Goal: Task Accomplishment & Management: Complete application form

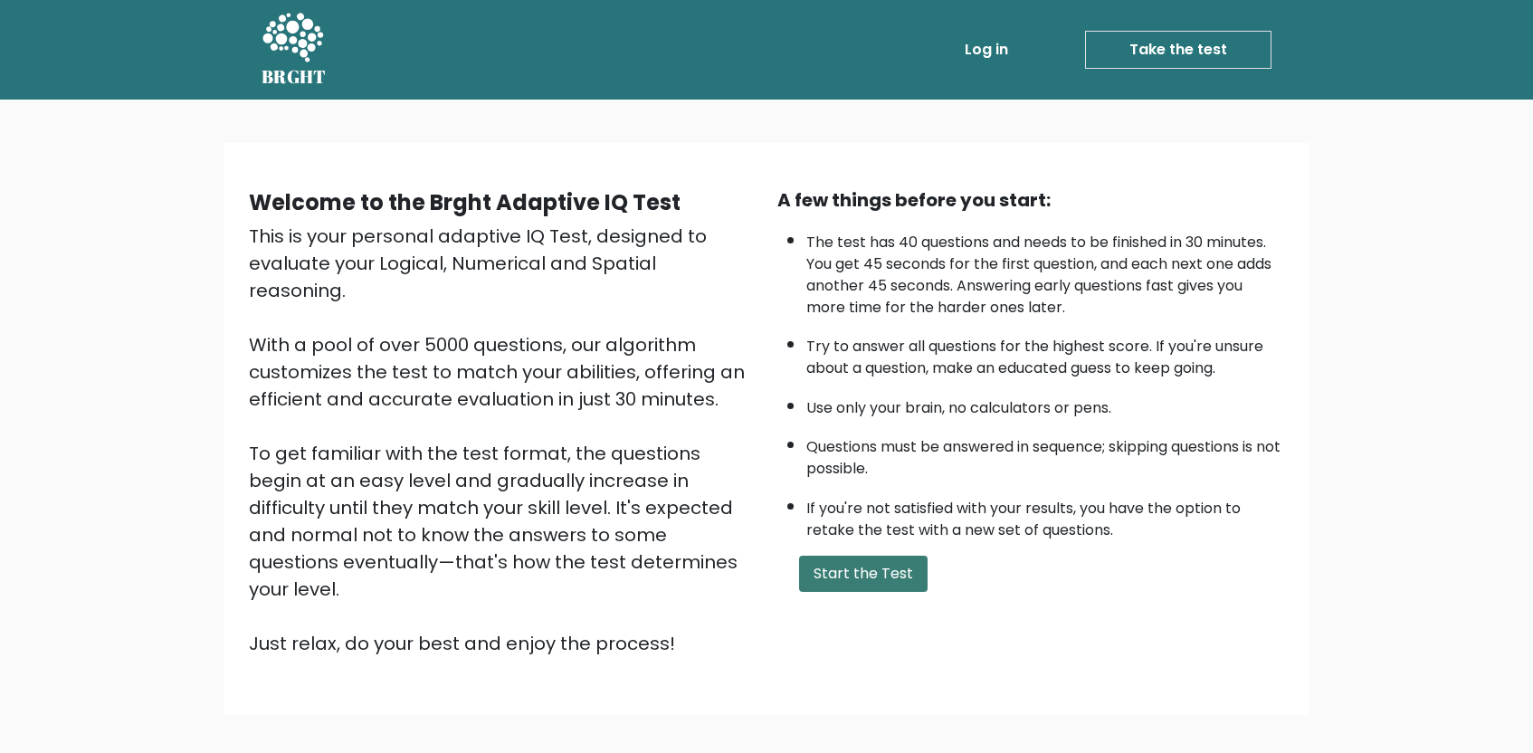
click at [898, 563] on button "Start the Test" at bounding box center [863, 574] width 129 height 36
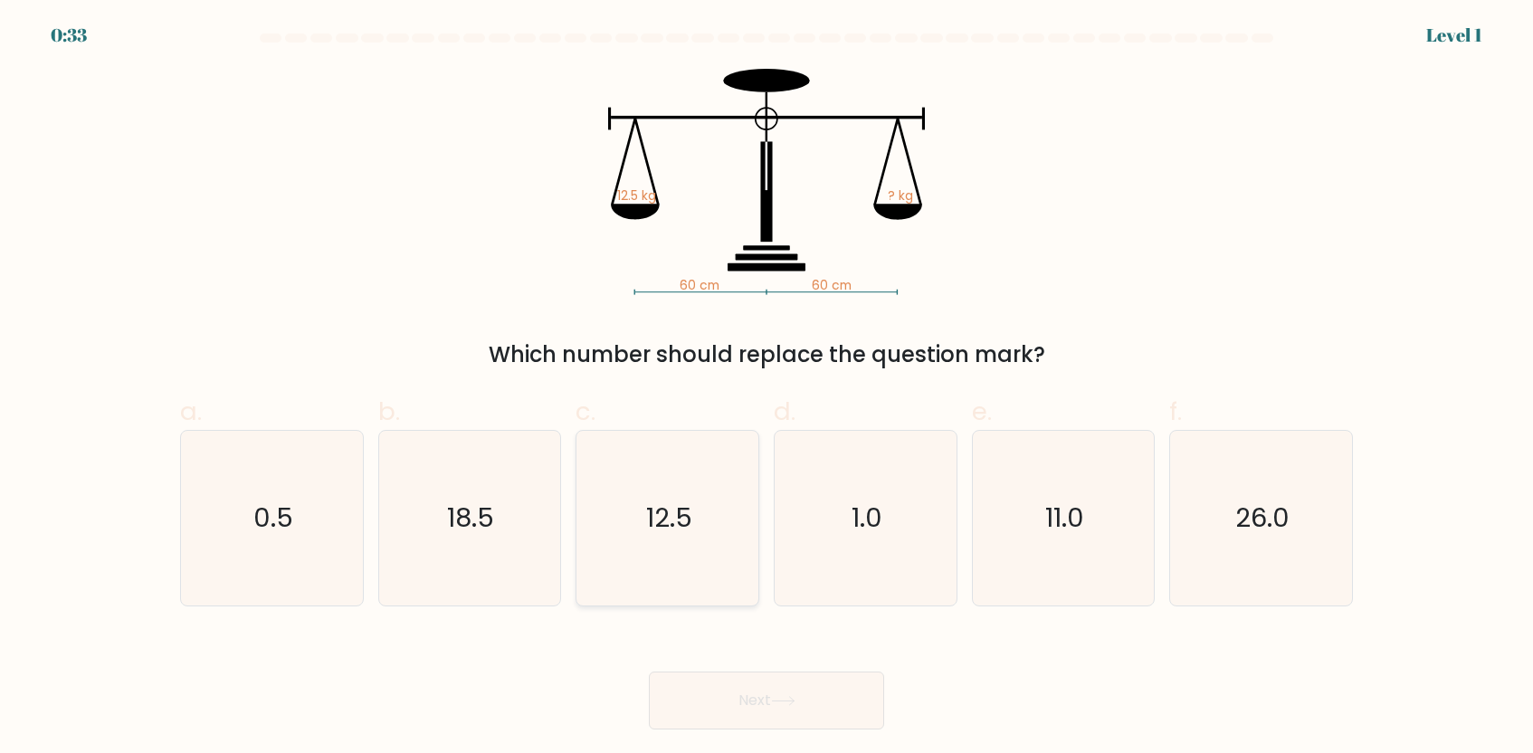
click at [672, 544] on icon "12.5" at bounding box center [667, 518] width 175 height 175
click at [767, 388] on input "c. 12.5" at bounding box center [767, 383] width 1 height 12
radio input "true"
click at [736, 670] on div "Next" at bounding box center [766, 678] width 1195 height 101
click at [738, 699] on button "Next" at bounding box center [766, 701] width 235 height 58
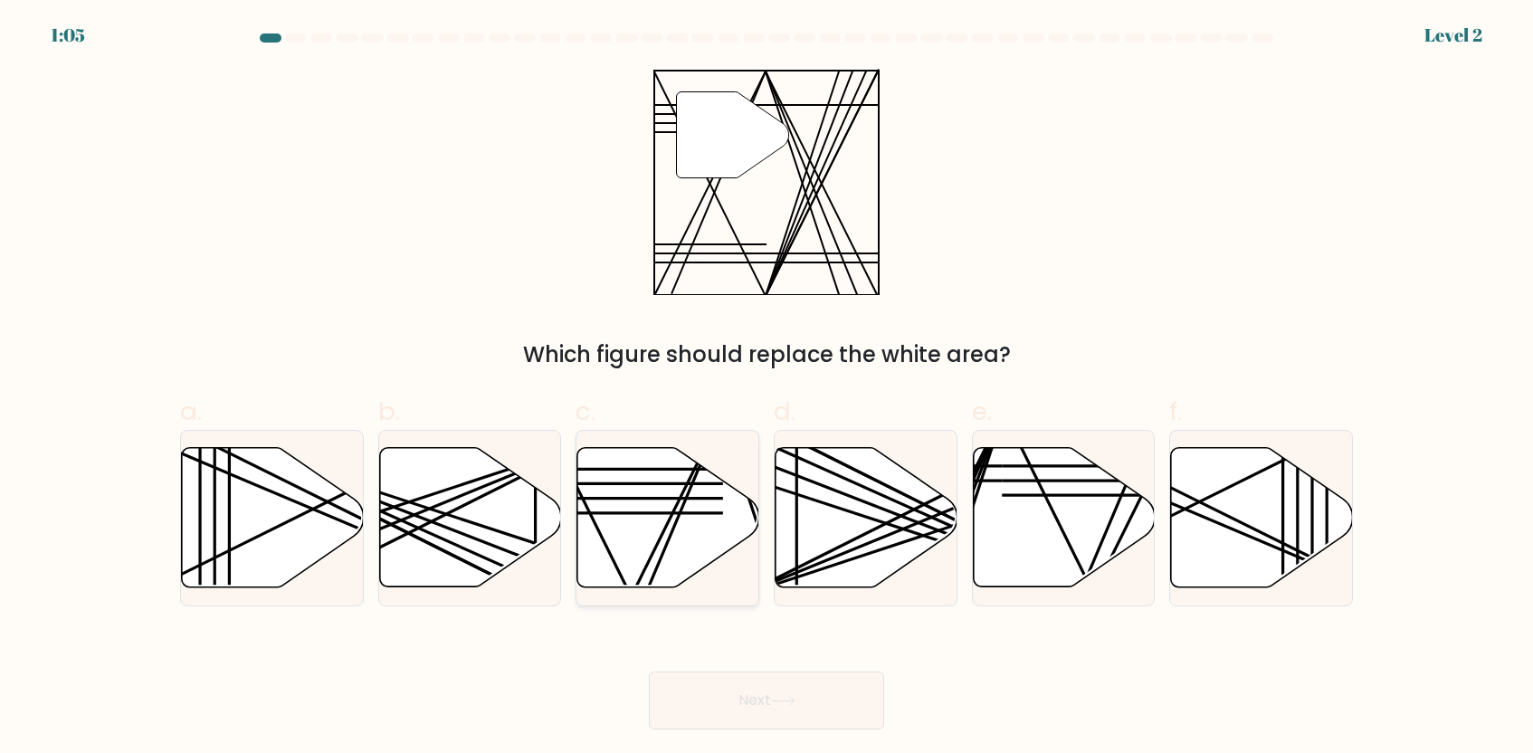
click at [642, 530] on icon at bounding box center [669, 517] width 182 height 139
click at [767, 388] on input "c." at bounding box center [767, 383] width 1 height 12
radio input "true"
click at [748, 729] on button "Next" at bounding box center [766, 701] width 235 height 58
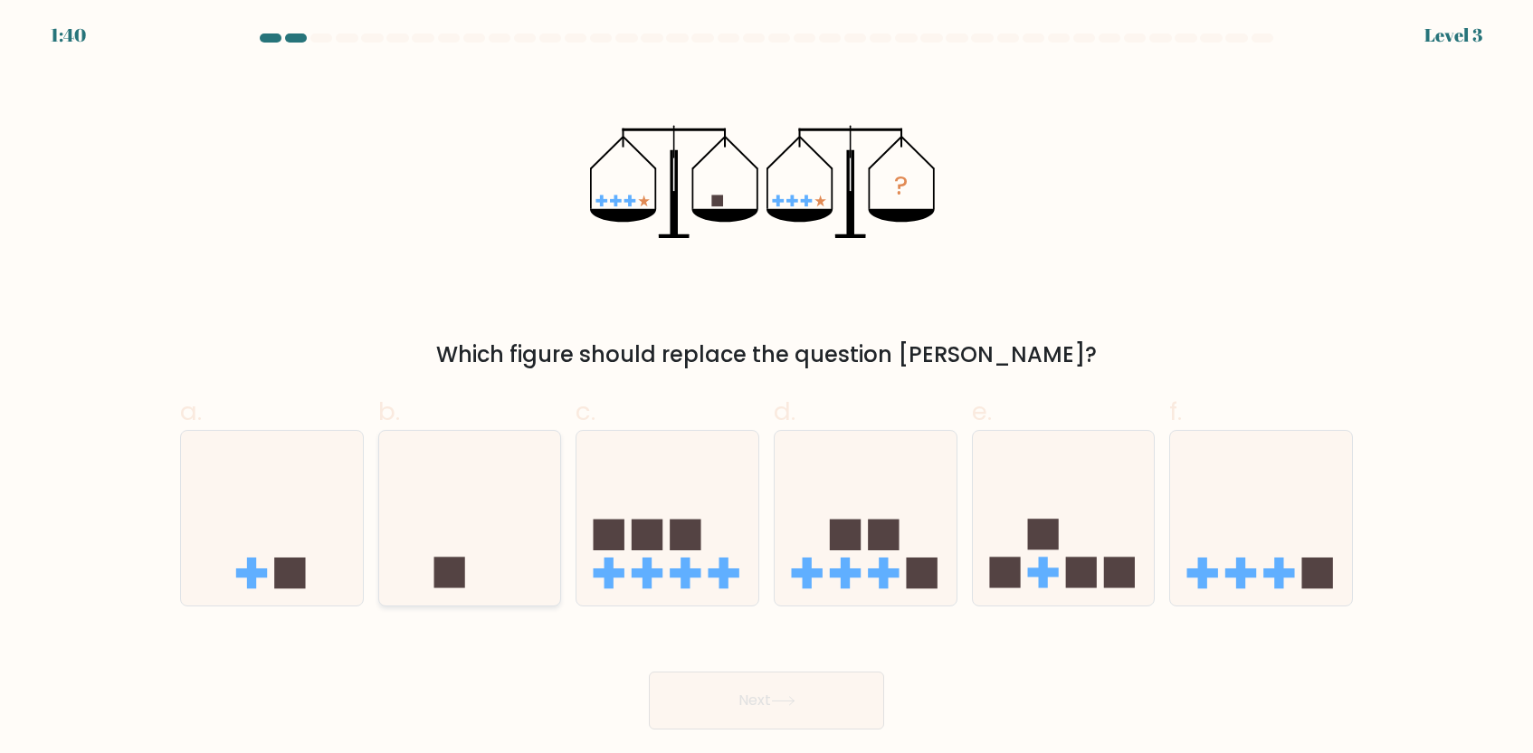
click at [453, 521] on icon at bounding box center [470, 518] width 182 height 150
click at [767, 388] on input "b." at bounding box center [767, 383] width 1 height 12
radio input "true"
click at [722, 689] on button "Next" at bounding box center [766, 701] width 235 height 58
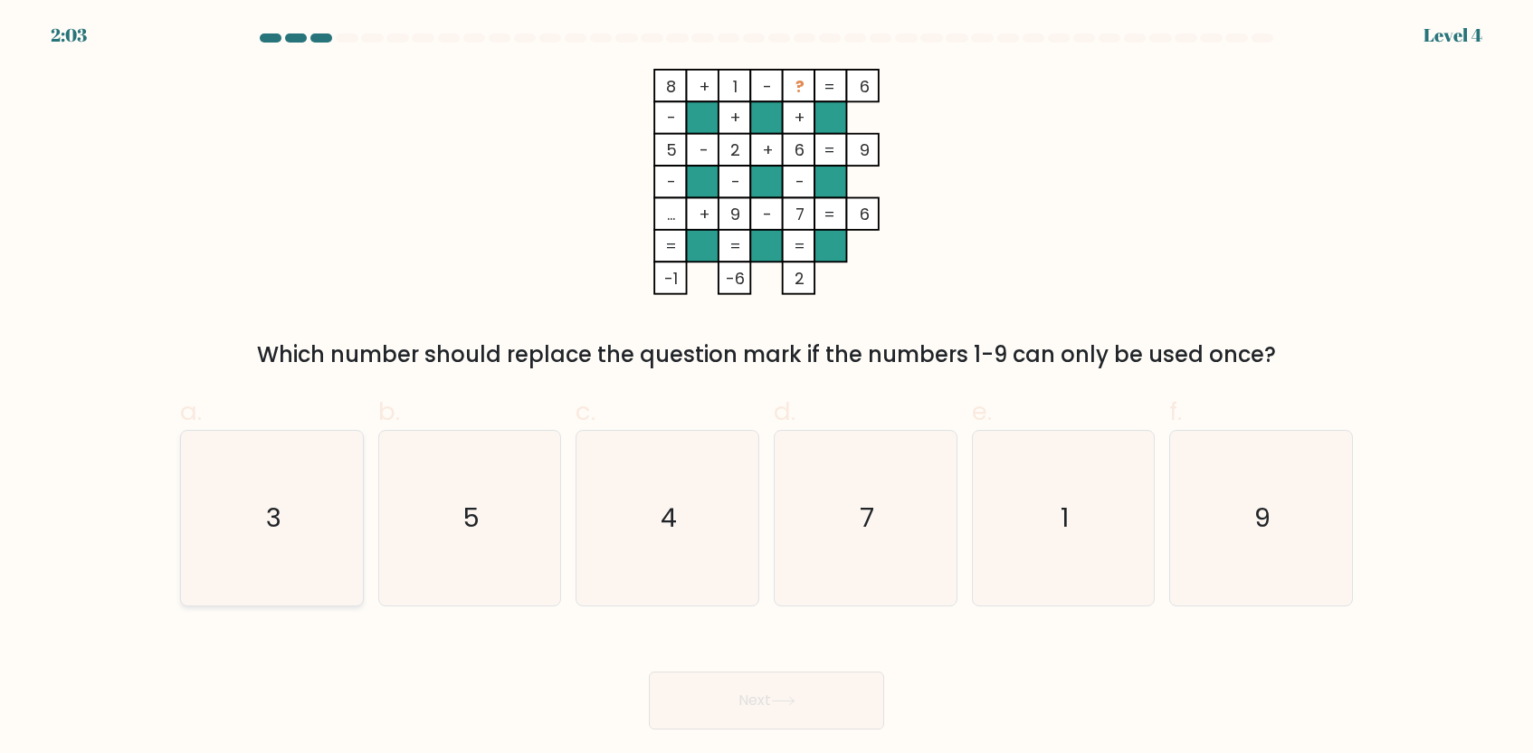
click at [311, 508] on icon "3" at bounding box center [272, 518] width 175 height 175
click at [767, 388] on input "a. 3" at bounding box center [767, 383] width 1 height 12
radio input "true"
click at [717, 715] on button "Next" at bounding box center [766, 701] width 235 height 58
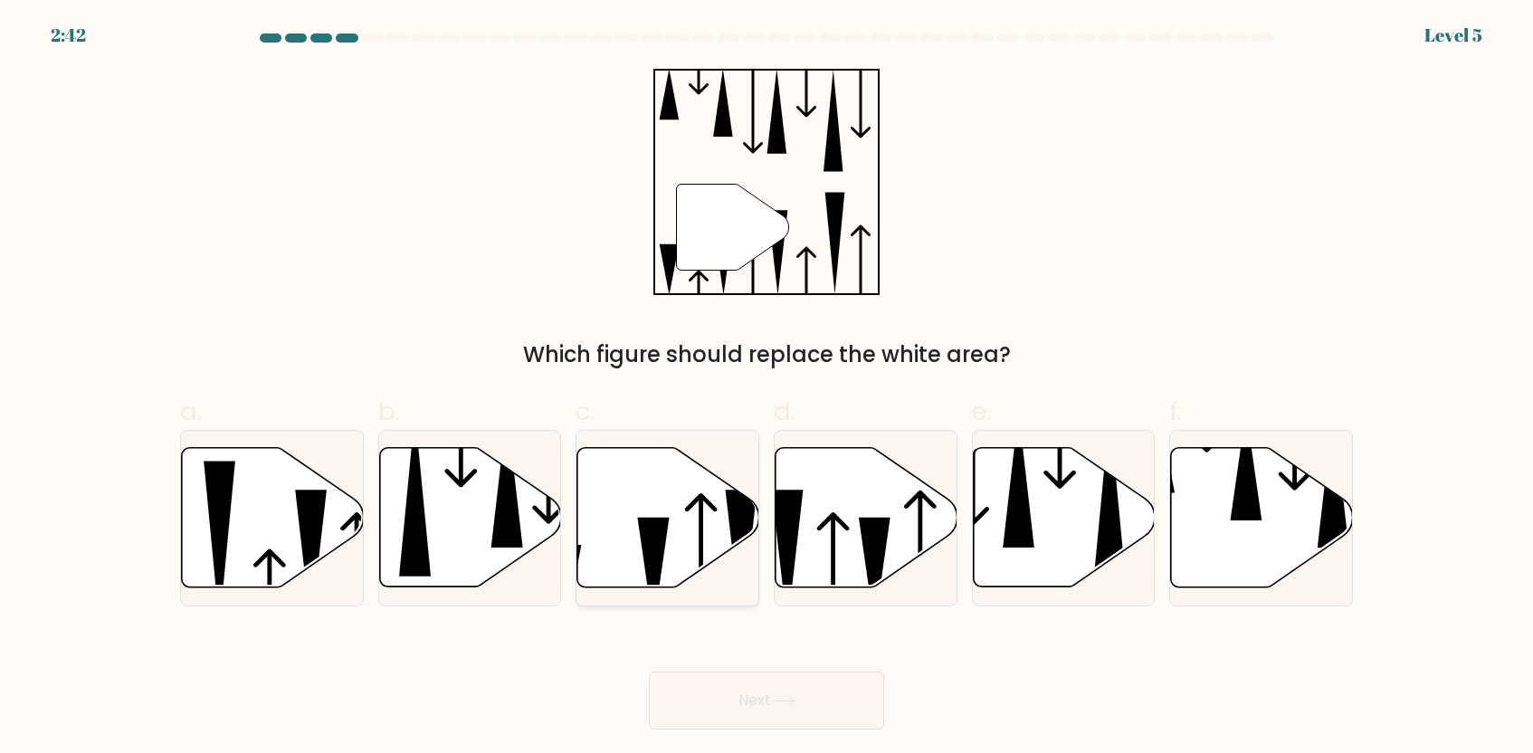
click at [693, 486] on icon at bounding box center [669, 517] width 182 height 139
click at [767, 388] on input "c." at bounding box center [767, 383] width 1 height 12
radio input "true"
click at [771, 692] on button "Next" at bounding box center [766, 701] width 235 height 58
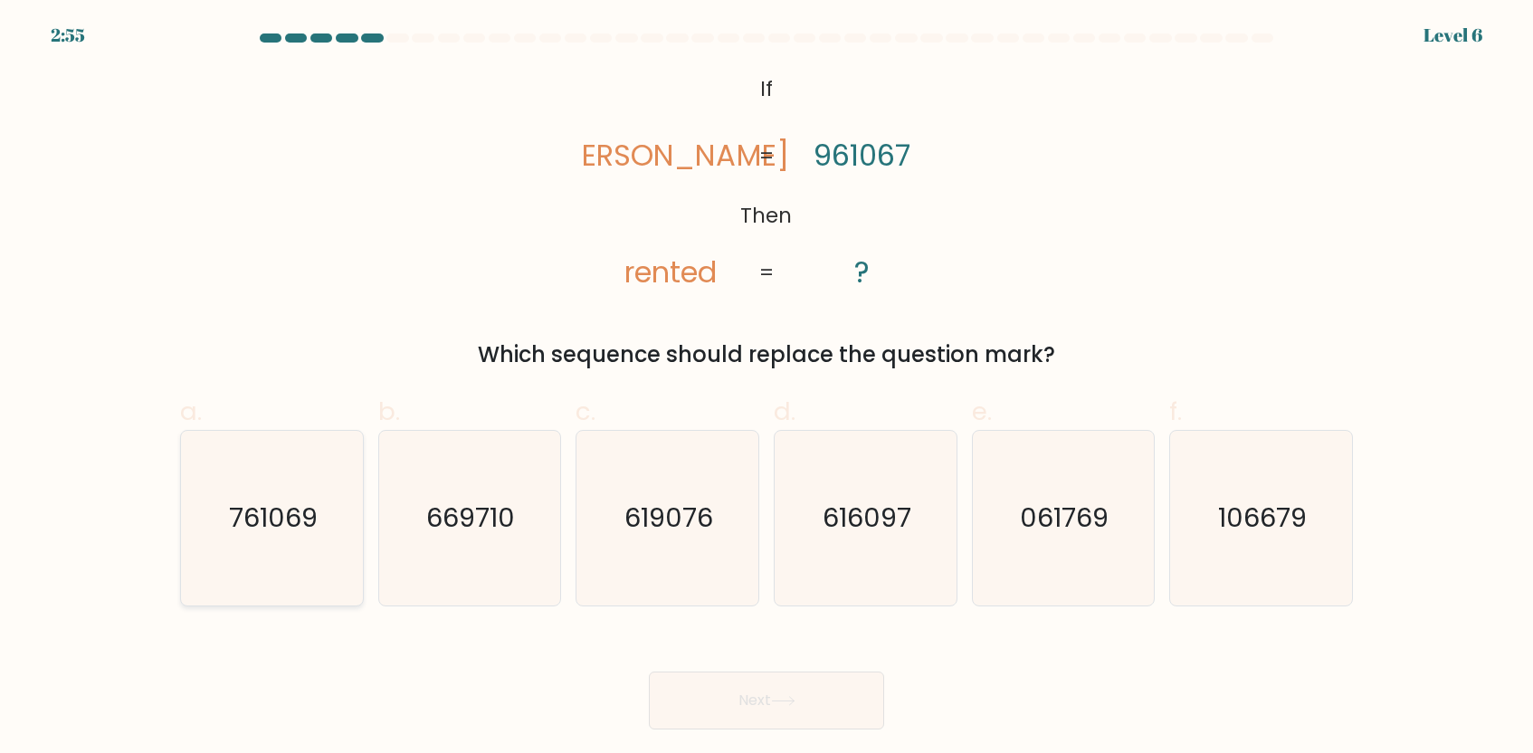
click at [302, 501] on text "761069" at bounding box center [273, 518] width 89 height 36
click at [767, 388] on input "a. 761069" at bounding box center [767, 383] width 1 height 12
radio input "true"
click at [763, 694] on button "Next" at bounding box center [766, 701] width 235 height 58
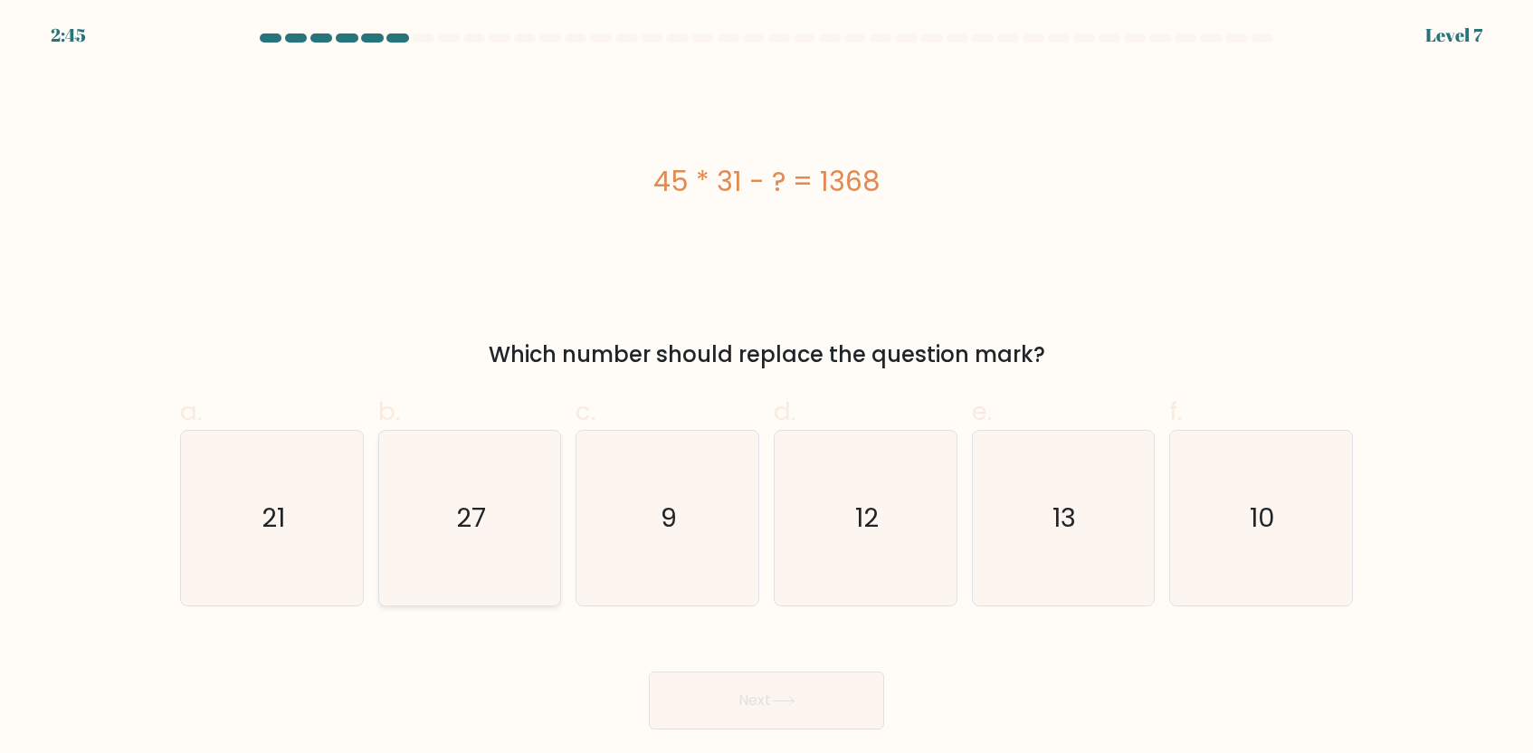
click at [472, 460] on icon "27" at bounding box center [469, 518] width 175 height 175
click at [767, 388] on input "b. 27" at bounding box center [767, 383] width 1 height 12
radio input "true"
click at [715, 700] on button "Next" at bounding box center [766, 701] width 235 height 58
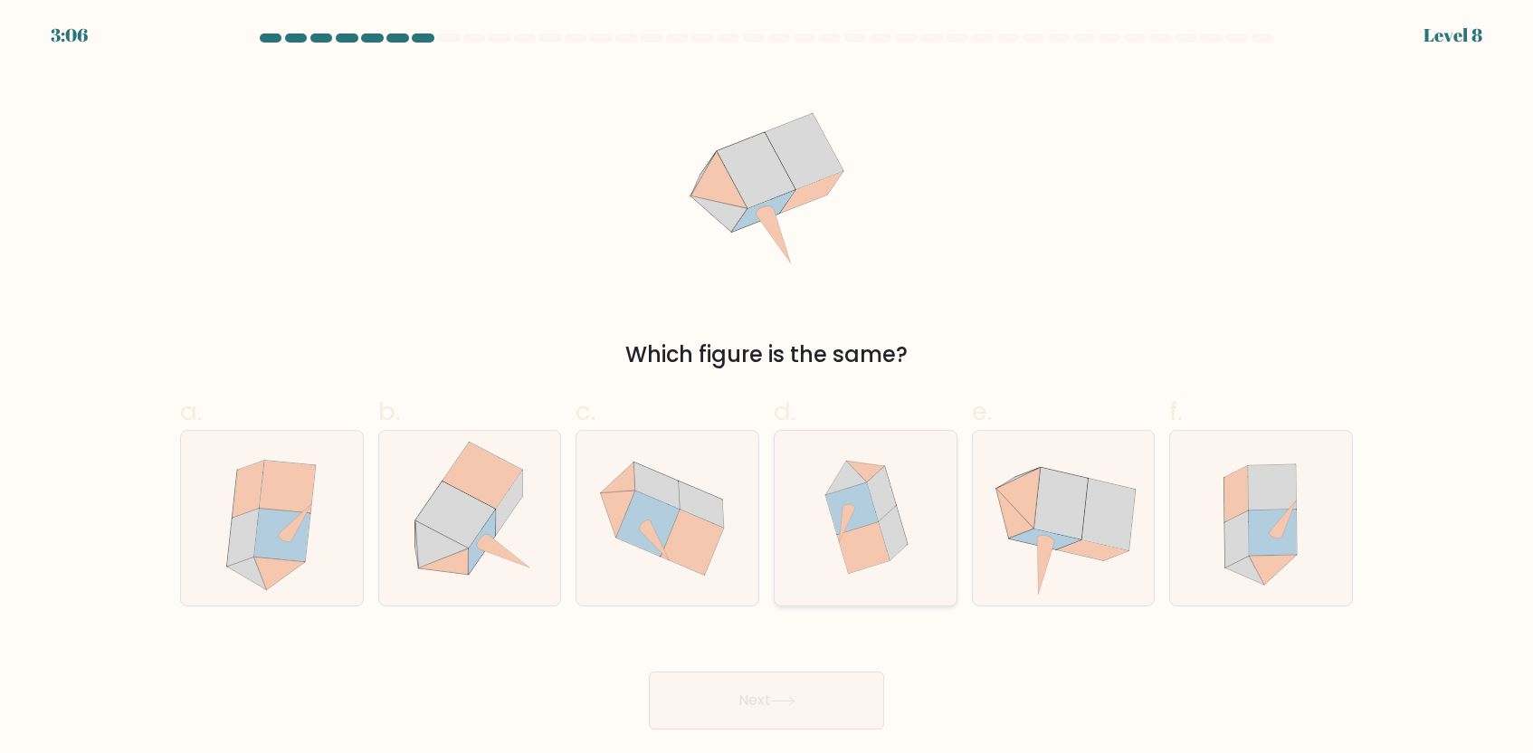
click at [878, 566] on icon at bounding box center [865, 518] width 167 height 175
click at [768, 388] on input "d." at bounding box center [767, 383] width 1 height 12
radio input "true"
click at [812, 669] on div "Next" at bounding box center [766, 678] width 1195 height 101
click at [808, 688] on button "Next" at bounding box center [766, 701] width 235 height 58
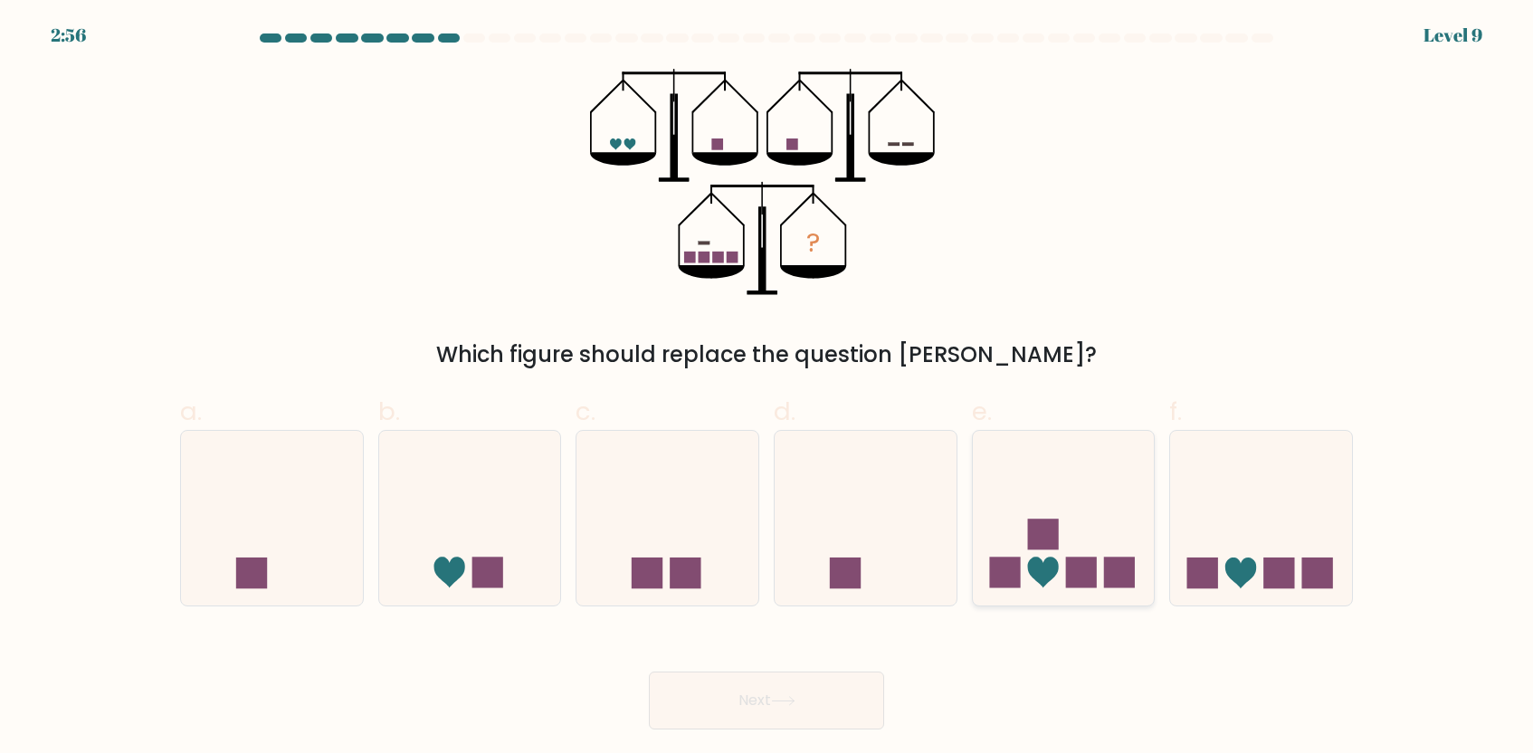
click at [1030, 521] on rect at bounding box center [1042, 535] width 31 height 31
click at [768, 388] on input "e." at bounding box center [767, 383] width 1 height 12
radio input "true"
click at [709, 699] on button "Next" at bounding box center [766, 701] width 235 height 58
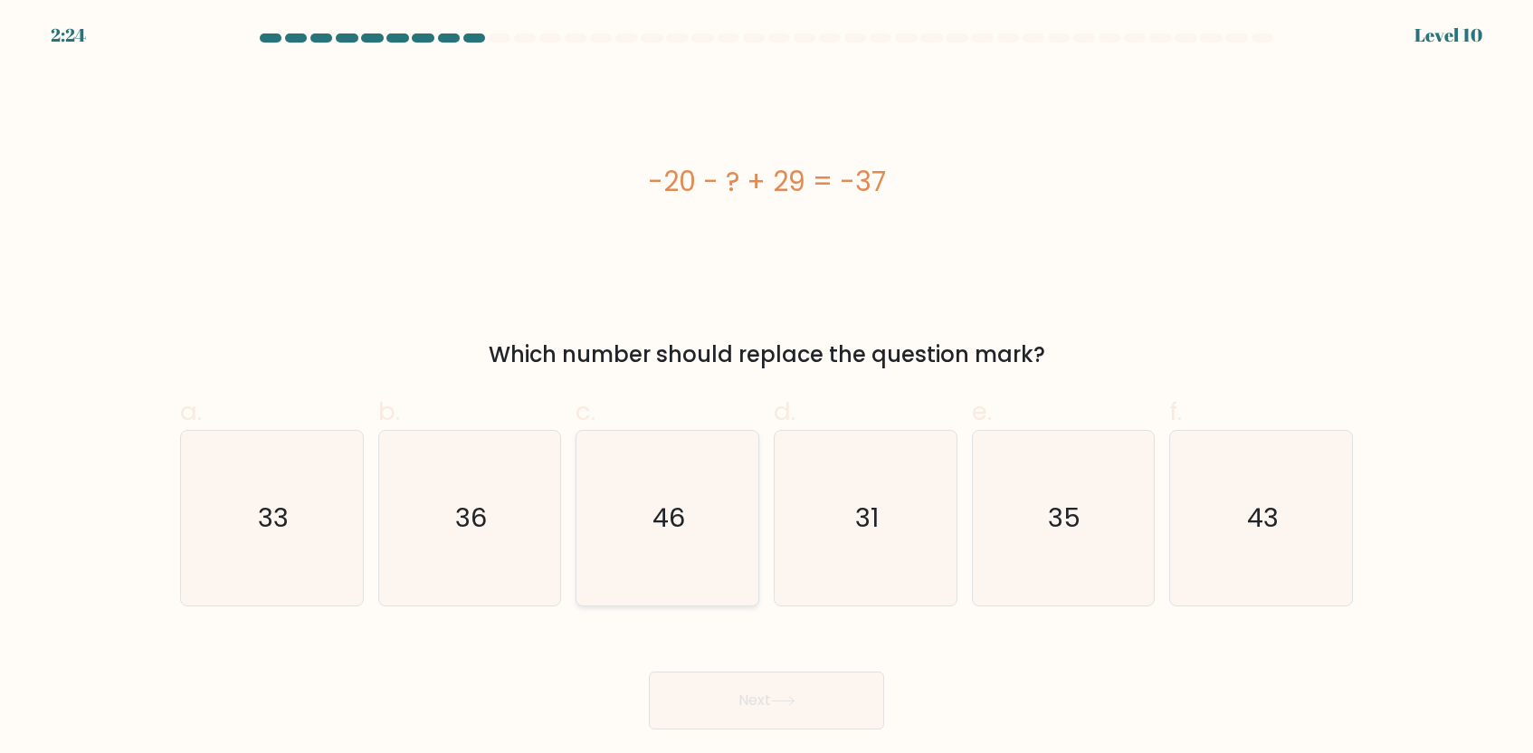
click at [744, 492] on icon "46" at bounding box center [667, 518] width 175 height 175
click at [767, 388] on input "c. 46" at bounding box center [767, 383] width 1 height 12
radio input "true"
click at [779, 686] on button "Next" at bounding box center [766, 701] width 235 height 58
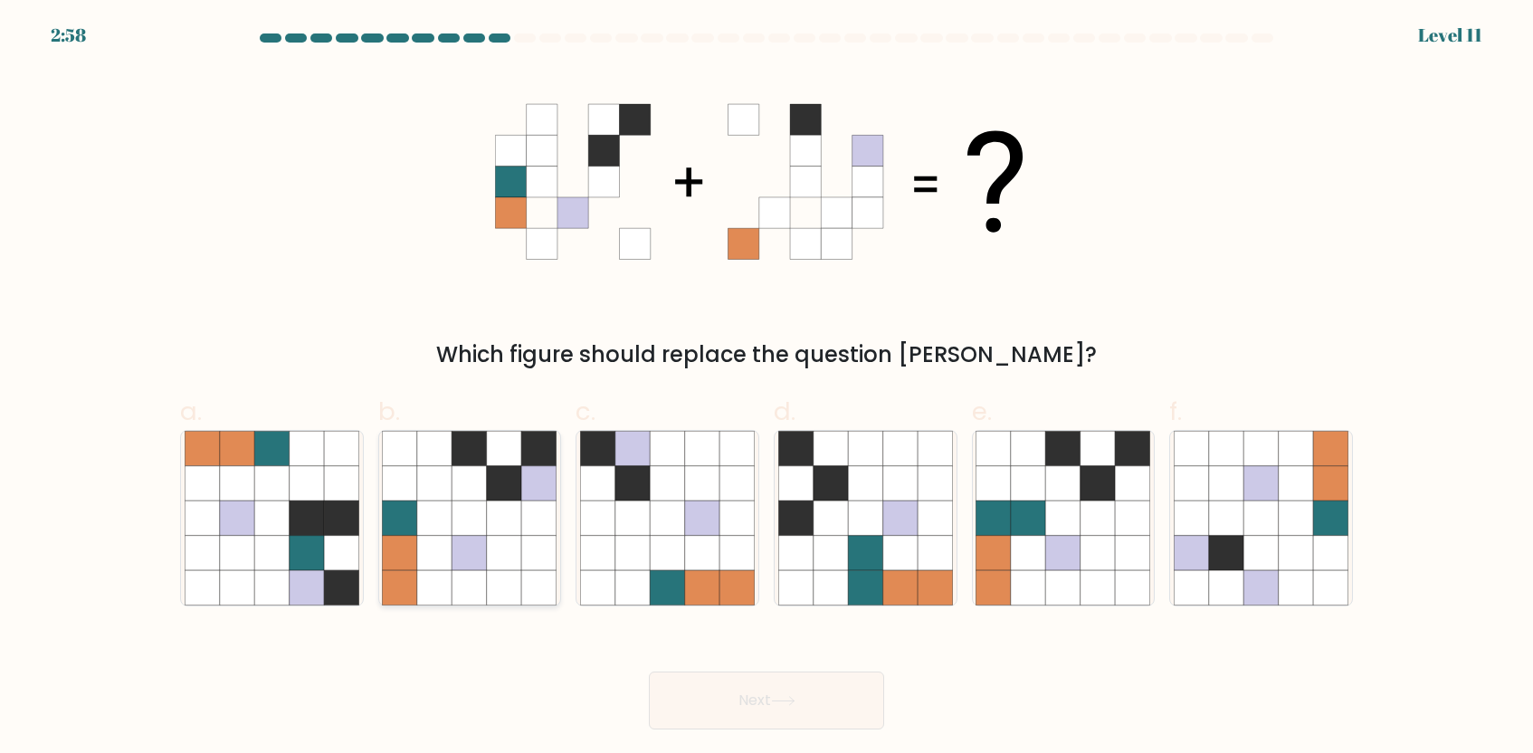
click at [502, 488] on icon at bounding box center [504, 483] width 34 height 34
click at [767, 388] on input "b." at bounding box center [767, 383] width 1 height 12
radio input "true"
click at [742, 683] on button "Next" at bounding box center [766, 701] width 235 height 58
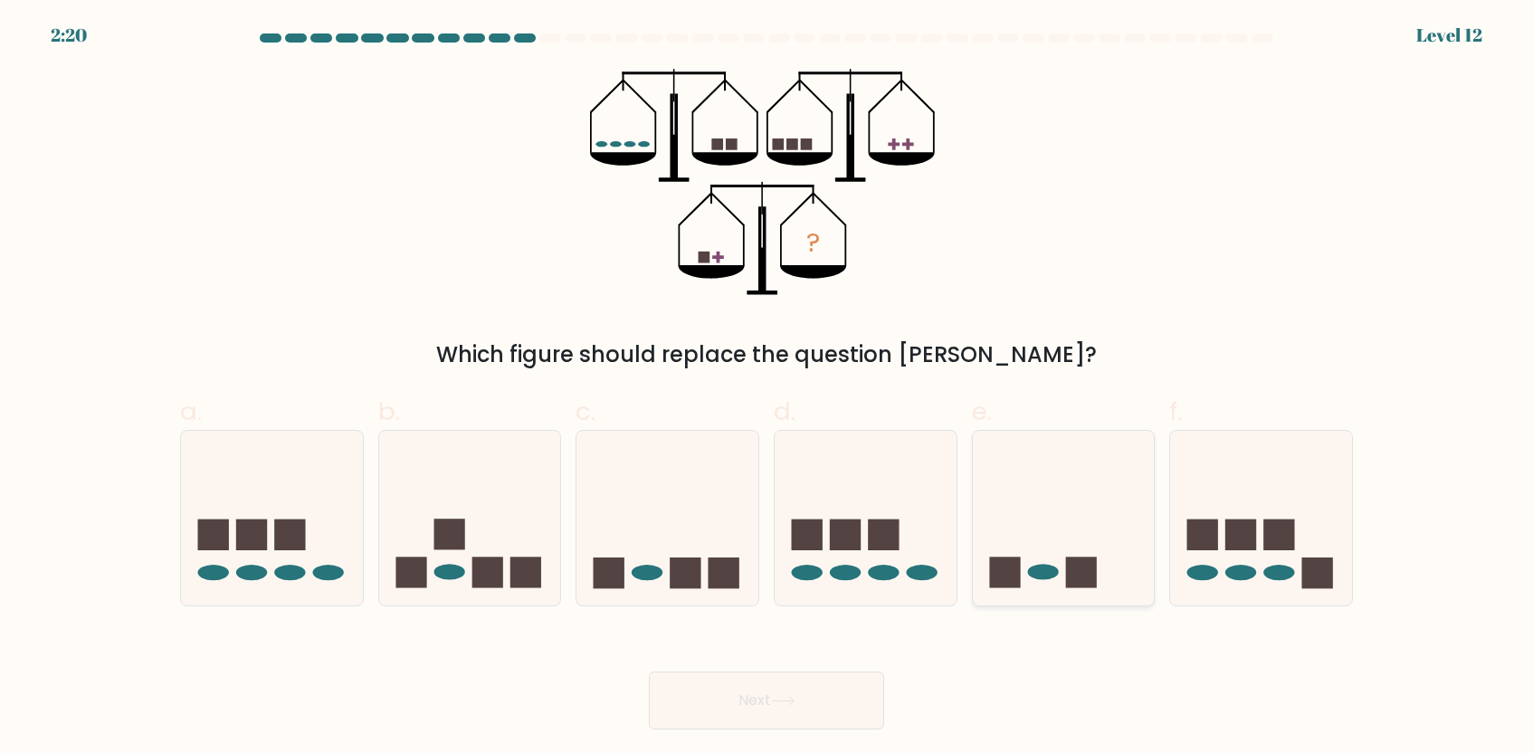
click at [1040, 579] on ellipse at bounding box center [1042, 572] width 31 height 15
click at [768, 388] on input "e." at bounding box center [767, 383] width 1 height 12
radio input "true"
click at [826, 689] on button "Next" at bounding box center [766, 701] width 235 height 58
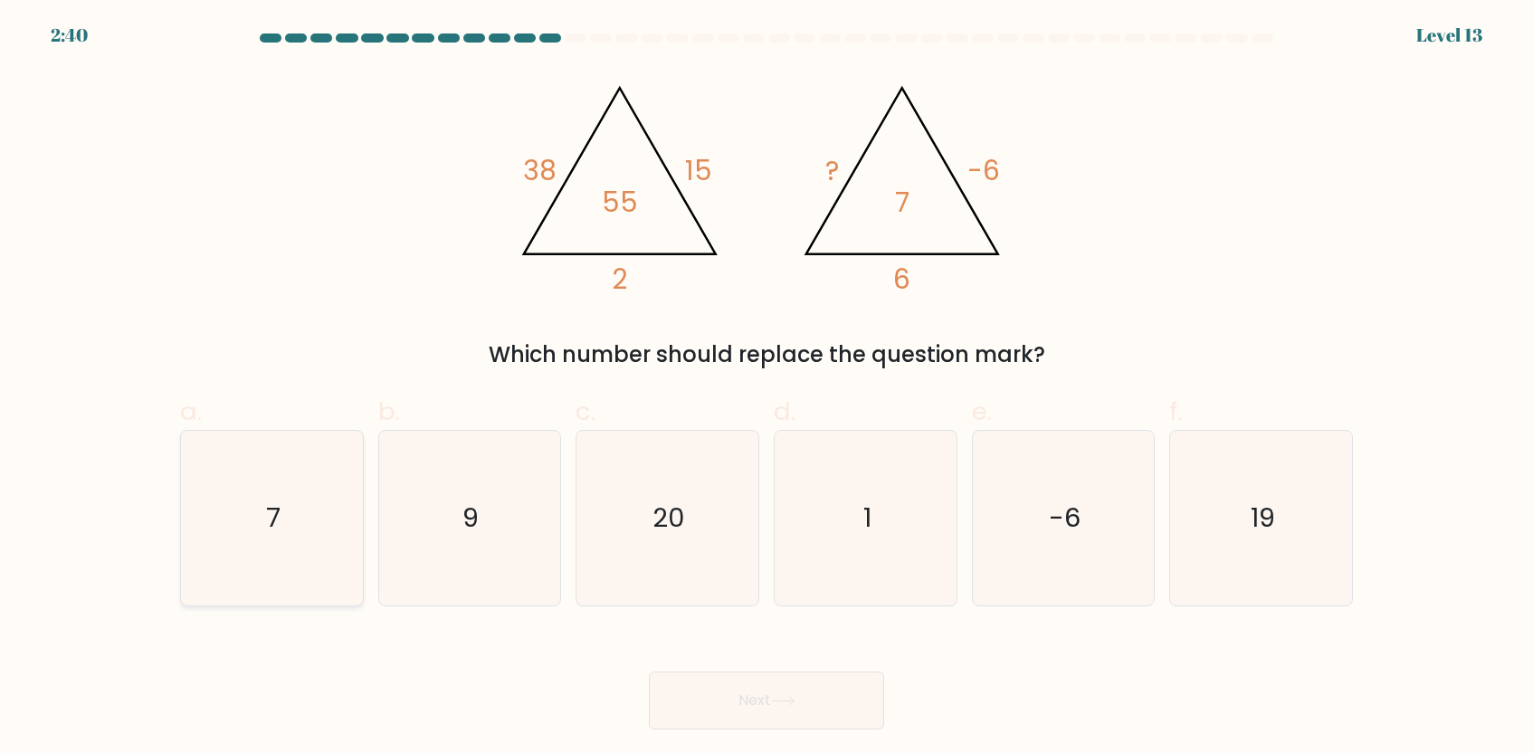
click at [298, 520] on icon "7" at bounding box center [272, 518] width 175 height 175
click at [767, 388] on input "a. 7" at bounding box center [767, 383] width 1 height 12
radio input "true"
click at [720, 677] on button "Next" at bounding box center [766, 701] width 235 height 58
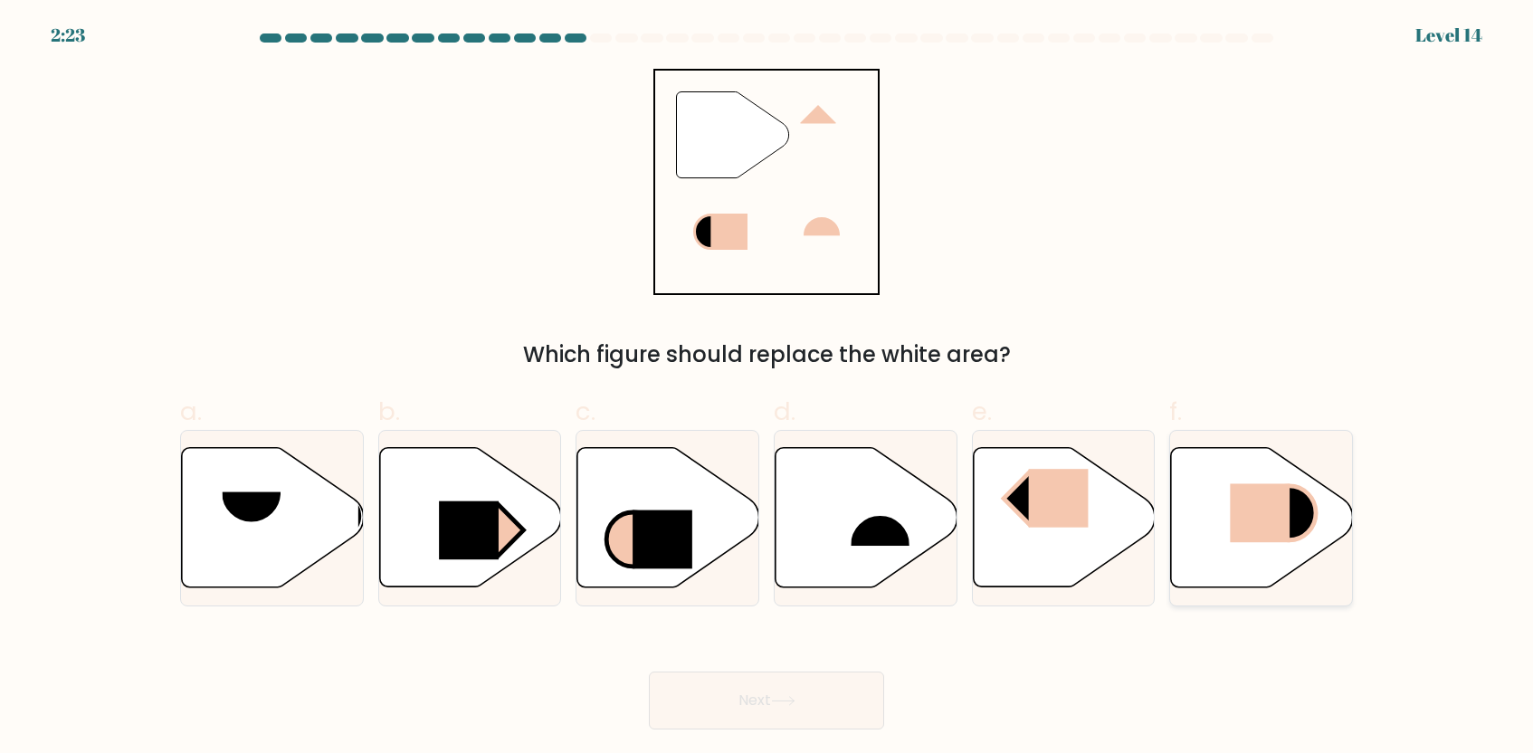
click at [1264, 549] on icon at bounding box center [1262, 517] width 182 height 139
click at [768, 388] on input "f." at bounding box center [767, 383] width 1 height 12
radio input "true"
click at [858, 697] on button "Next" at bounding box center [766, 701] width 235 height 58
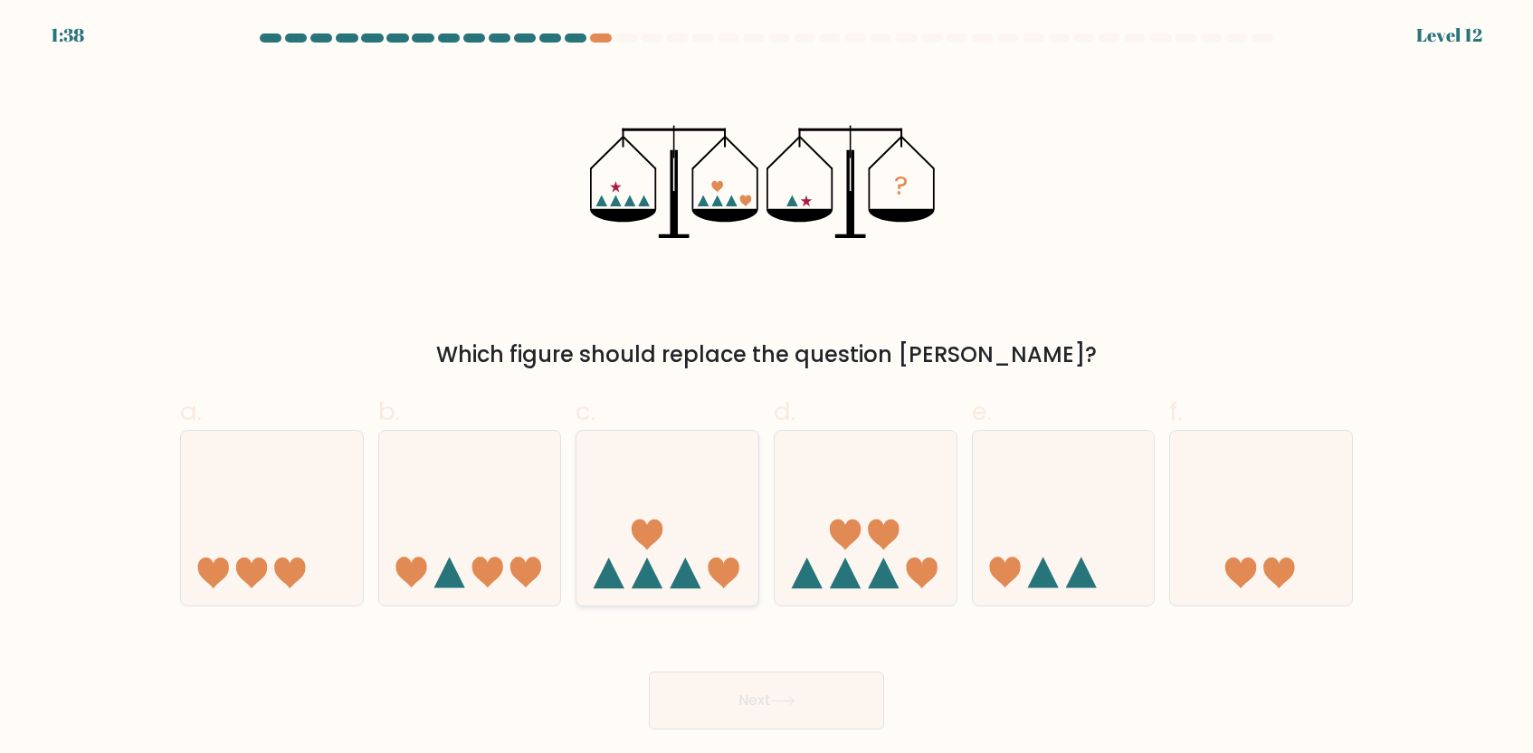
click at [694, 549] on icon at bounding box center [668, 518] width 182 height 150
click at [767, 388] on input "c." at bounding box center [767, 383] width 1 height 12
radio input "true"
click at [752, 702] on button "Next" at bounding box center [766, 701] width 235 height 58
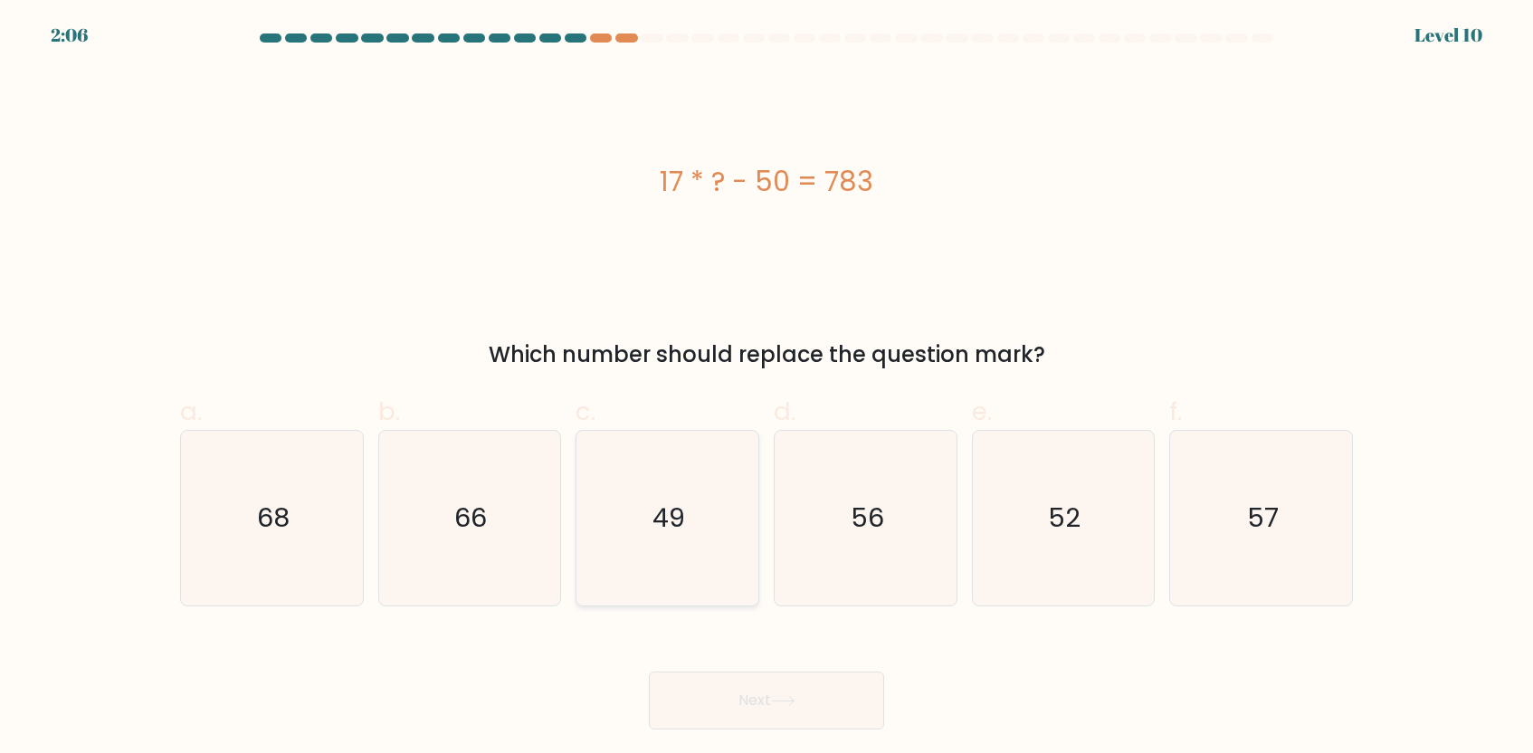
click at [688, 522] on icon "49" at bounding box center [667, 518] width 175 height 175
click at [767, 388] on input "c. 49" at bounding box center [767, 383] width 1 height 12
radio input "true"
click at [731, 714] on button "Next" at bounding box center [766, 701] width 235 height 58
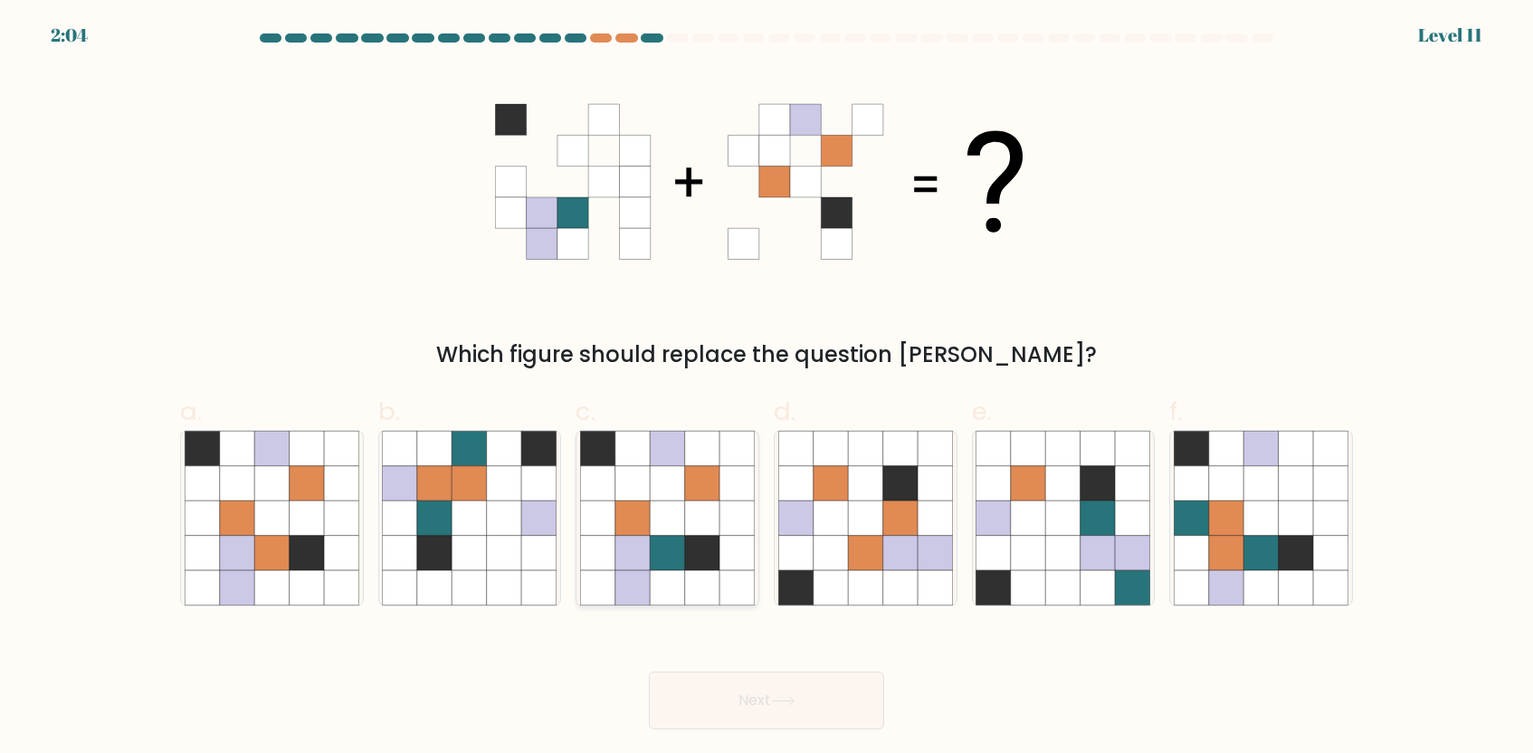
click at [707, 581] on icon at bounding box center [702, 587] width 34 height 34
click at [767, 388] on input "c." at bounding box center [767, 383] width 1 height 12
radio input "true"
click at [796, 709] on button "Next" at bounding box center [766, 701] width 235 height 58
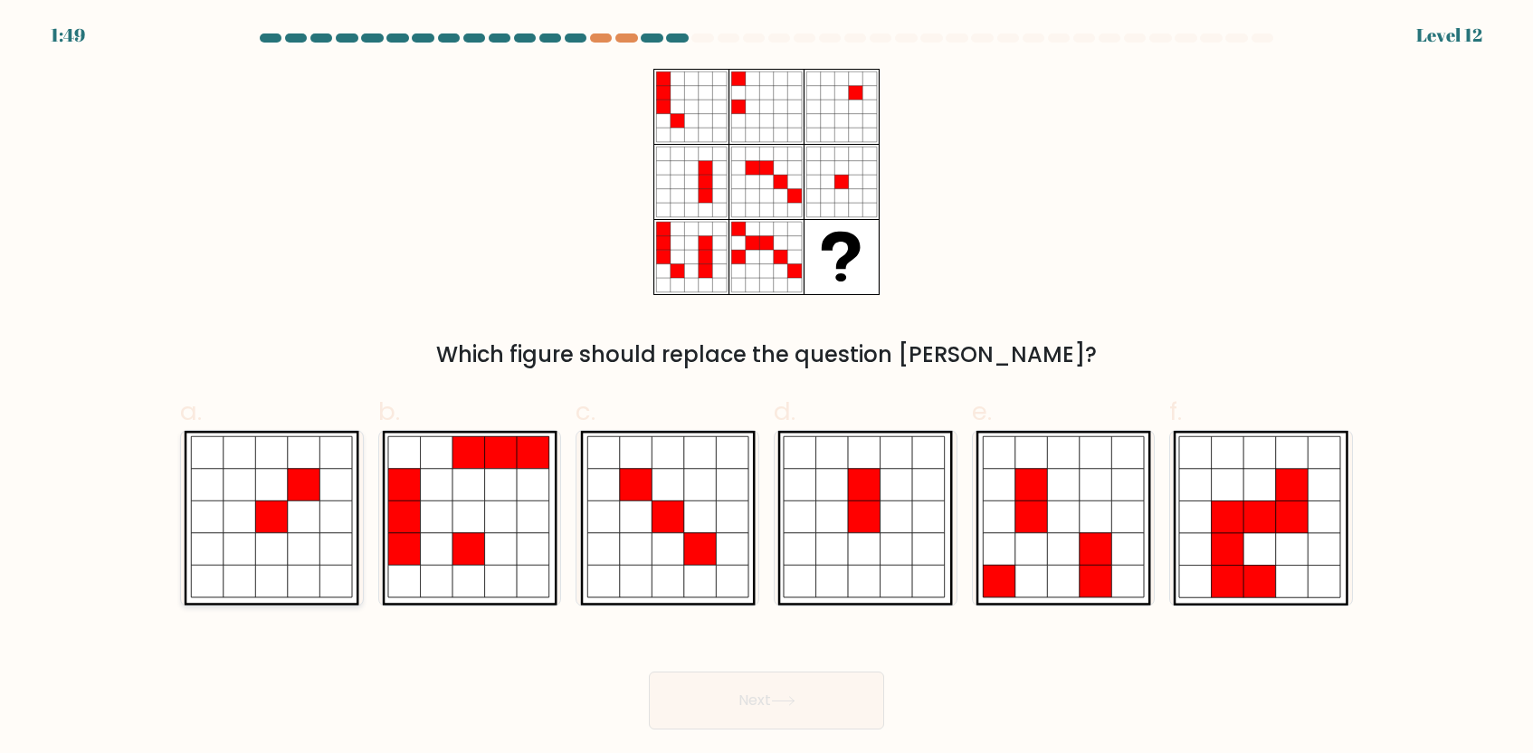
click at [291, 528] on icon at bounding box center [304, 517] width 33 height 33
click at [767, 388] on input "a." at bounding box center [767, 383] width 1 height 12
radio input "true"
click at [721, 681] on button "Next" at bounding box center [766, 701] width 235 height 58
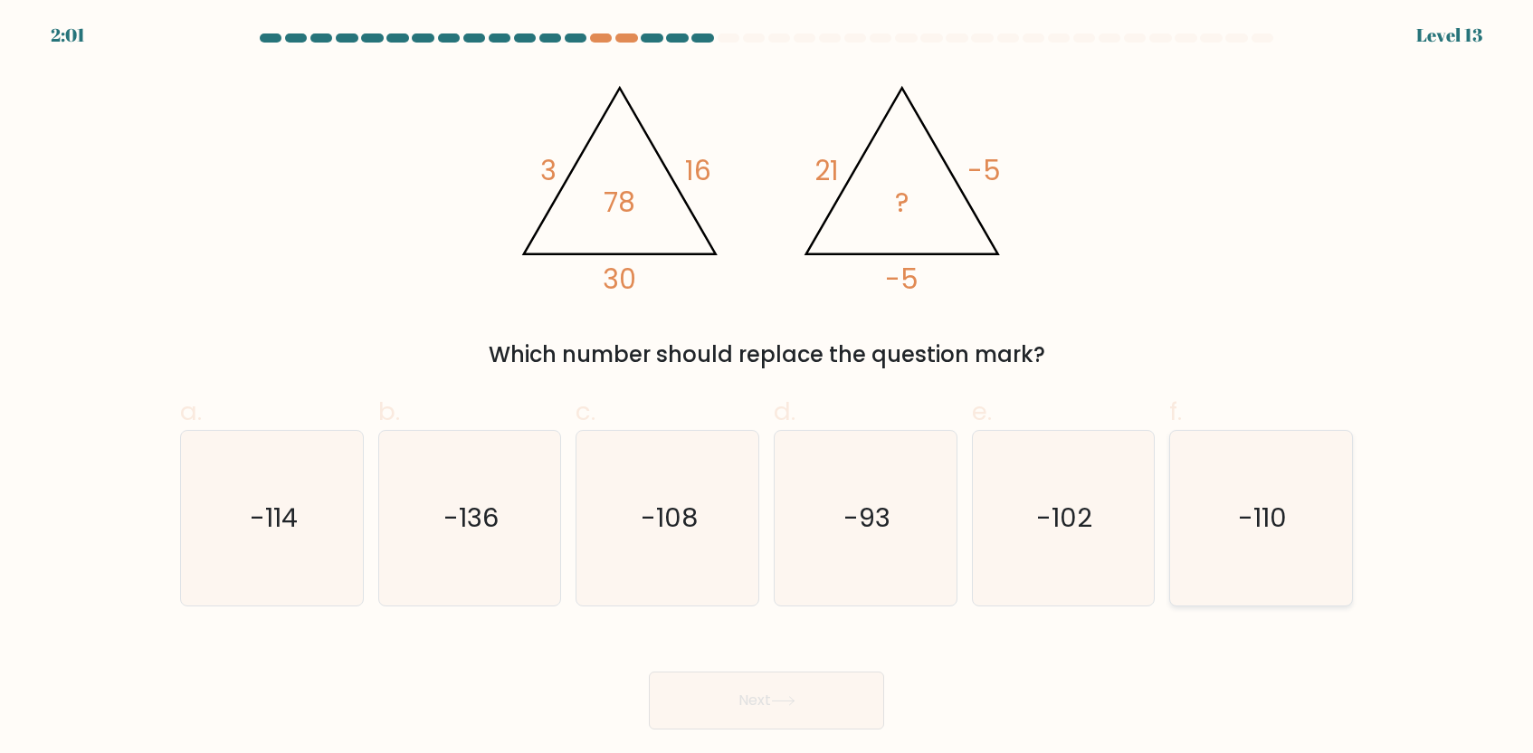
click at [1287, 494] on icon "-110" at bounding box center [1261, 518] width 175 height 175
click at [768, 388] on input "f. -110" at bounding box center [767, 383] width 1 height 12
radio input "true"
click at [803, 683] on button "Next" at bounding box center [766, 701] width 235 height 58
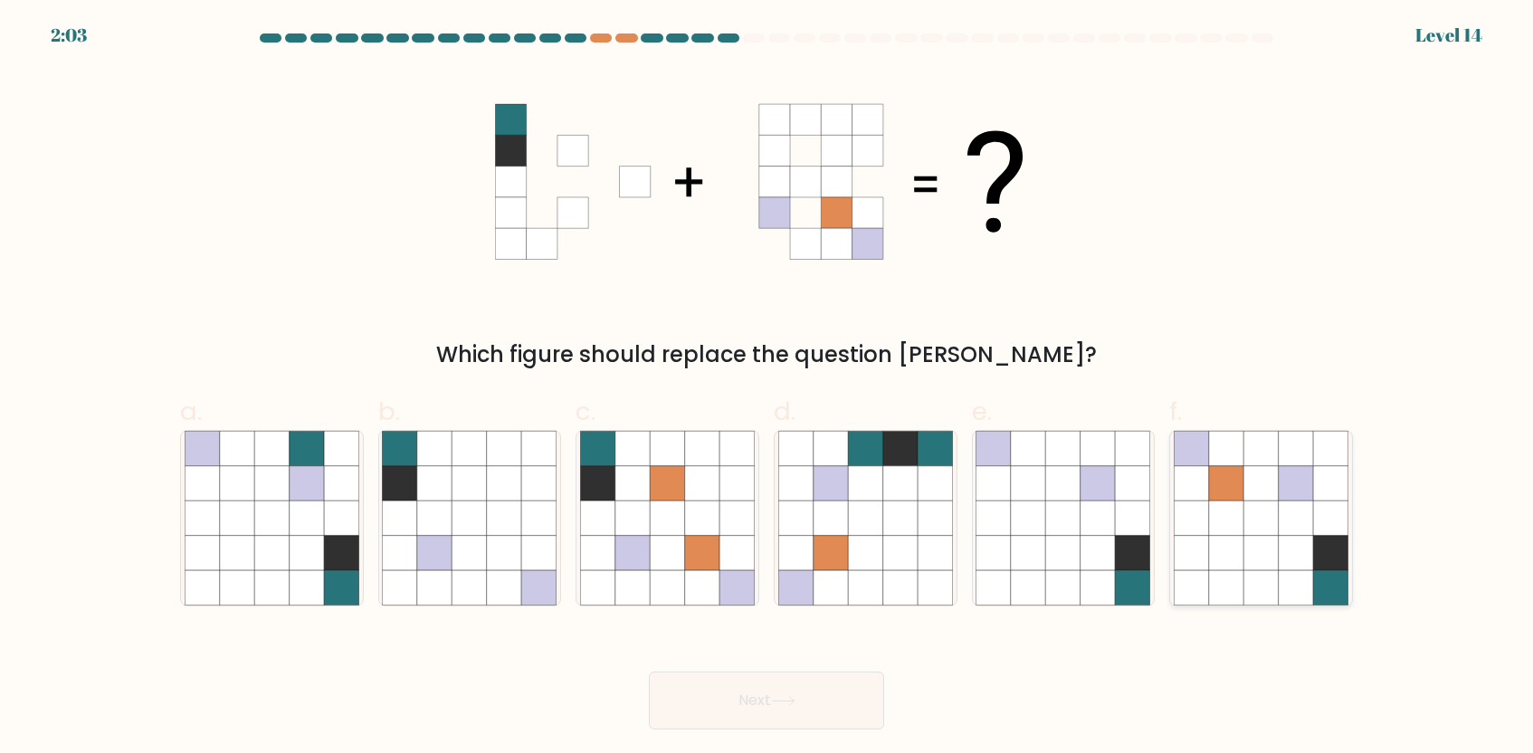
click at [1205, 491] on icon at bounding box center [1191, 483] width 34 height 34
click at [768, 388] on input "f." at bounding box center [767, 383] width 1 height 12
radio input "true"
click at [808, 686] on button "Next" at bounding box center [766, 701] width 235 height 58
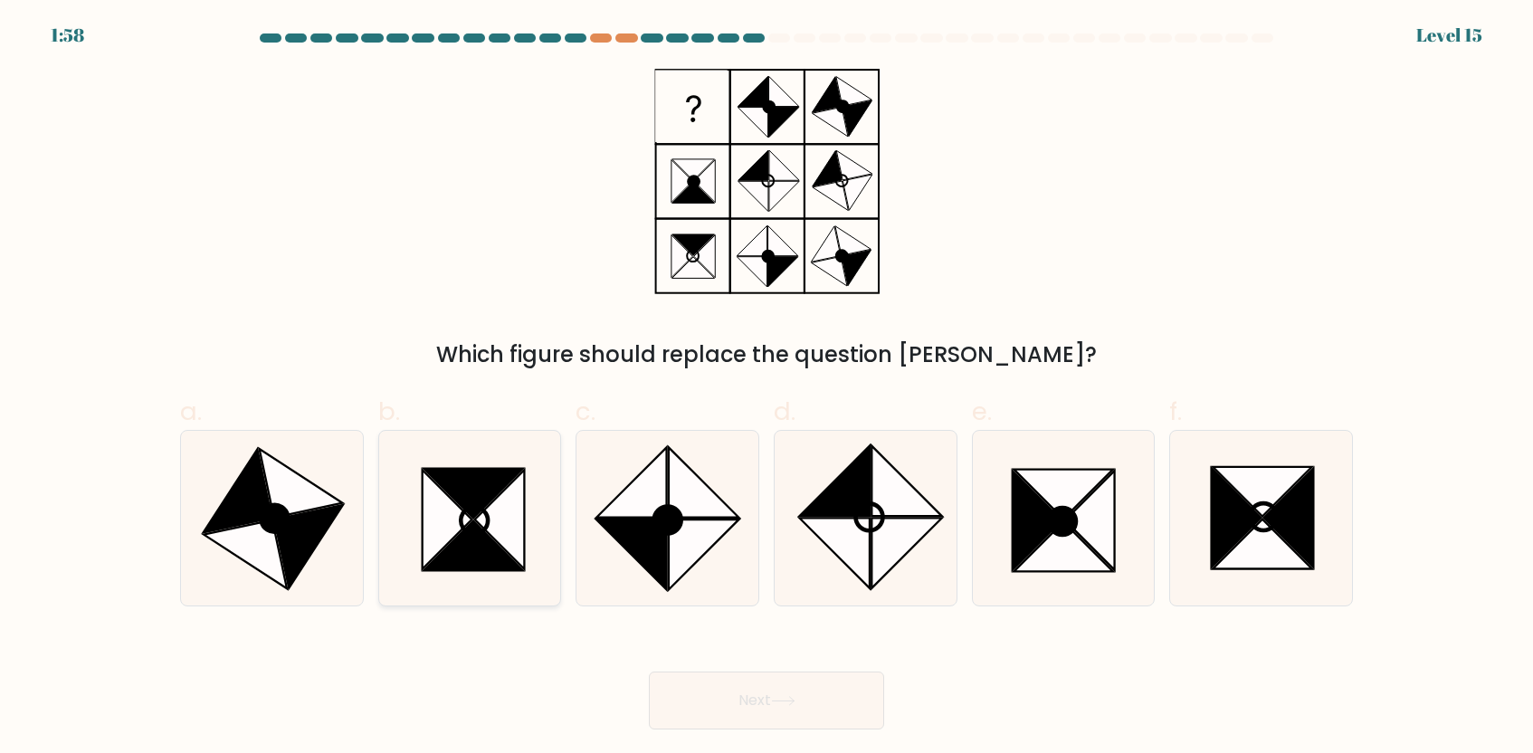
click at [501, 531] on icon at bounding box center [500, 520] width 50 height 100
click at [767, 388] on input "b." at bounding box center [767, 383] width 1 height 12
radio input "true"
click at [741, 692] on button "Next" at bounding box center [766, 701] width 235 height 58
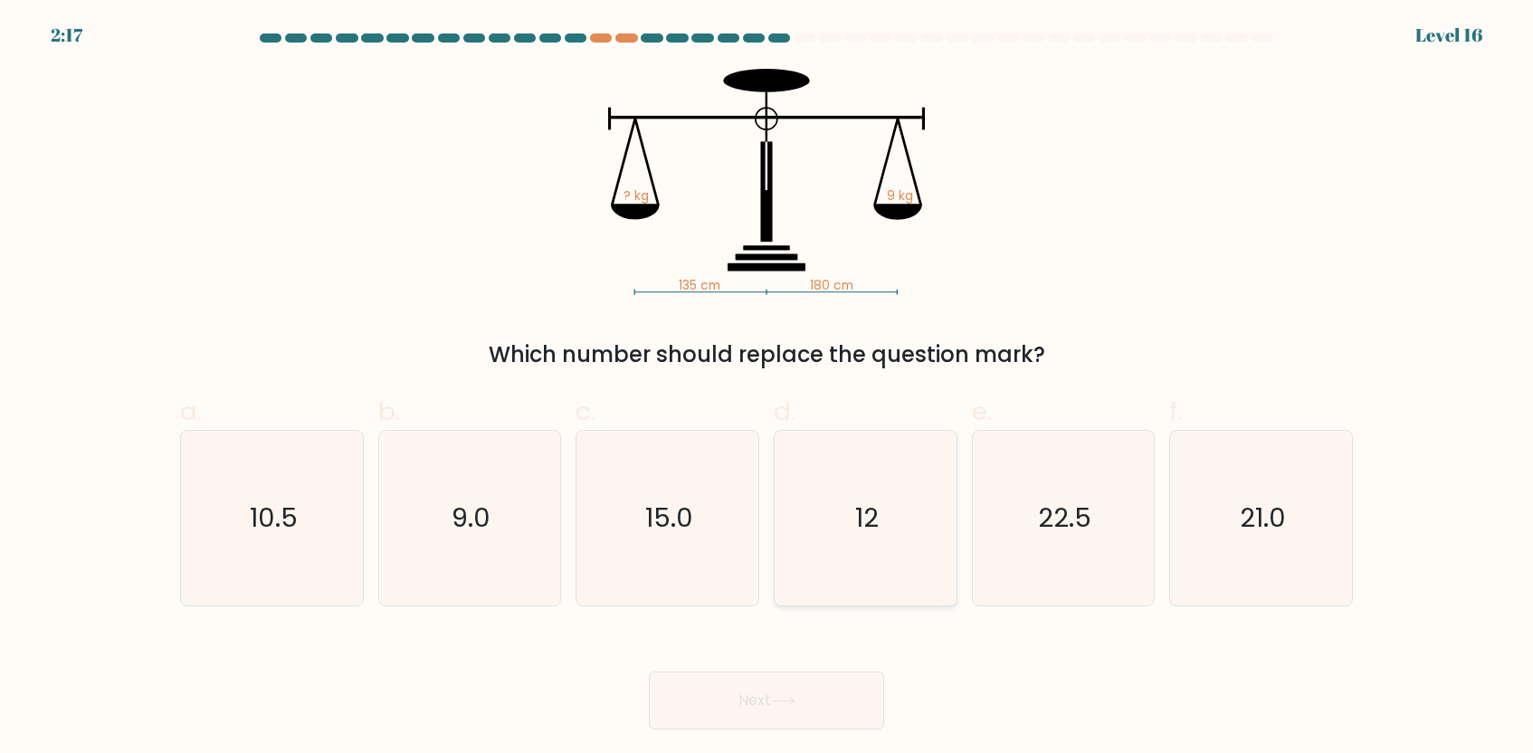
click at [836, 499] on icon "12" at bounding box center [865, 518] width 175 height 175
click at [768, 388] on input "d. 12" at bounding box center [767, 383] width 1 height 12
radio input "true"
click at [767, 709] on button "Next" at bounding box center [766, 701] width 235 height 58
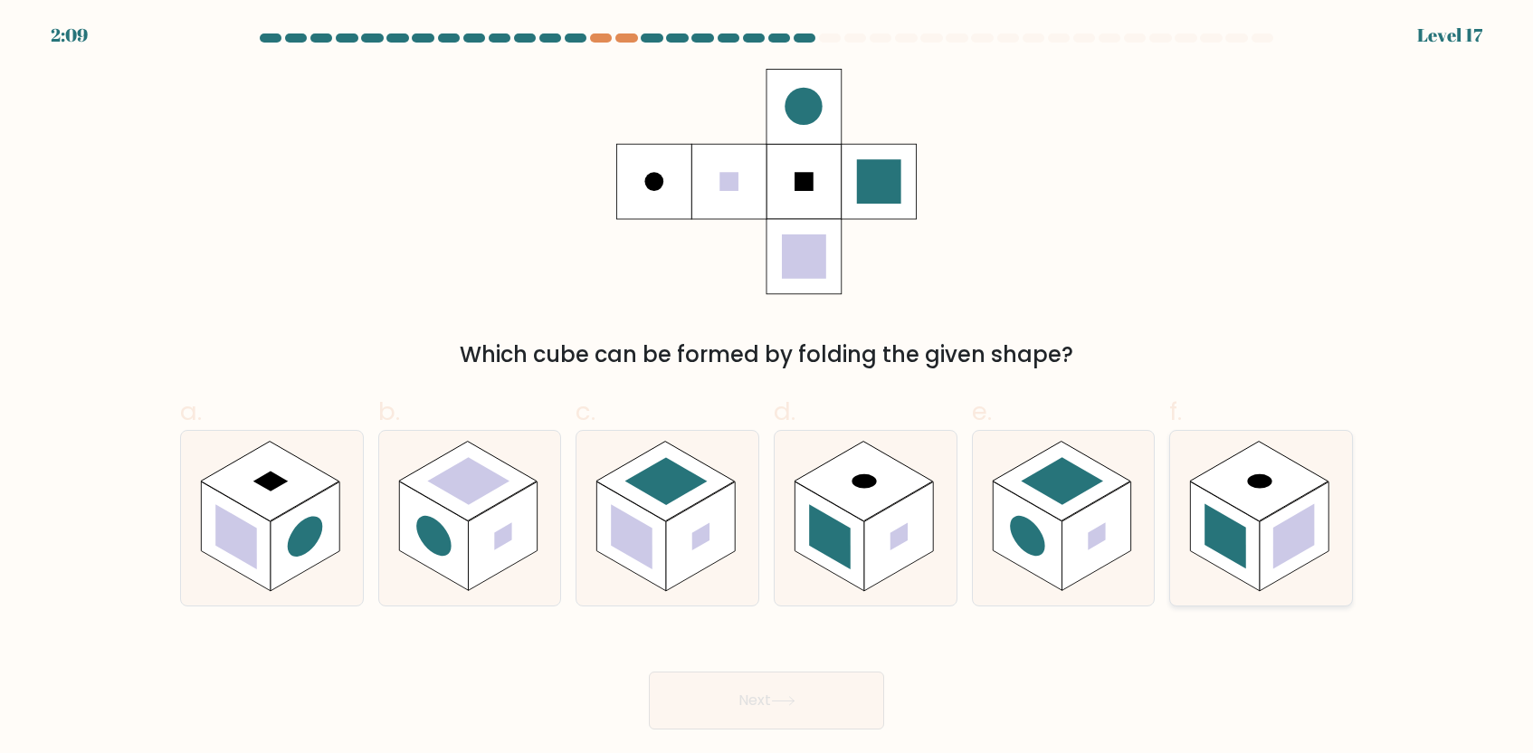
click at [1300, 513] on rect at bounding box center [1295, 535] width 42 height 65
click at [768, 388] on input "f." at bounding box center [767, 383] width 1 height 12
radio input "true"
click at [707, 706] on button "Next" at bounding box center [766, 701] width 235 height 58
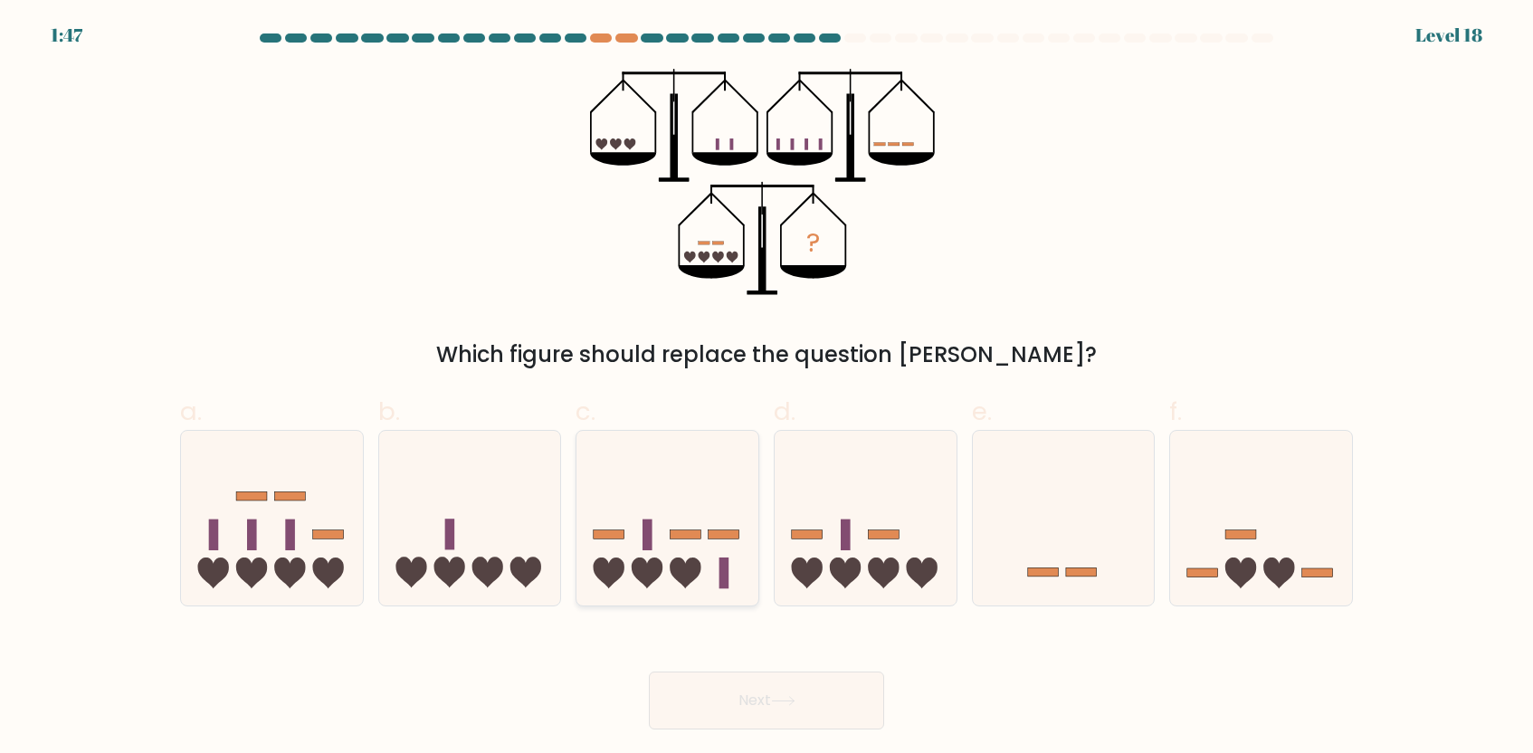
click at [622, 506] on icon at bounding box center [668, 518] width 182 height 150
click at [767, 388] on input "c." at bounding box center [767, 383] width 1 height 12
radio input "true"
click at [791, 698] on icon at bounding box center [783, 701] width 24 height 10
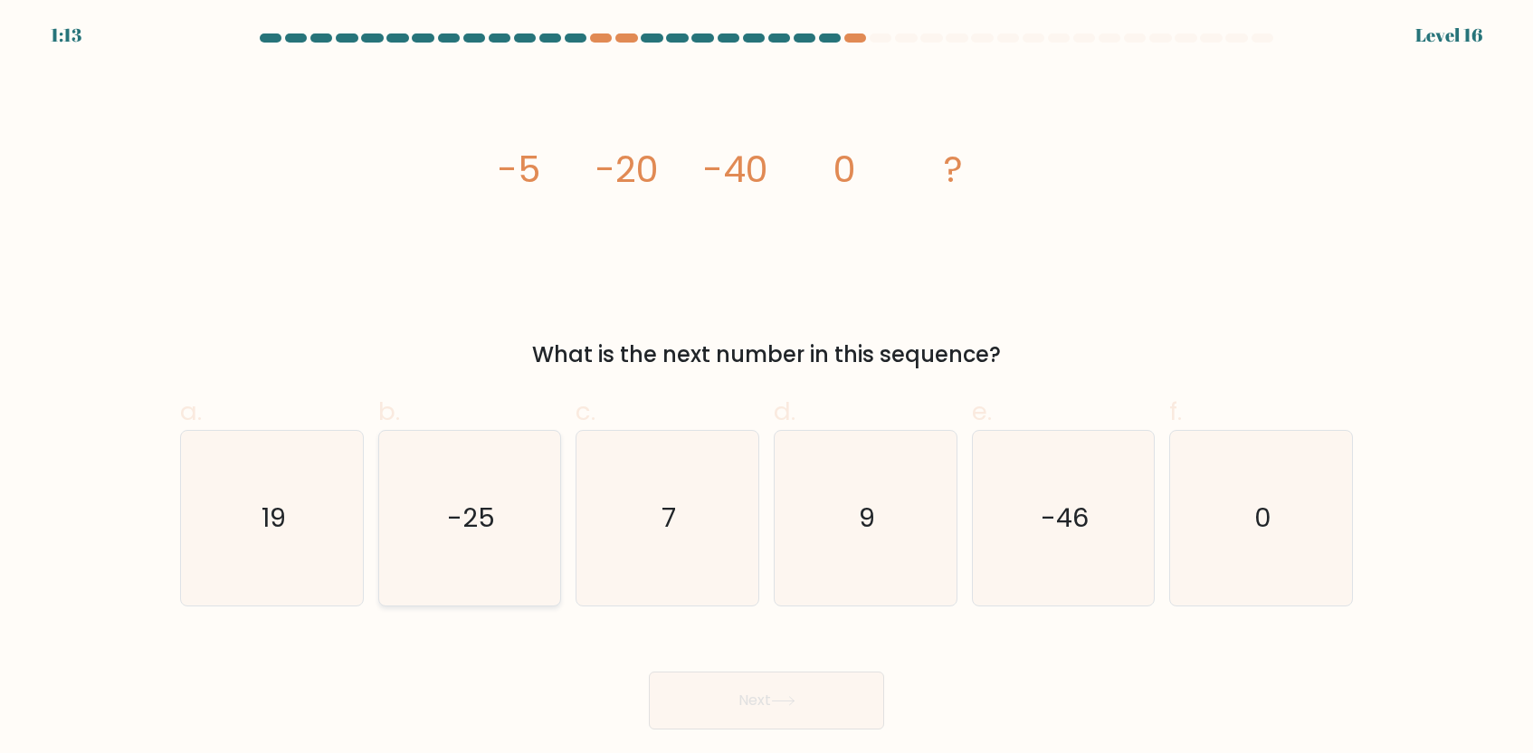
click at [506, 530] on icon "-25" at bounding box center [469, 518] width 175 height 175
click at [767, 388] on input "b. -25" at bounding box center [767, 383] width 1 height 12
radio input "true"
click at [780, 718] on button "Next" at bounding box center [766, 701] width 235 height 58
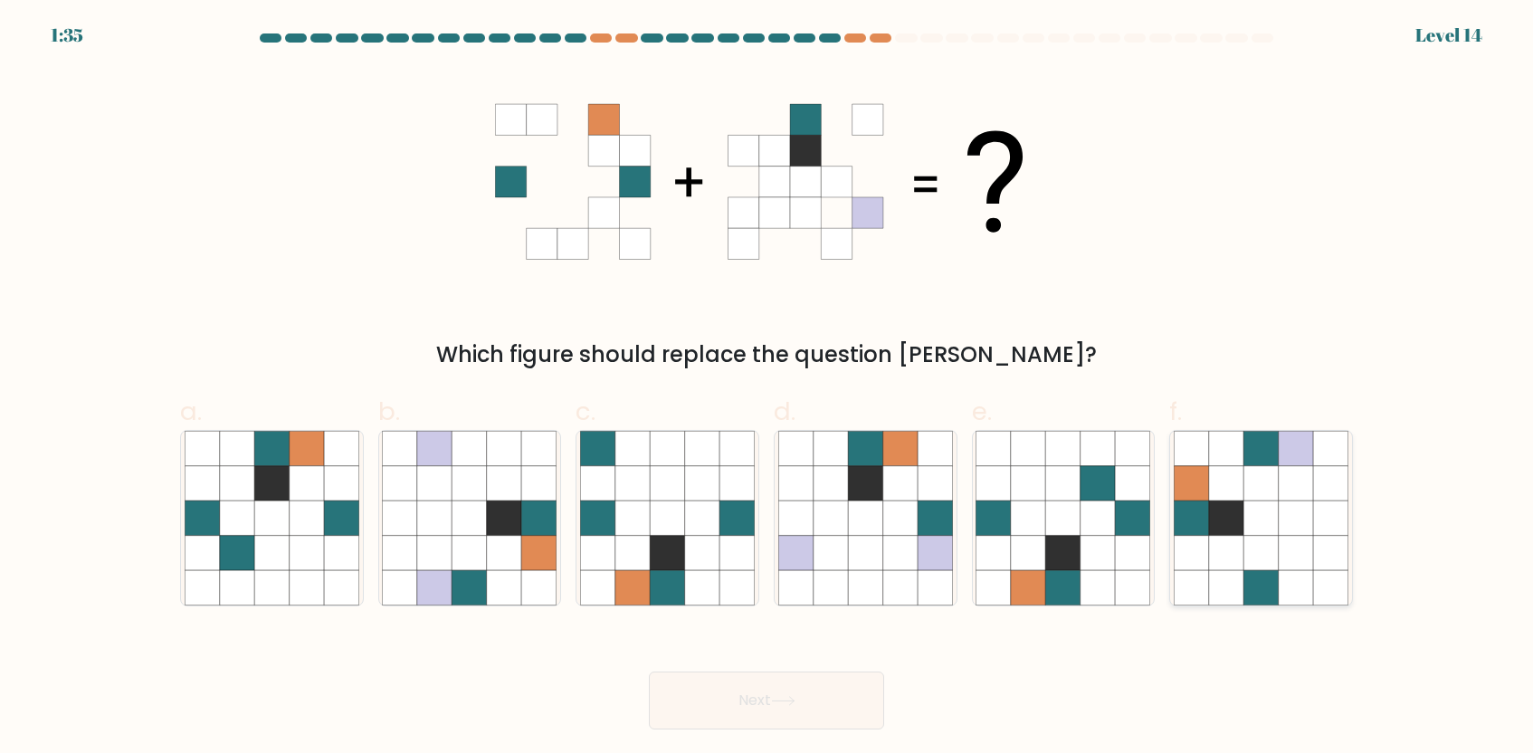
click at [1240, 499] on icon at bounding box center [1226, 483] width 34 height 34
click at [768, 388] on input "f." at bounding box center [767, 383] width 1 height 12
radio input "true"
click at [758, 689] on button "Next" at bounding box center [766, 701] width 235 height 58
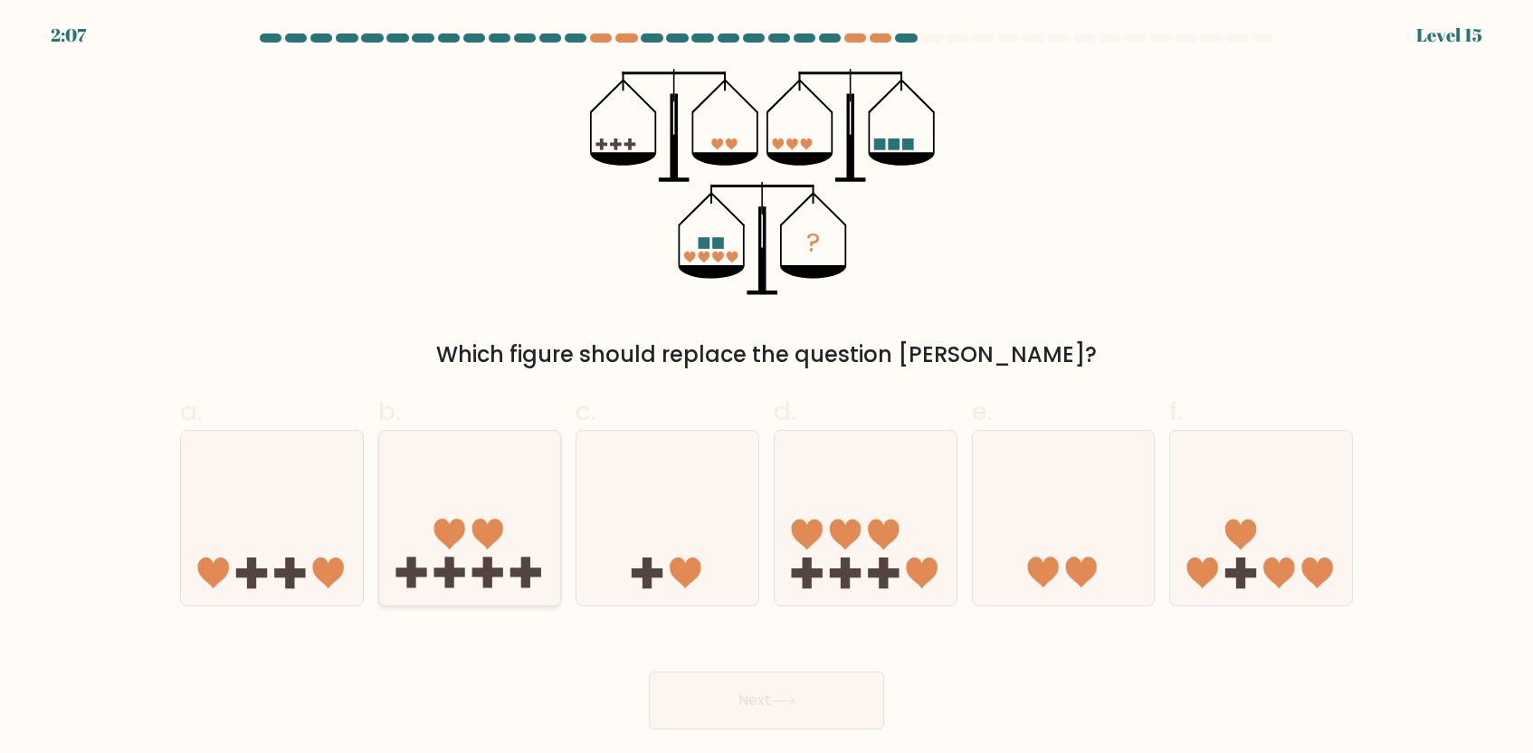
click at [409, 481] on icon at bounding box center [470, 518] width 182 height 150
click at [767, 388] on input "b." at bounding box center [767, 383] width 1 height 12
radio input "true"
click at [738, 694] on button "Next" at bounding box center [766, 701] width 235 height 58
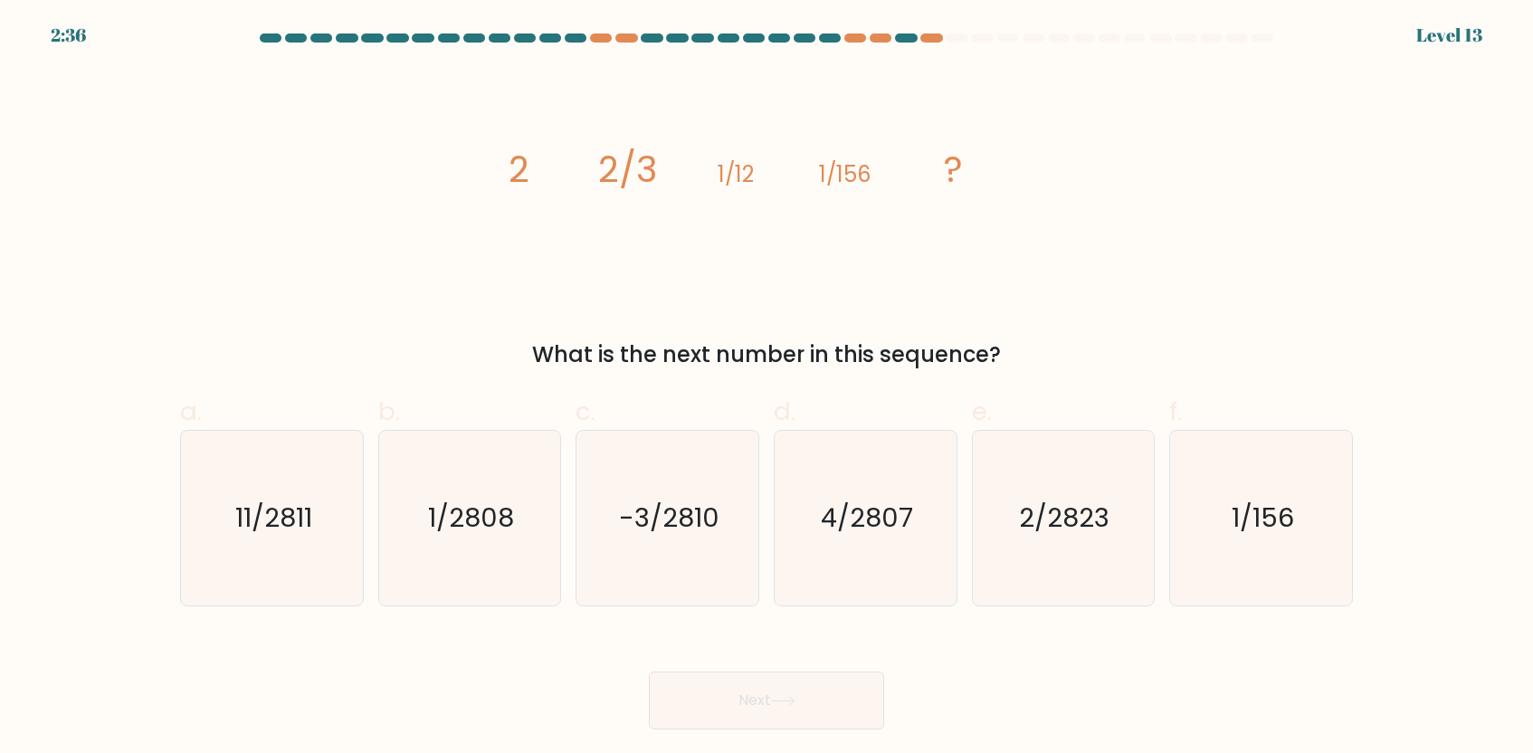
click at [503, 167] on icon "image/svg+xml 2 2/3 1/12 1/156 ?" at bounding box center [766, 182] width 543 height 226
drag, startPoint x: 511, startPoint y: 167, endPoint x: 1056, endPoint y: 163, distance: 545.8
click at [1056, 163] on div "image/svg+xml 2 2/3 1/12 1/156 ? What is the next number in this sequence?" at bounding box center [766, 220] width 1195 height 302
copy g "2 2/3 1/12 1/156 ?"
click at [496, 525] on text "1/2808" at bounding box center [471, 518] width 86 height 36
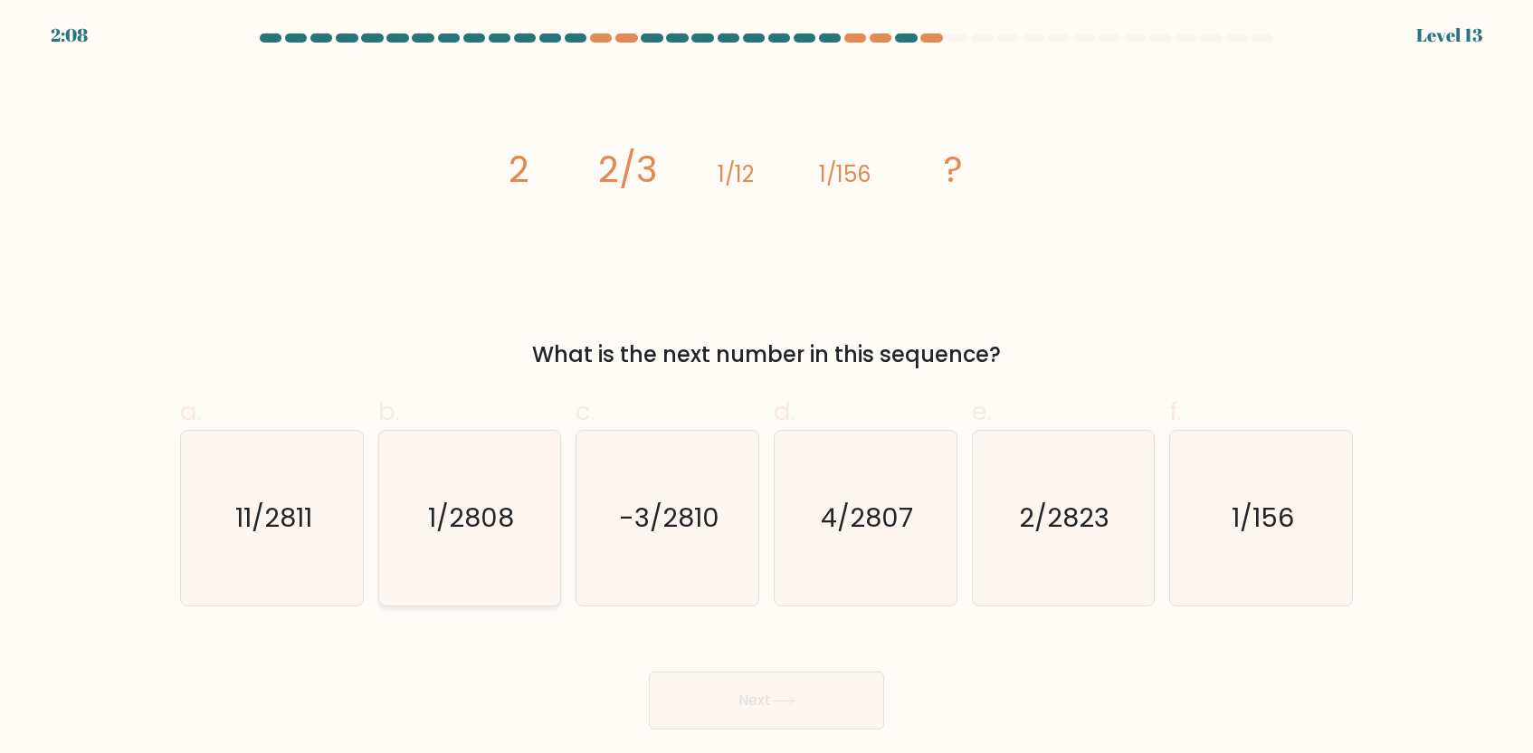
click at [767, 388] on input "b. 1/2808" at bounding box center [767, 383] width 1 height 12
radio input "true"
click at [752, 688] on button "Next" at bounding box center [766, 701] width 235 height 58
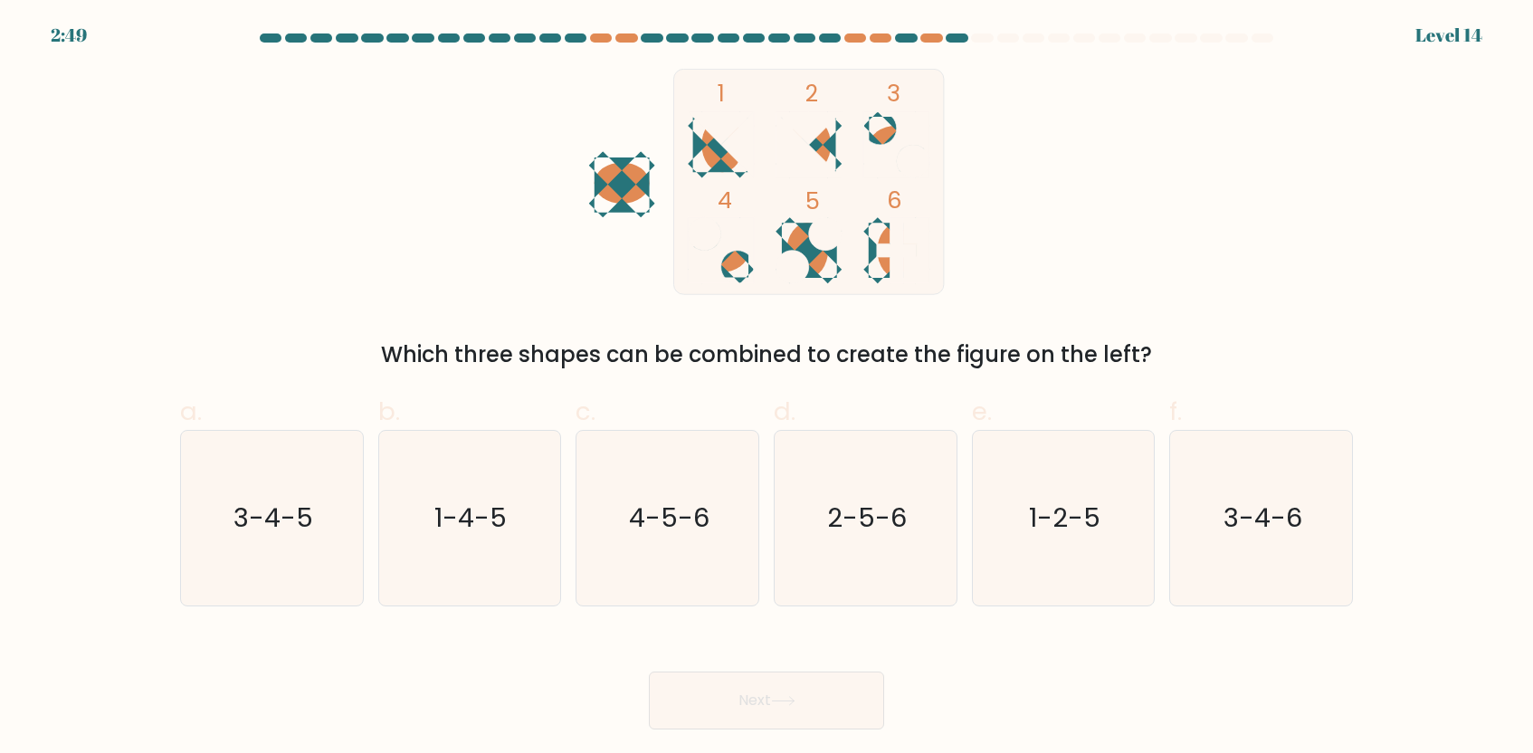
drag, startPoint x: 587, startPoint y: 110, endPoint x: 921, endPoint y: 240, distance: 357.7
click at [919, 239] on icon "1 2 3 4 5 6" at bounding box center [766, 182] width 487 height 226
drag, startPoint x: 1009, startPoint y: 328, endPoint x: 689, endPoint y: 192, distance: 348.0
click at [689, 192] on div "1 2 3 4 5 6 Which three shapes can be combined to create the figure on the left?" at bounding box center [766, 220] width 1195 height 302
click at [960, 228] on icon "1 2 3 4 5 6" at bounding box center [766, 182] width 487 height 226
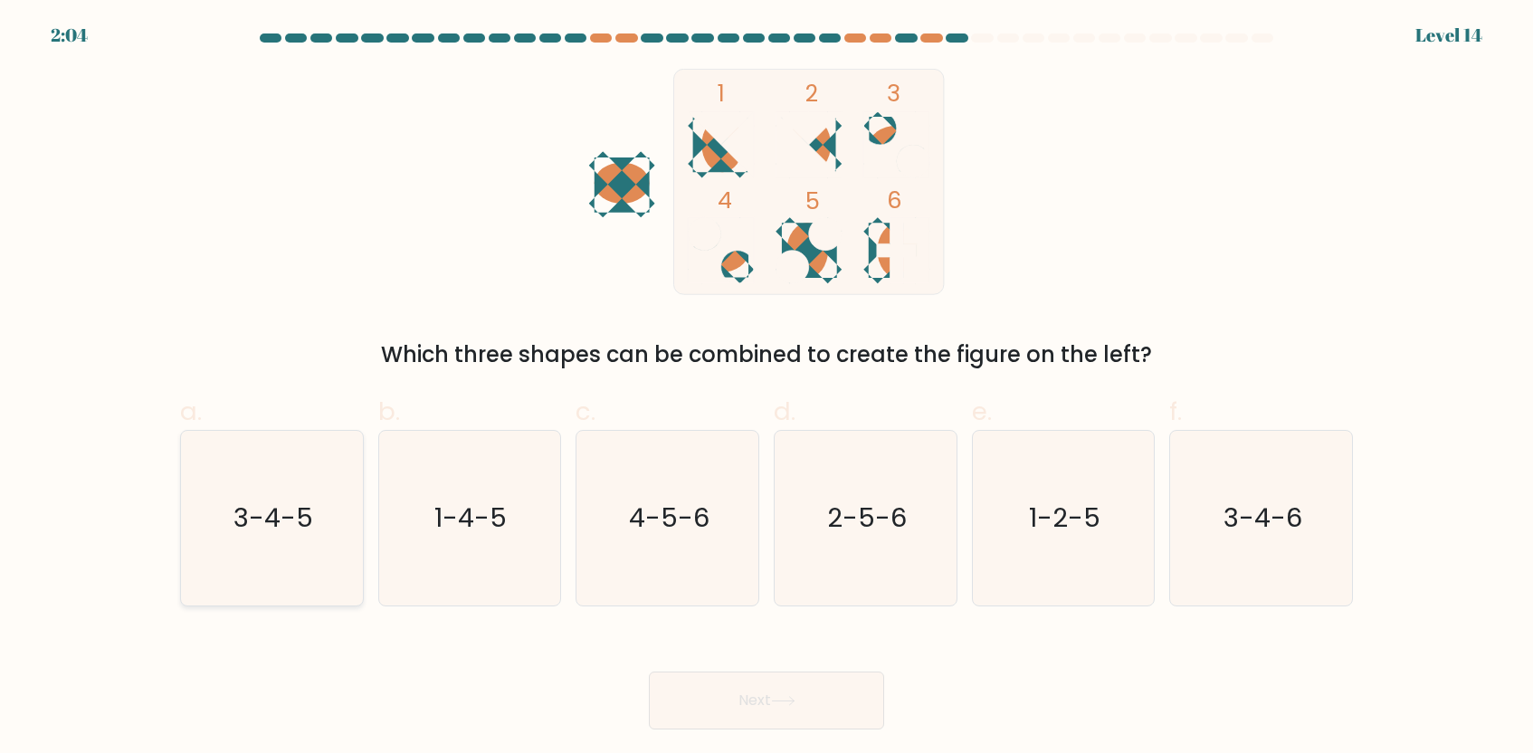
click at [290, 547] on icon "3-4-5" at bounding box center [272, 518] width 175 height 175
click at [767, 388] on input "a. 3-4-5" at bounding box center [767, 383] width 1 height 12
radio input "true"
click at [724, 719] on button "Next" at bounding box center [766, 701] width 235 height 58
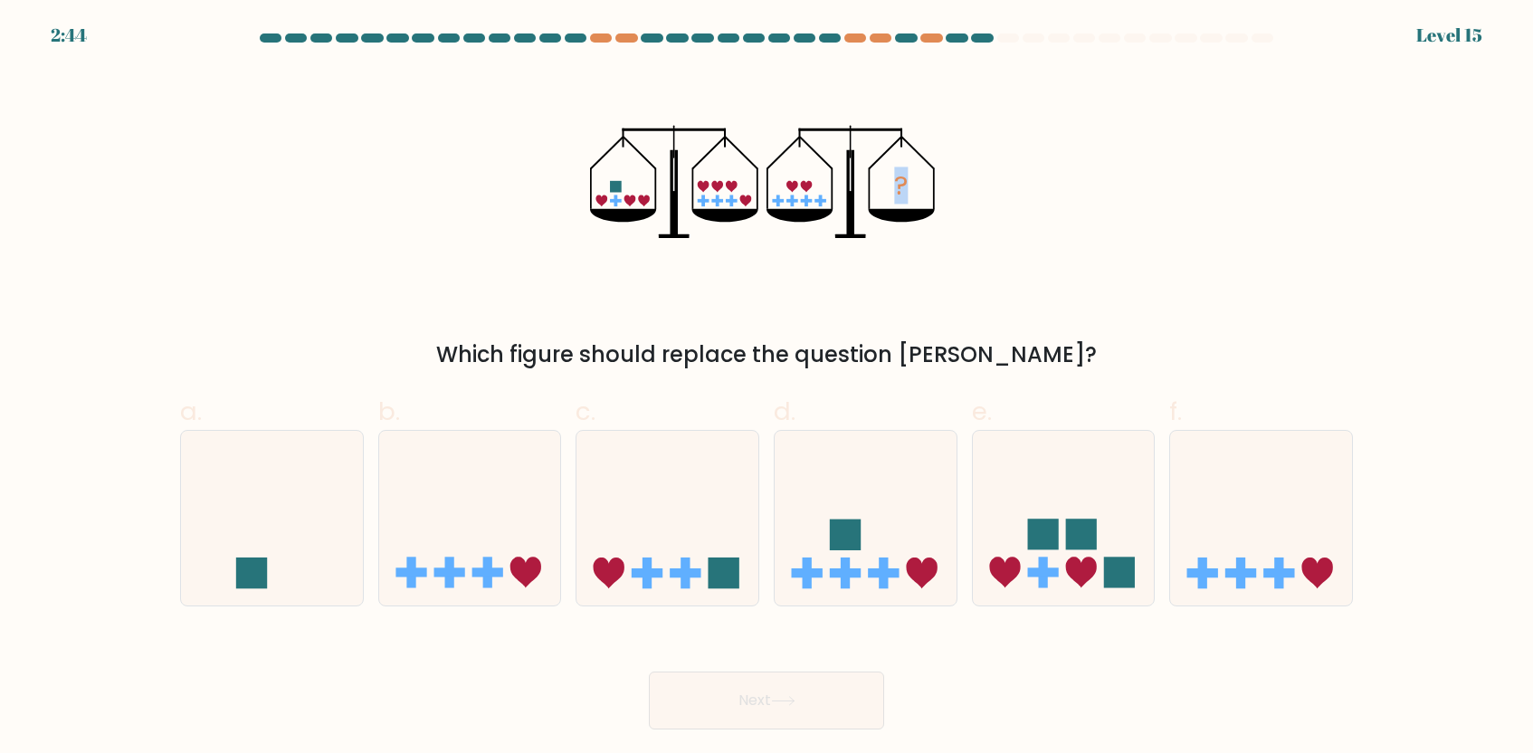
drag, startPoint x: 568, startPoint y: 122, endPoint x: 933, endPoint y: 247, distance: 386.4
click at [933, 247] on div "? Which figure should replace the question mark?" at bounding box center [766, 220] width 1195 height 302
click at [933, 247] on icon "?" at bounding box center [766, 182] width 353 height 226
click at [705, 542] on icon at bounding box center [668, 518] width 182 height 150
click at [767, 388] on input "c." at bounding box center [767, 383] width 1 height 12
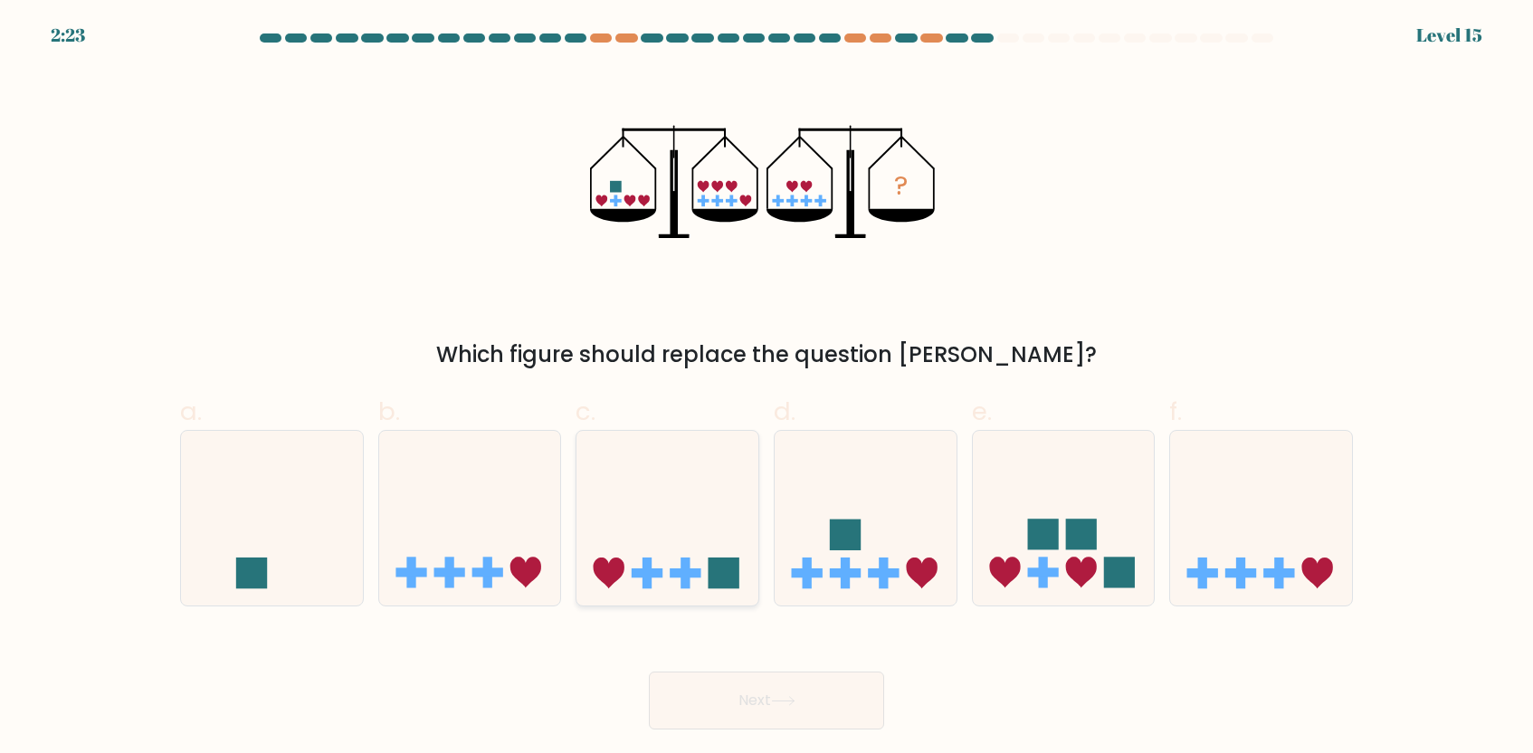
radio input "true"
click at [834, 704] on button "Next" at bounding box center [766, 701] width 235 height 58
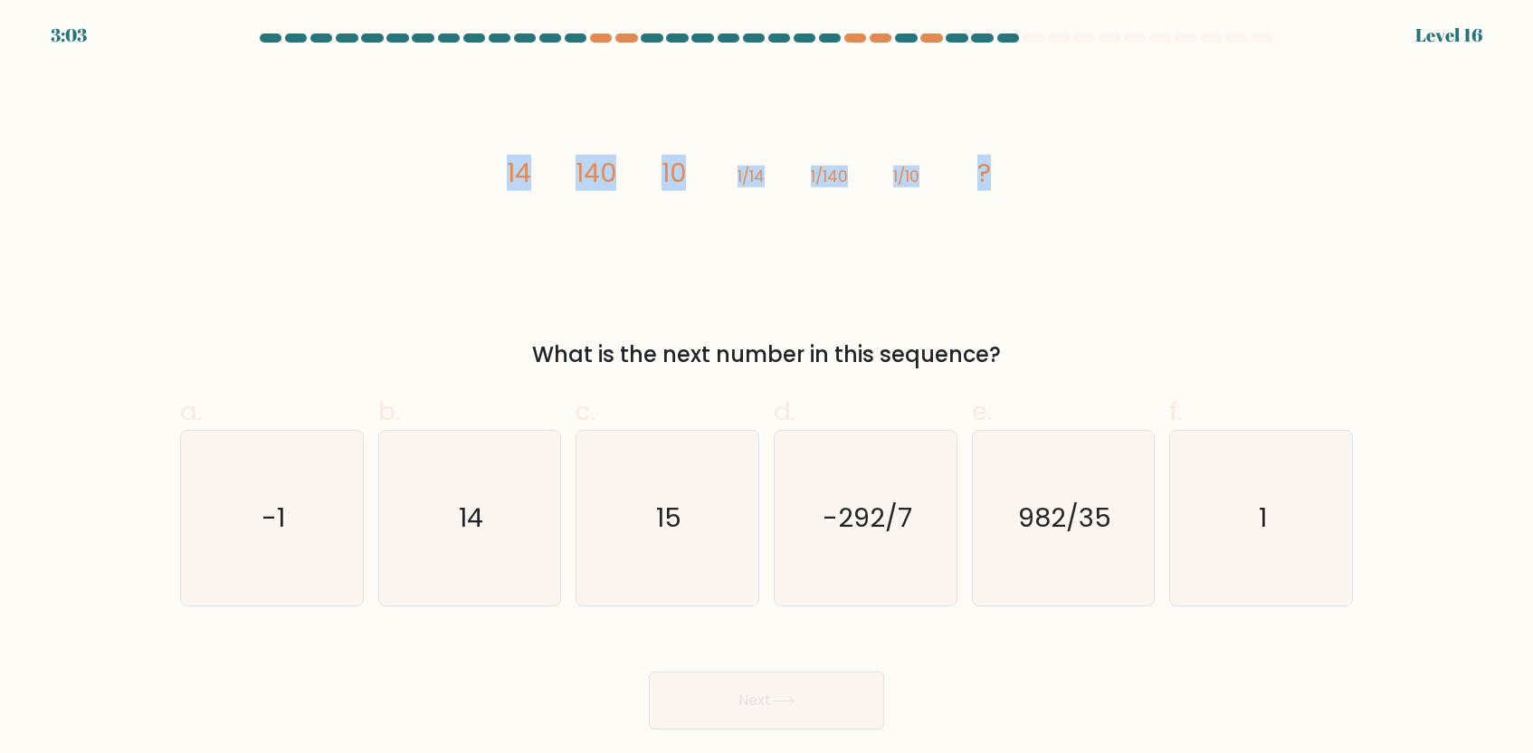
drag, startPoint x: 505, startPoint y: 173, endPoint x: 1091, endPoint y: 179, distance: 585.7
click at [1091, 181] on div "image/svg+xml 14 140 10 1/14 1/140 1/10 ? What is the next number in this seque…" at bounding box center [766, 220] width 1195 height 302
copy g "14 140 10 1/14 1/140 1/10 ?"
click at [474, 541] on icon "14" at bounding box center [469, 518] width 175 height 175
click at [767, 388] on input "b. 14" at bounding box center [767, 383] width 1 height 12
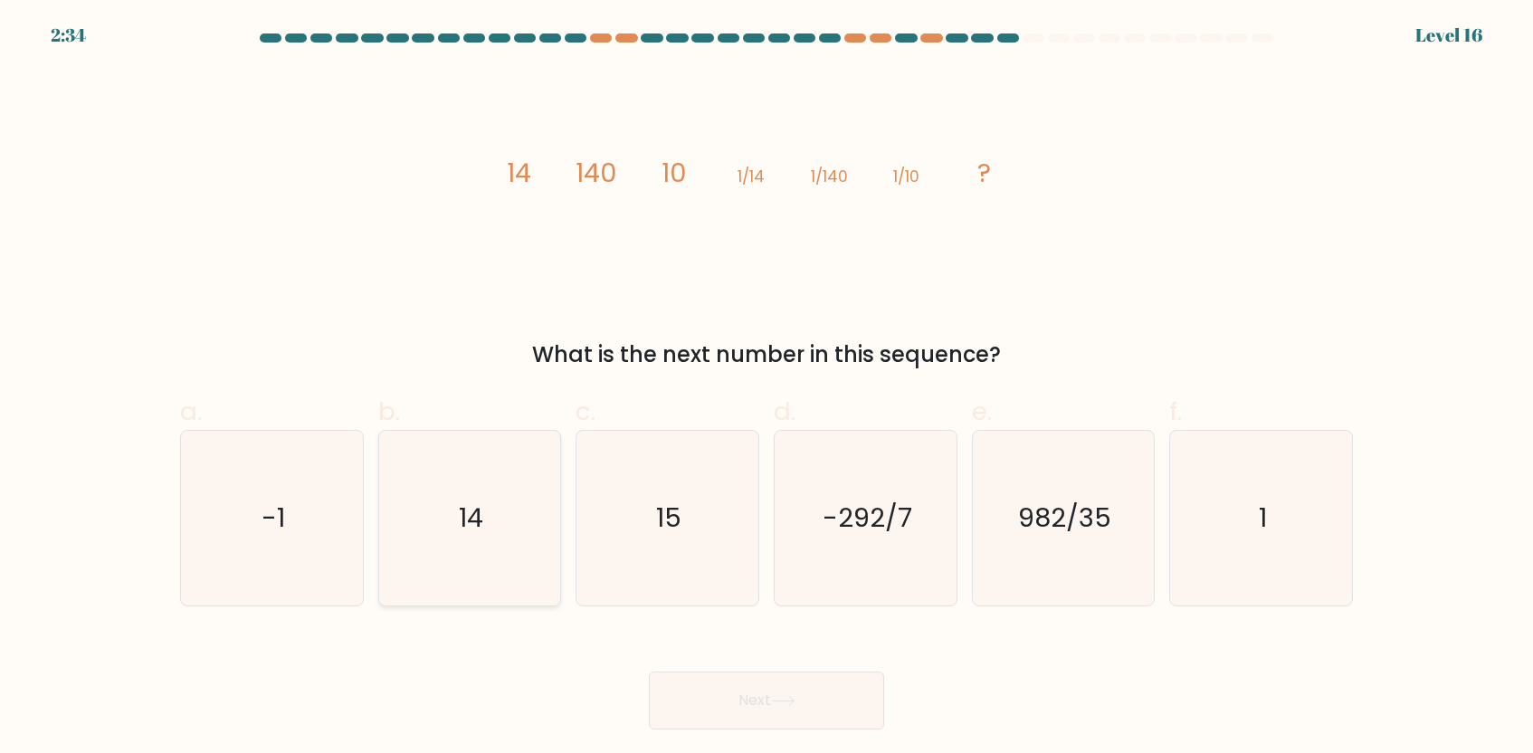
radio input "true"
click at [748, 699] on button "Next" at bounding box center [766, 701] width 235 height 58
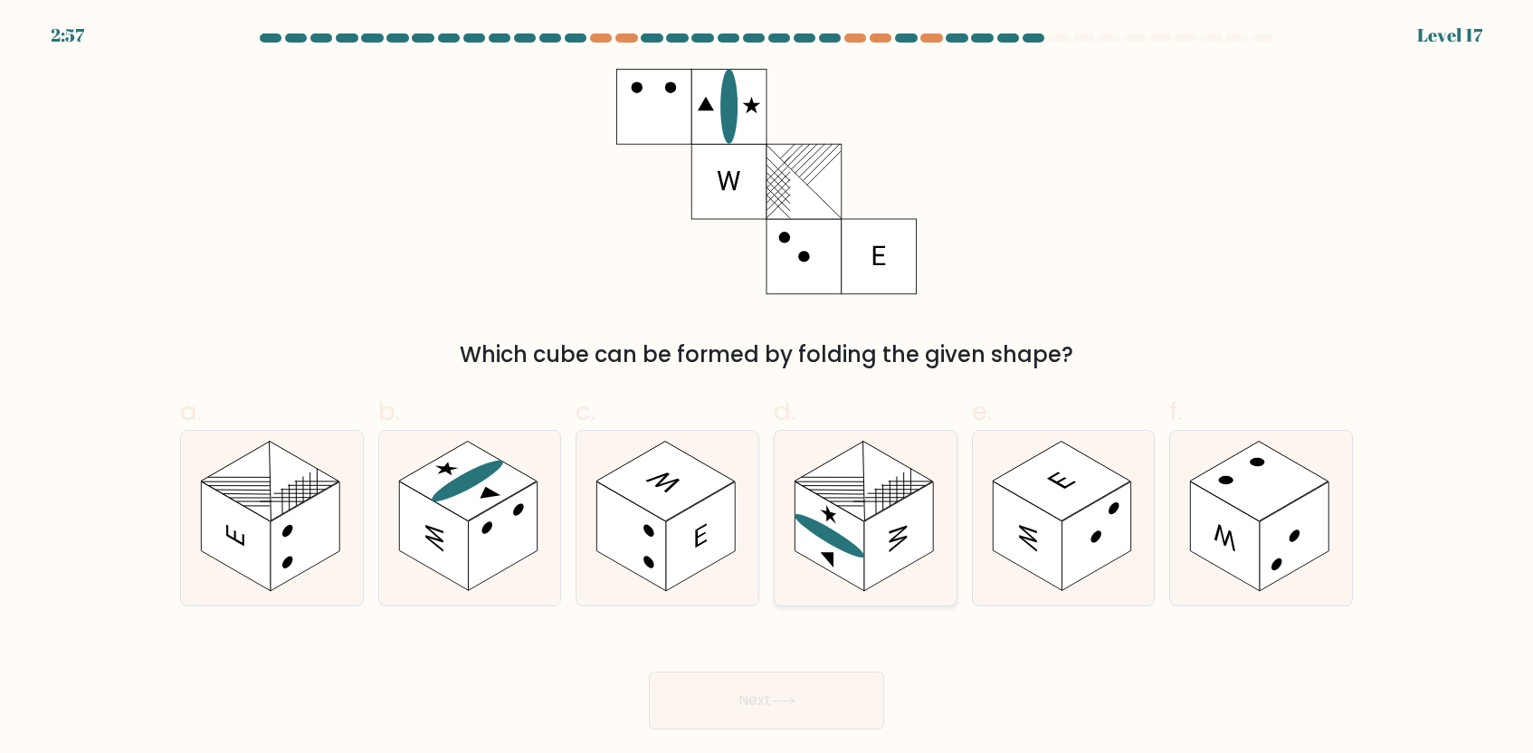
click at [864, 501] on rect at bounding box center [864, 482] width 138 height 80
click at [768, 388] on input "d." at bounding box center [767, 383] width 1 height 12
radio input "true"
click at [770, 683] on button "Next" at bounding box center [766, 701] width 235 height 58
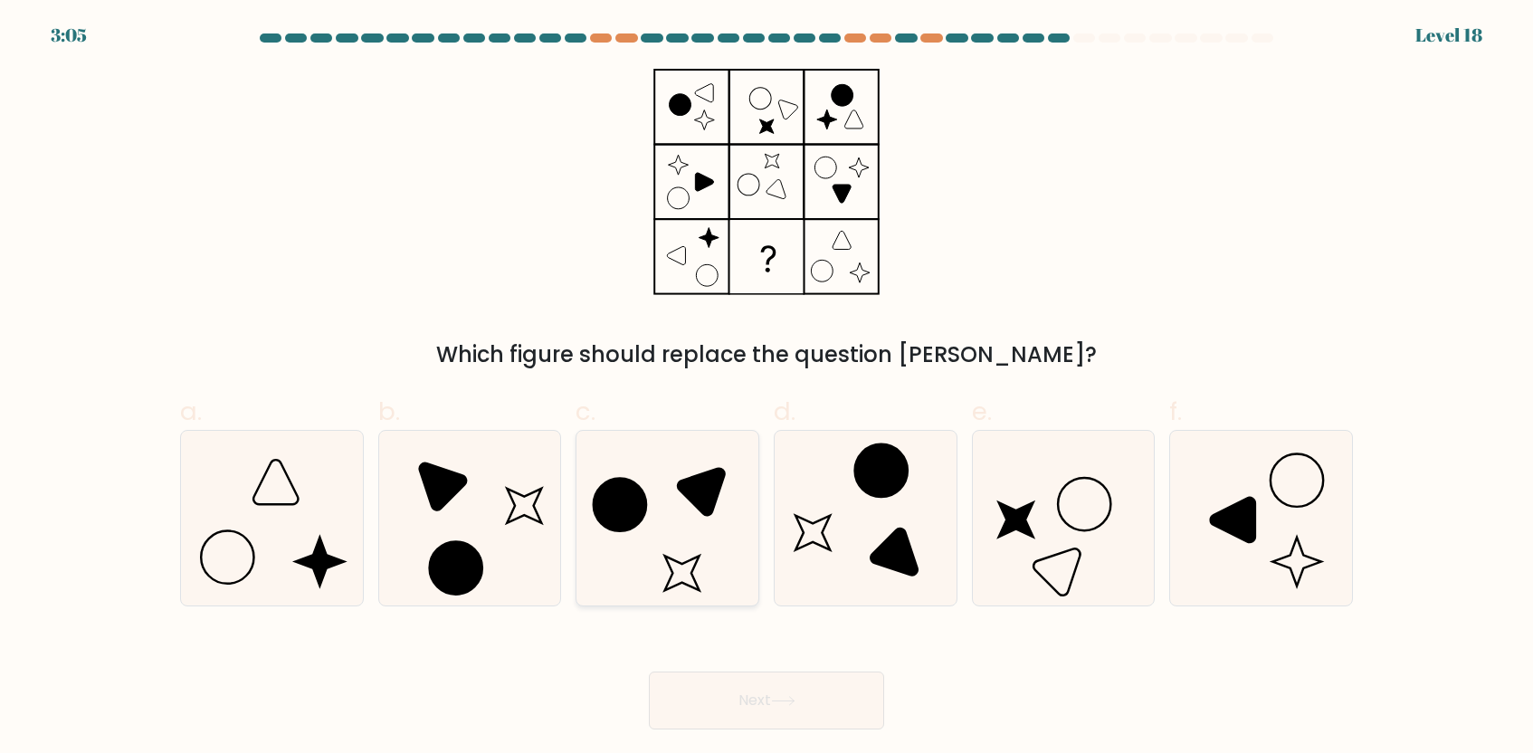
click at [683, 504] on icon at bounding box center [667, 518] width 175 height 175
click at [767, 388] on input "c." at bounding box center [767, 383] width 1 height 12
radio input "true"
click at [730, 710] on button "Next" at bounding box center [766, 701] width 235 height 58
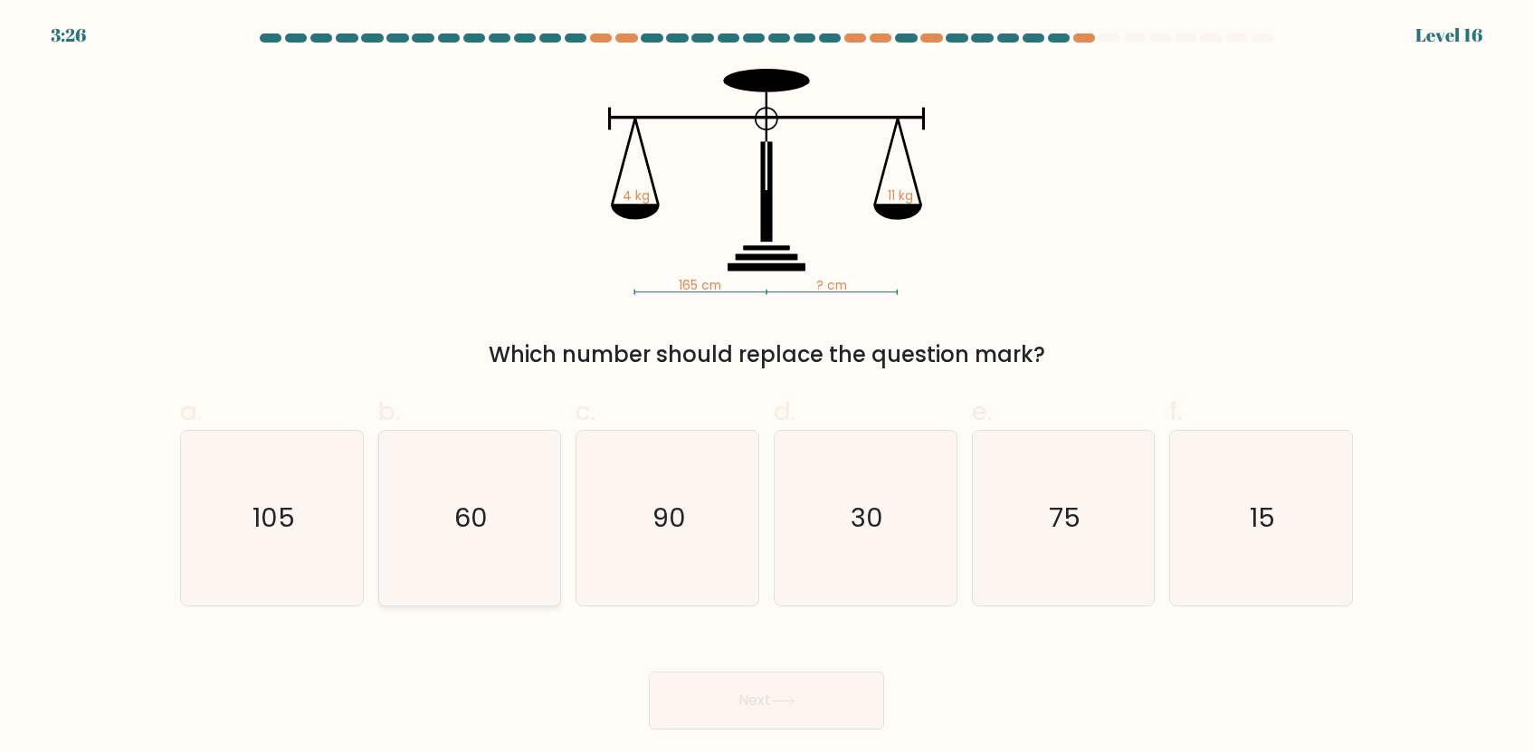
click at [507, 513] on icon "60" at bounding box center [469, 518] width 175 height 175
click at [767, 388] on input "b. 60" at bounding box center [767, 383] width 1 height 12
radio input "true"
click at [782, 701] on icon at bounding box center [783, 701] width 24 height 10
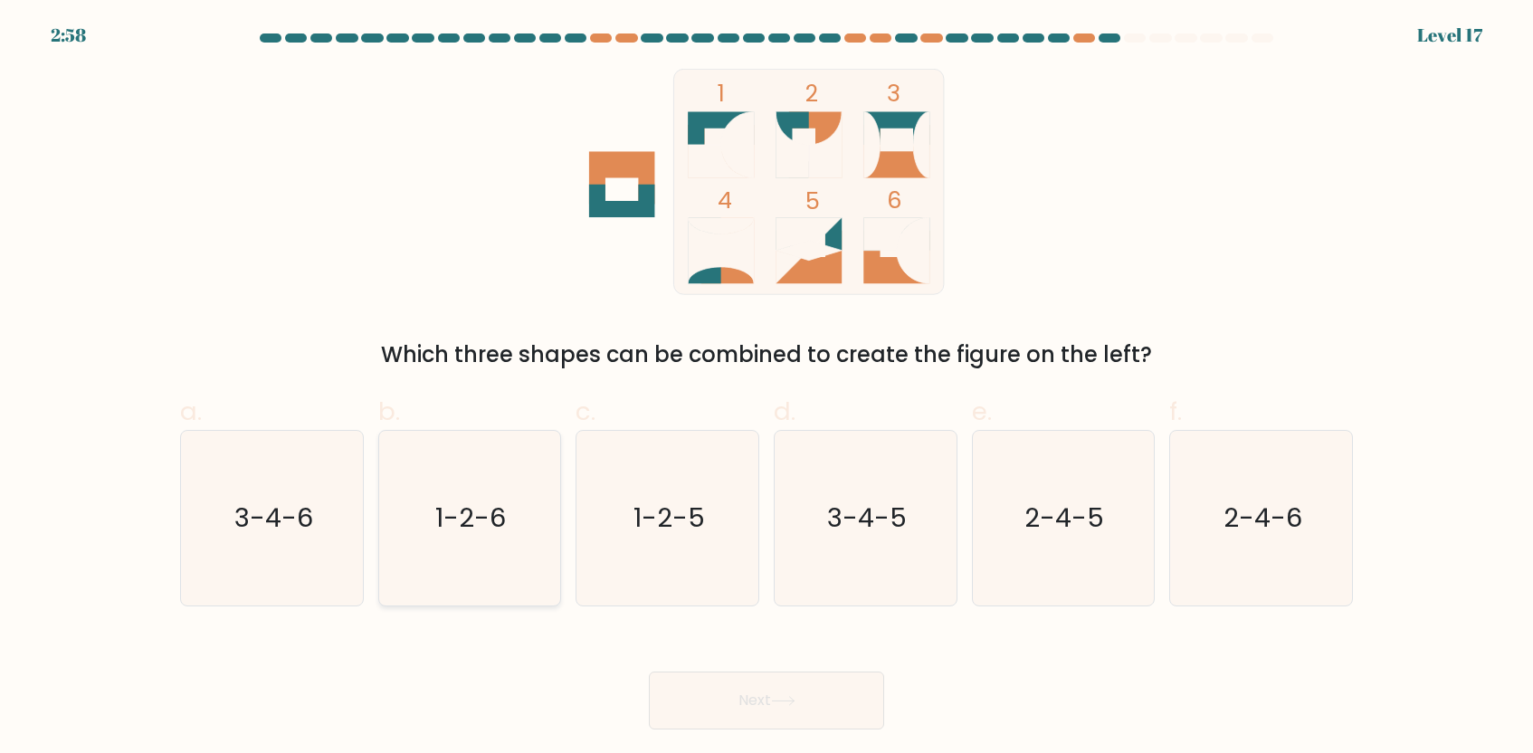
click at [500, 505] on text "1-2-6" at bounding box center [471, 518] width 71 height 36
click at [767, 388] on input "b. 1-2-6" at bounding box center [767, 383] width 1 height 12
radio input "true"
click at [732, 694] on button "Next" at bounding box center [766, 701] width 235 height 58
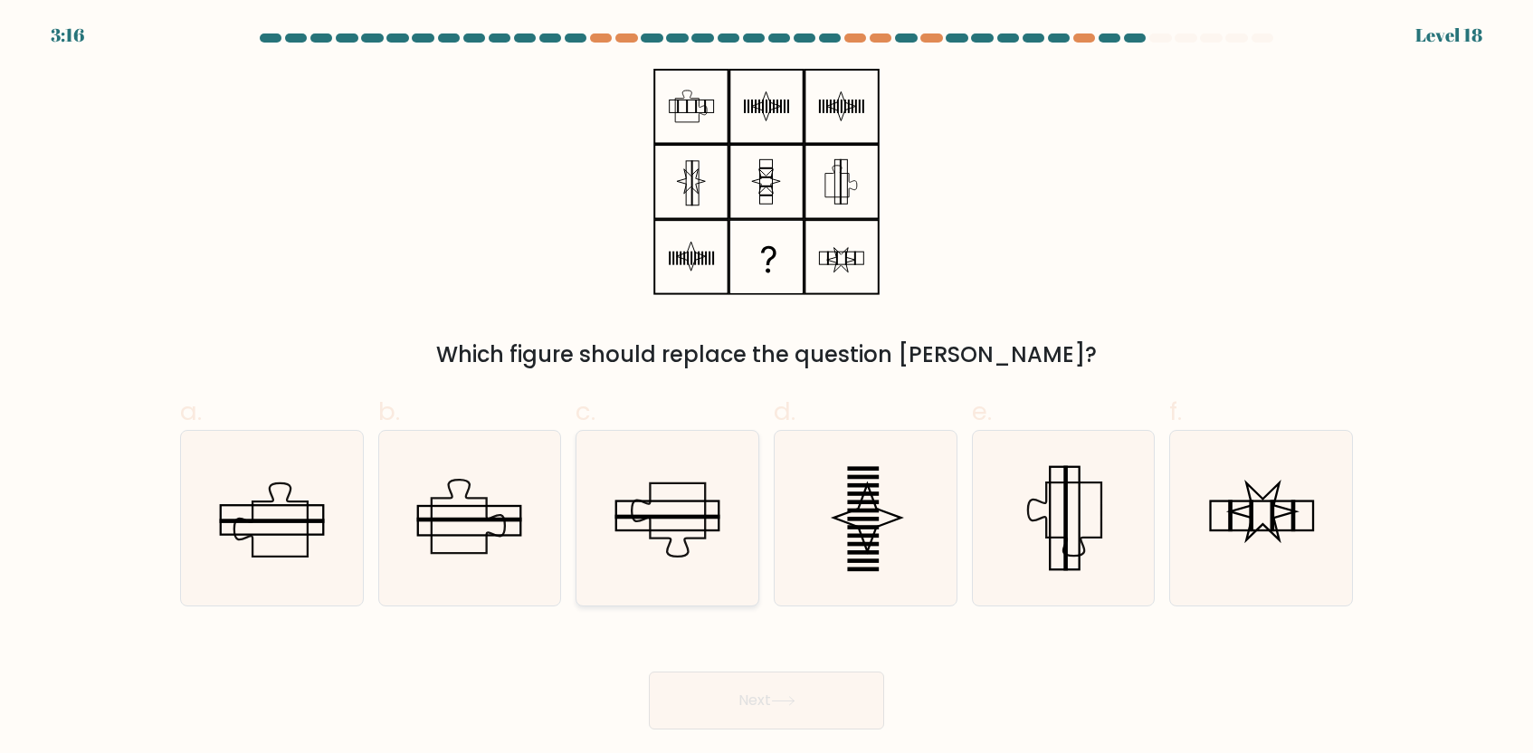
click at [665, 489] on icon at bounding box center [667, 518] width 175 height 175
click at [767, 388] on input "c." at bounding box center [767, 383] width 1 height 12
radio input "true"
click at [714, 696] on button "Next" at bounding box center [766, 701] width 235 height 58
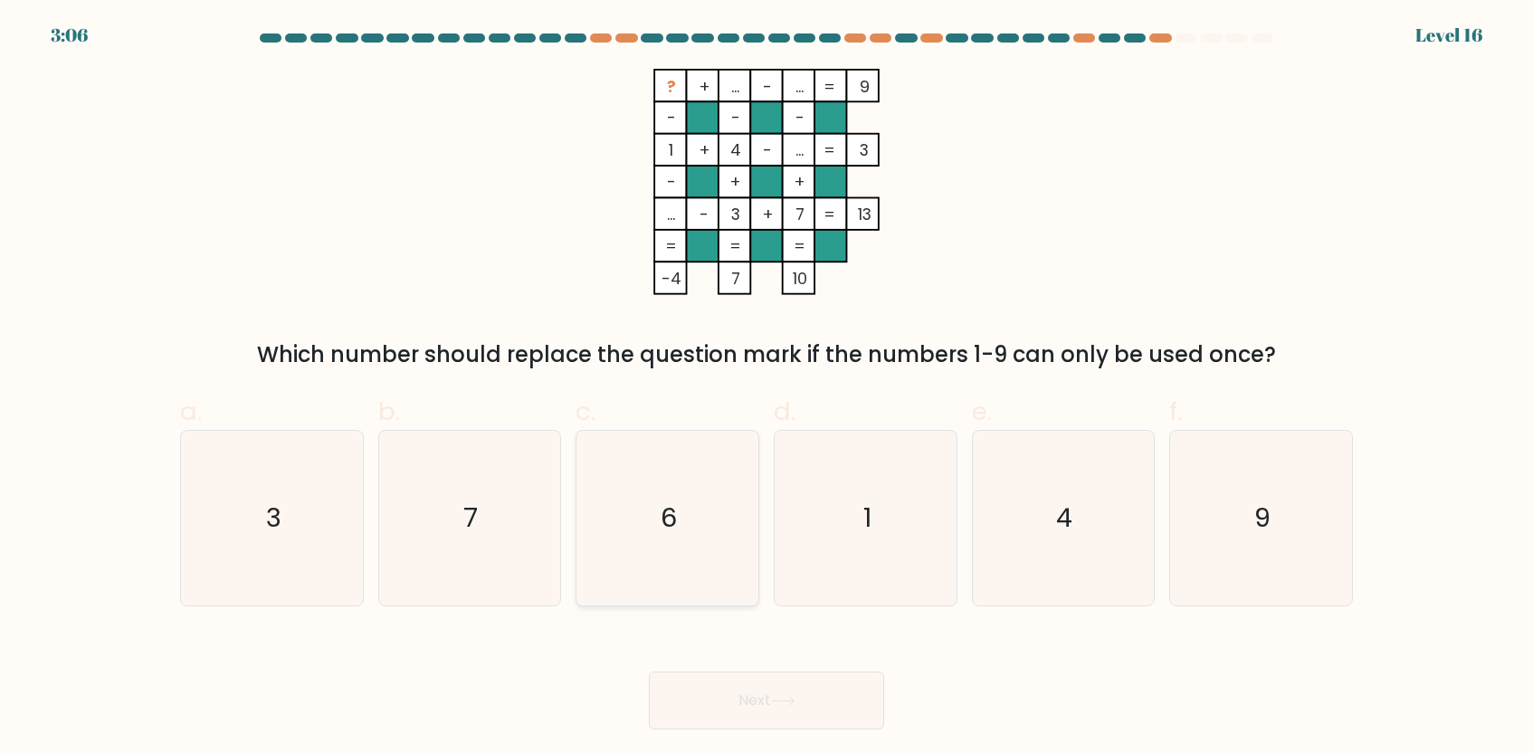
click at [669, 494] on icon "6" at bounding box center [667, 518] width 175 height 175
click at [767, 388] on input "c. 6" at bounding box center [767, 383] width 1 height 12
radio input "true"
click at [728, 683] on button "Next" at bounding box center [766, 701] width 235 height 58
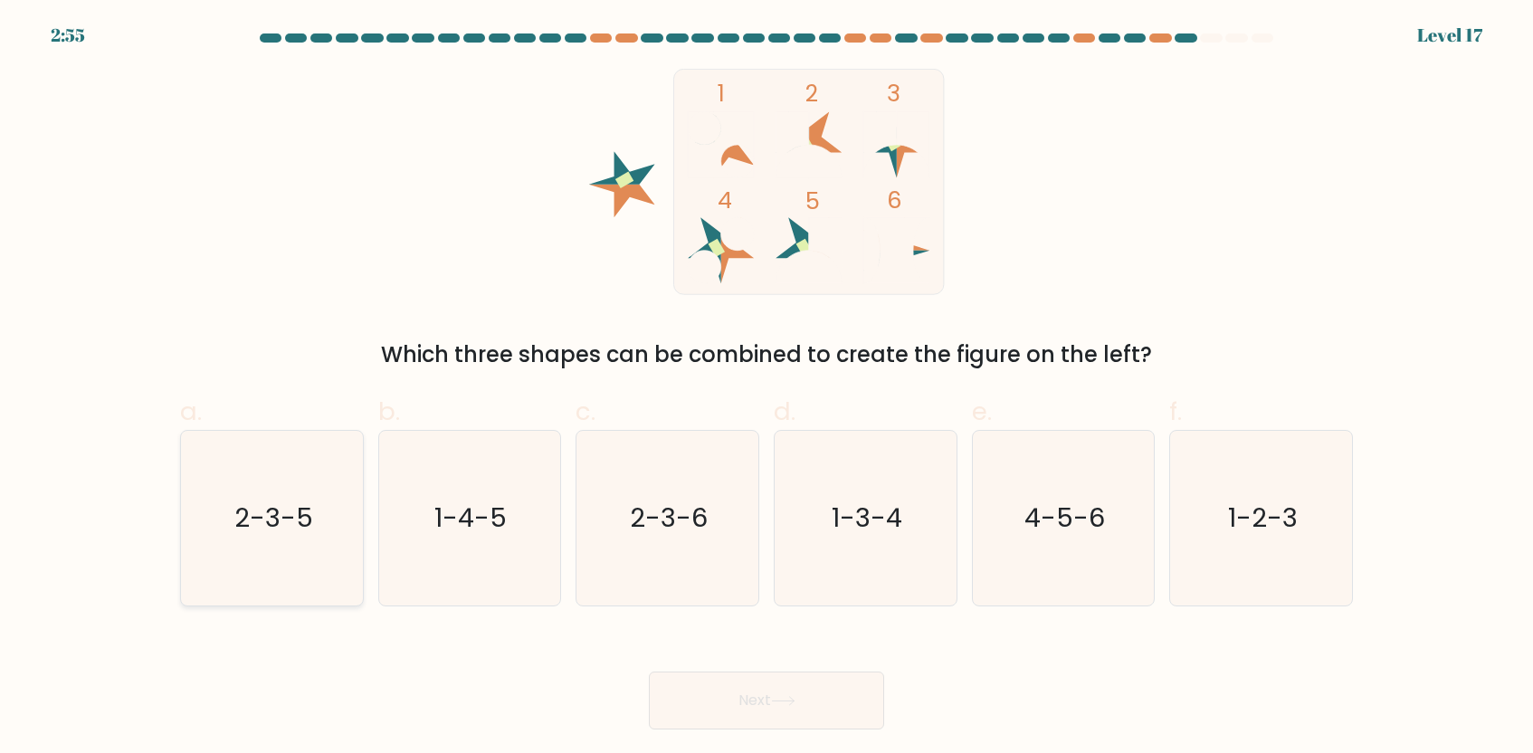
click at [337, 504] on icon "2-3-5" at bounding box center [272, 518] width 175 height 175
click at [767, 388] on input "a. 2-3-5" at bounding box center [767, 383] width 1 height 12
radio input "true"
click at [780, 700] on icon at bounding box center [783, 701] width 24 height 10
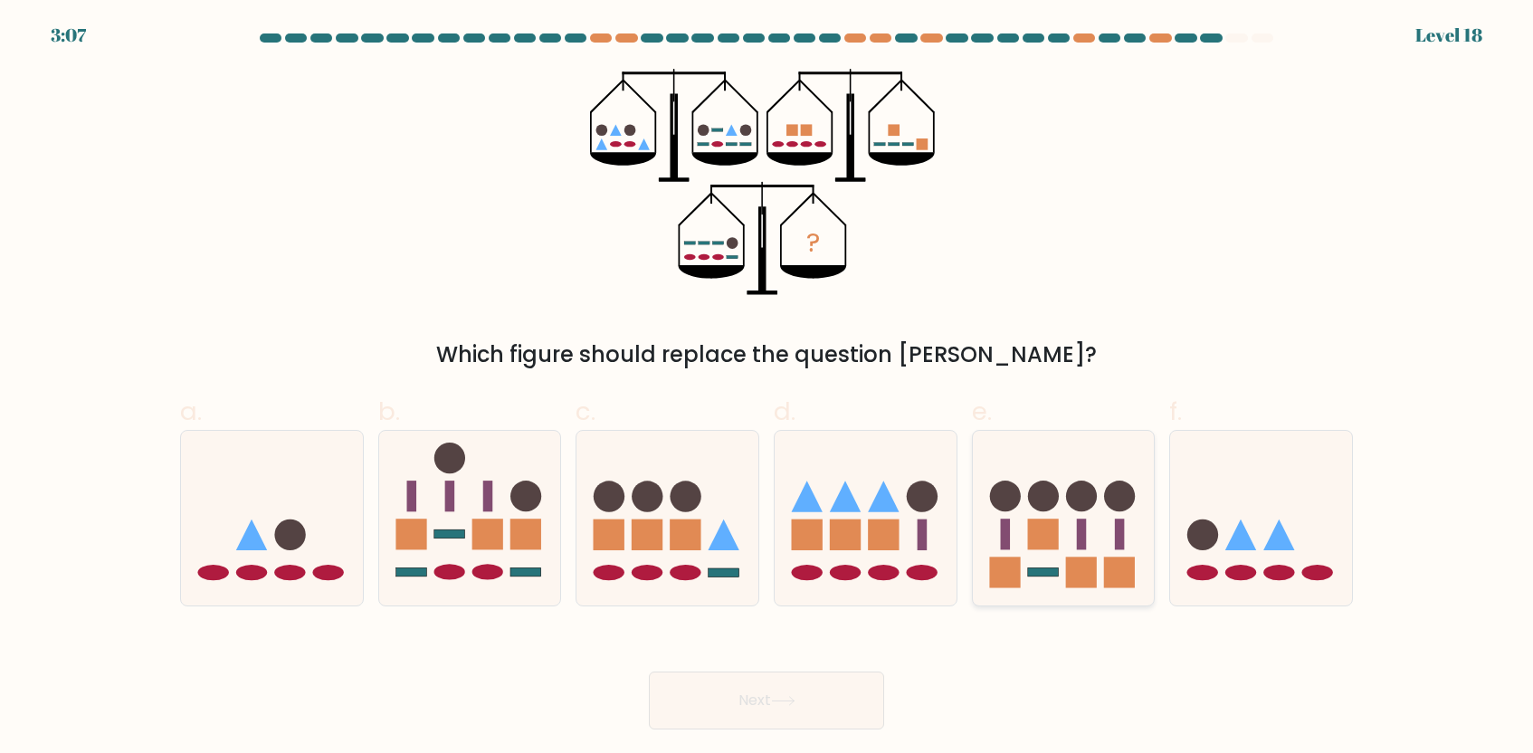
click at [1011, 483] on circle at bounding box center [1004, 496] width 31 height 31
click at [768, 388] on input "e." at bounding box center [767, 383] width 1 height 12
radio input "true"
click at [722, 501] on icon at bounding box center [668, 518] width 182 height 150
click at [767, 388] on input "c." at bounding box center [767, 383] width 1 height 12
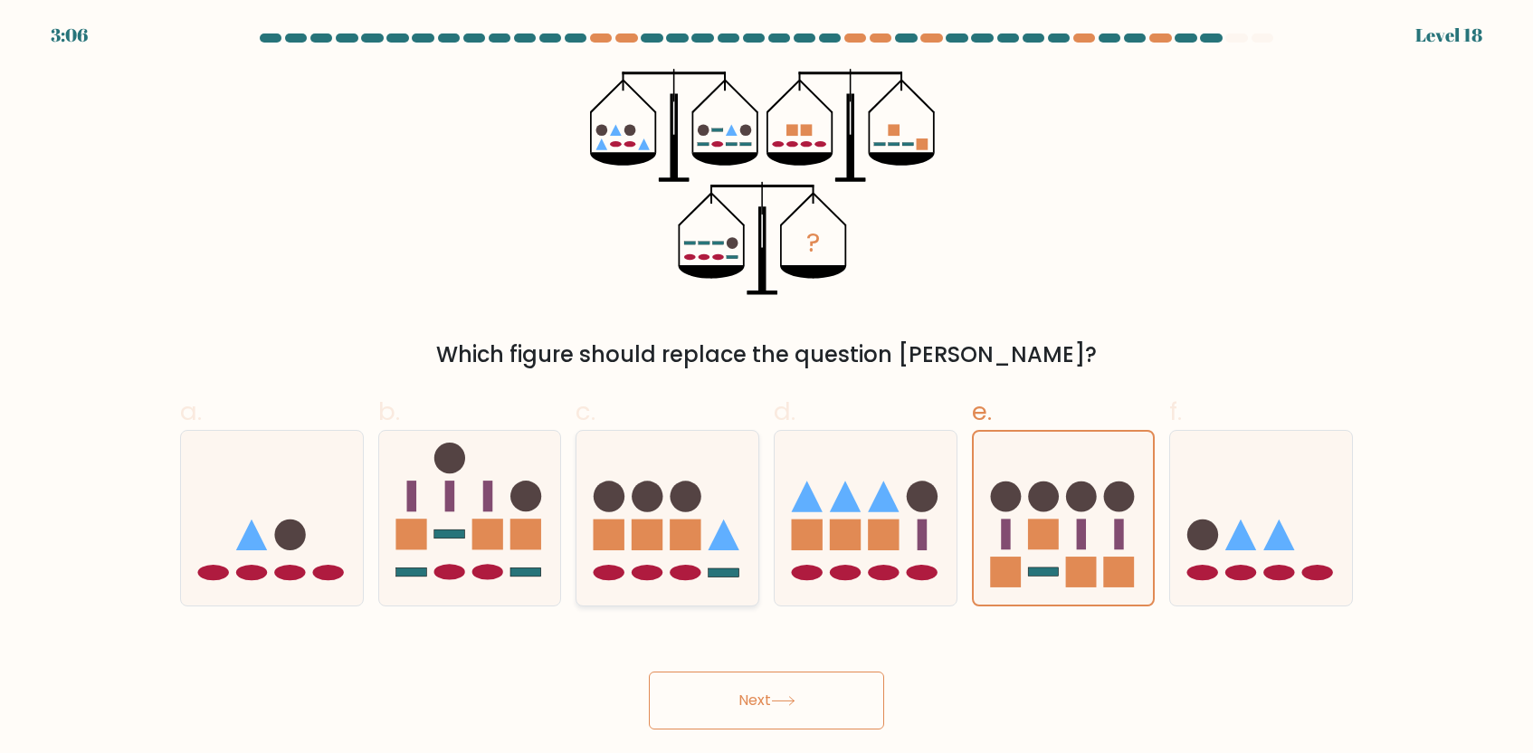
radio input "true"
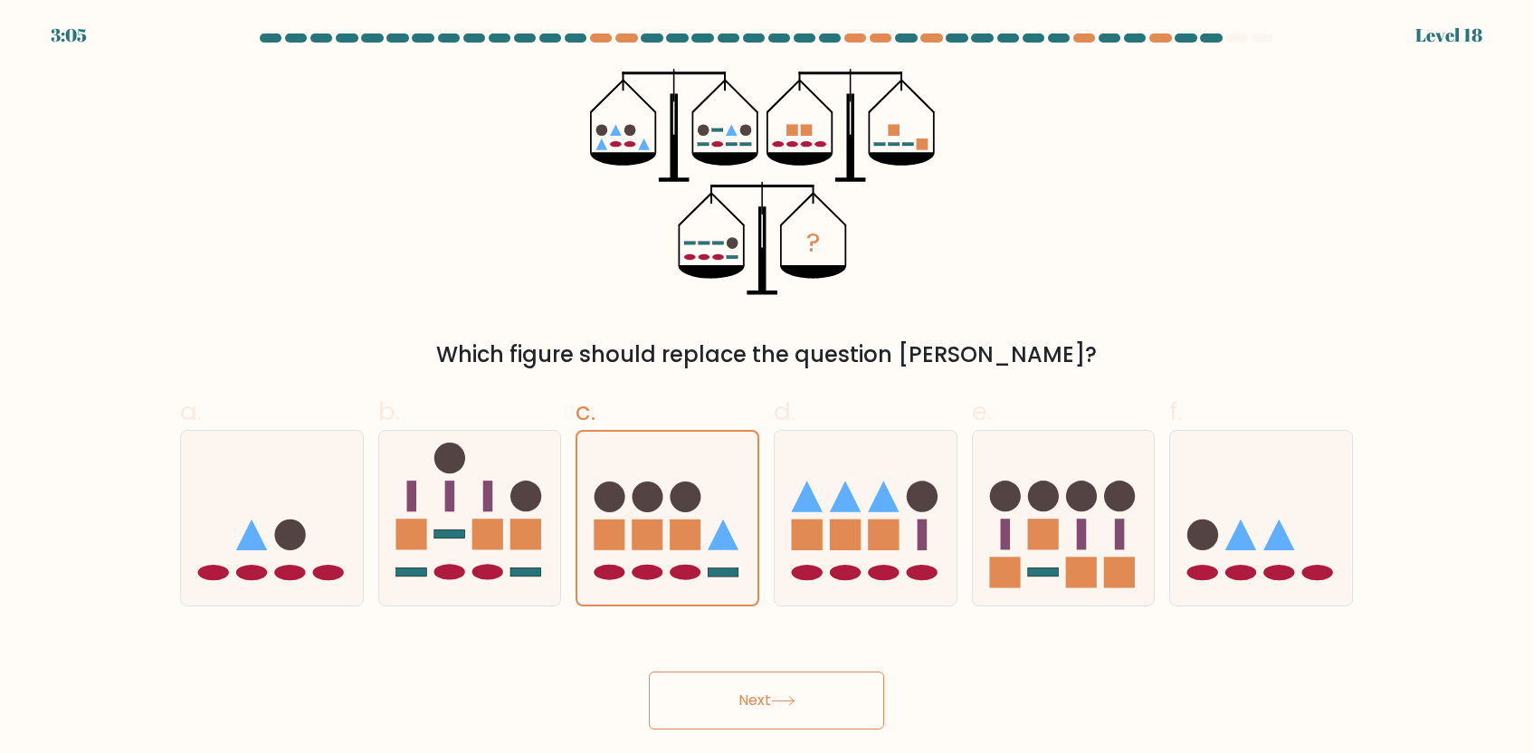
click at [747, 702] on button "Next" at bounding box center [766, 701] width 235 height 58
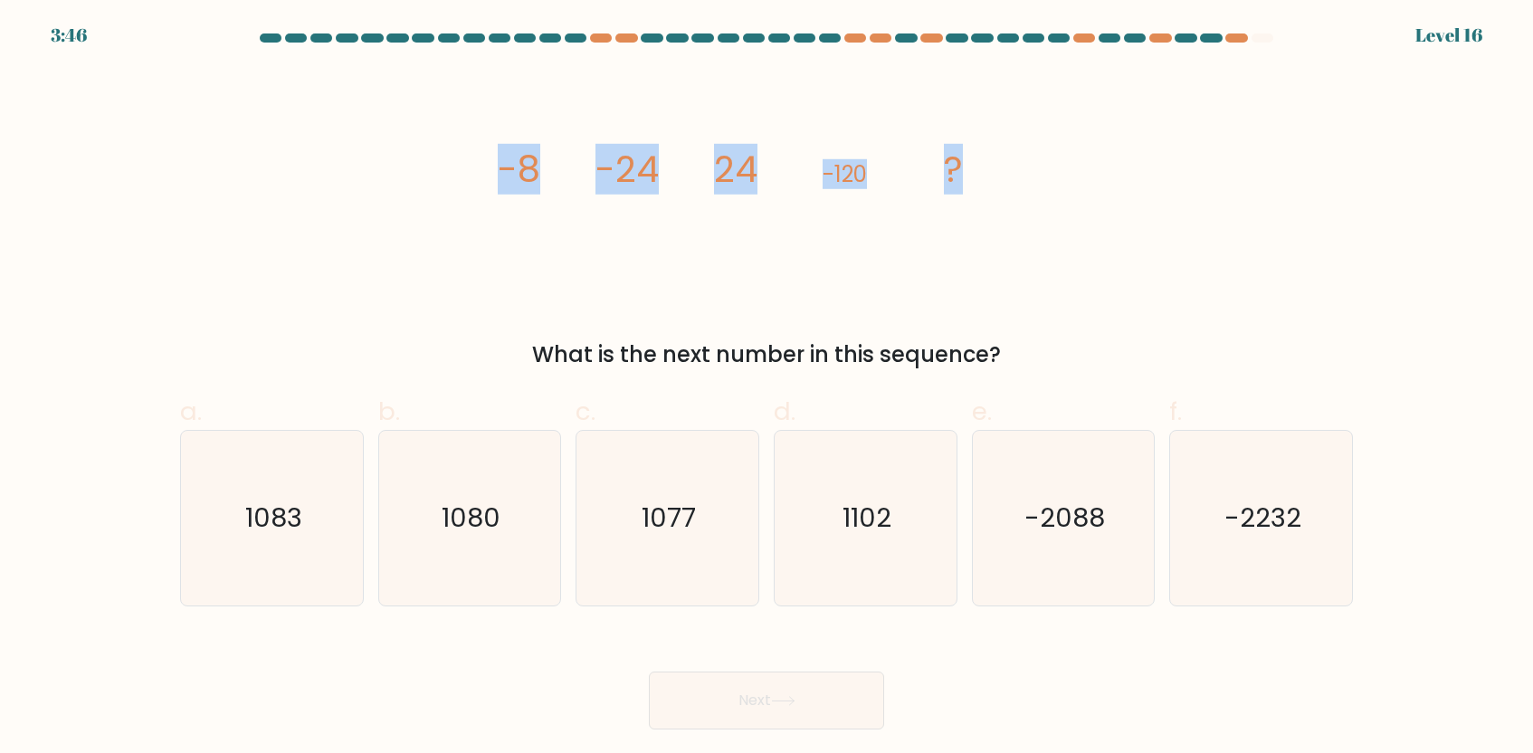
drag, startPoint x: 500, startPoint y: 167, endPoint x: 1058, endPoint y: 167, distance: 558.5
click at [1058, 167] on div "image/svg+xml -8 -24 24 -120 ? What is the next number in this sequence?" at bounding box center [766, 220] width 1195 height 302
copy g "-8 -24 24 -120 ?"
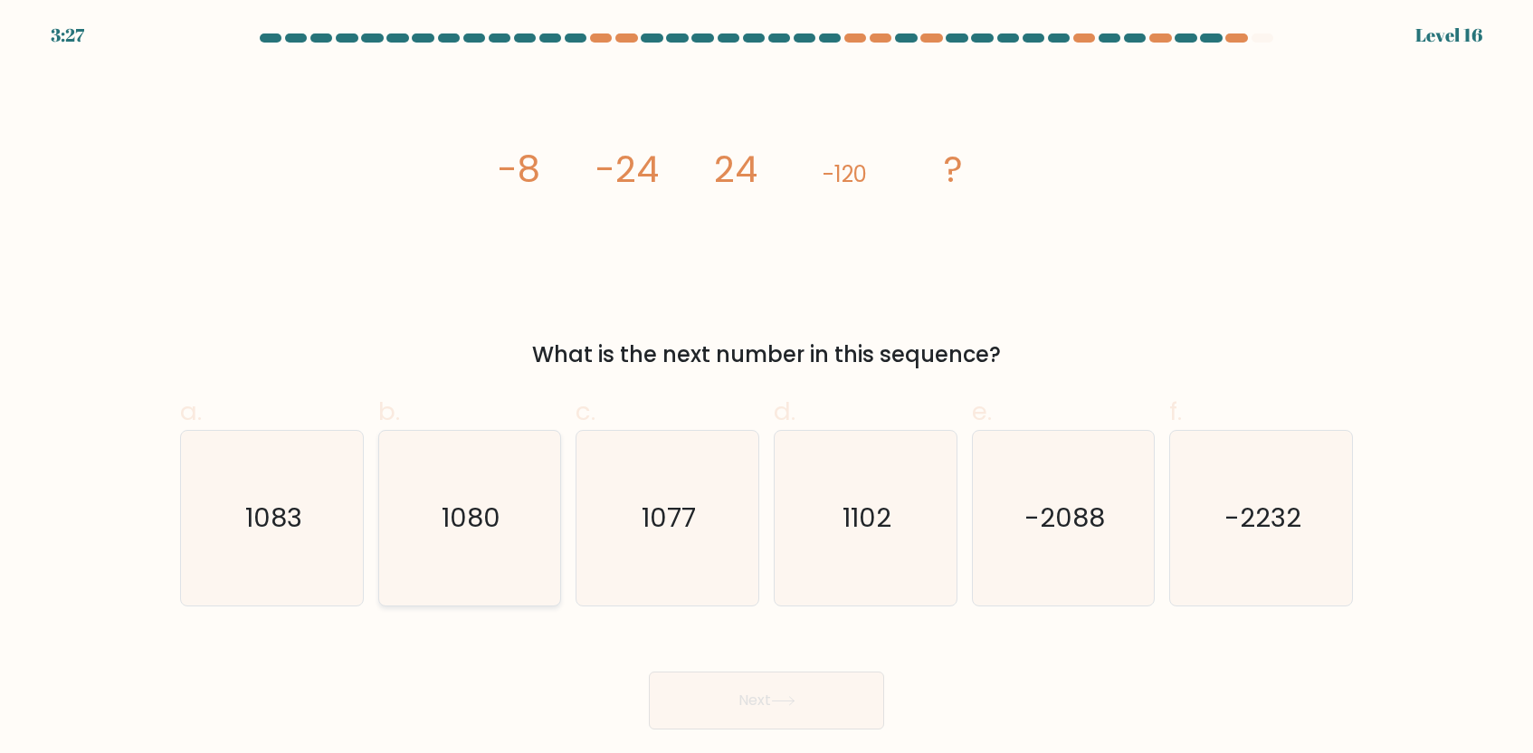
click at [434, 534] on icon "1080" at bounding box center [469, 518] width 175 height 175
click at [767, 388] on input "b. 1080" at bounding box center [767, 383] width 1 height 12
radio input "true"
click at [722, 702] on button "Next" at bounding box center [766, 701] width 235 height 58
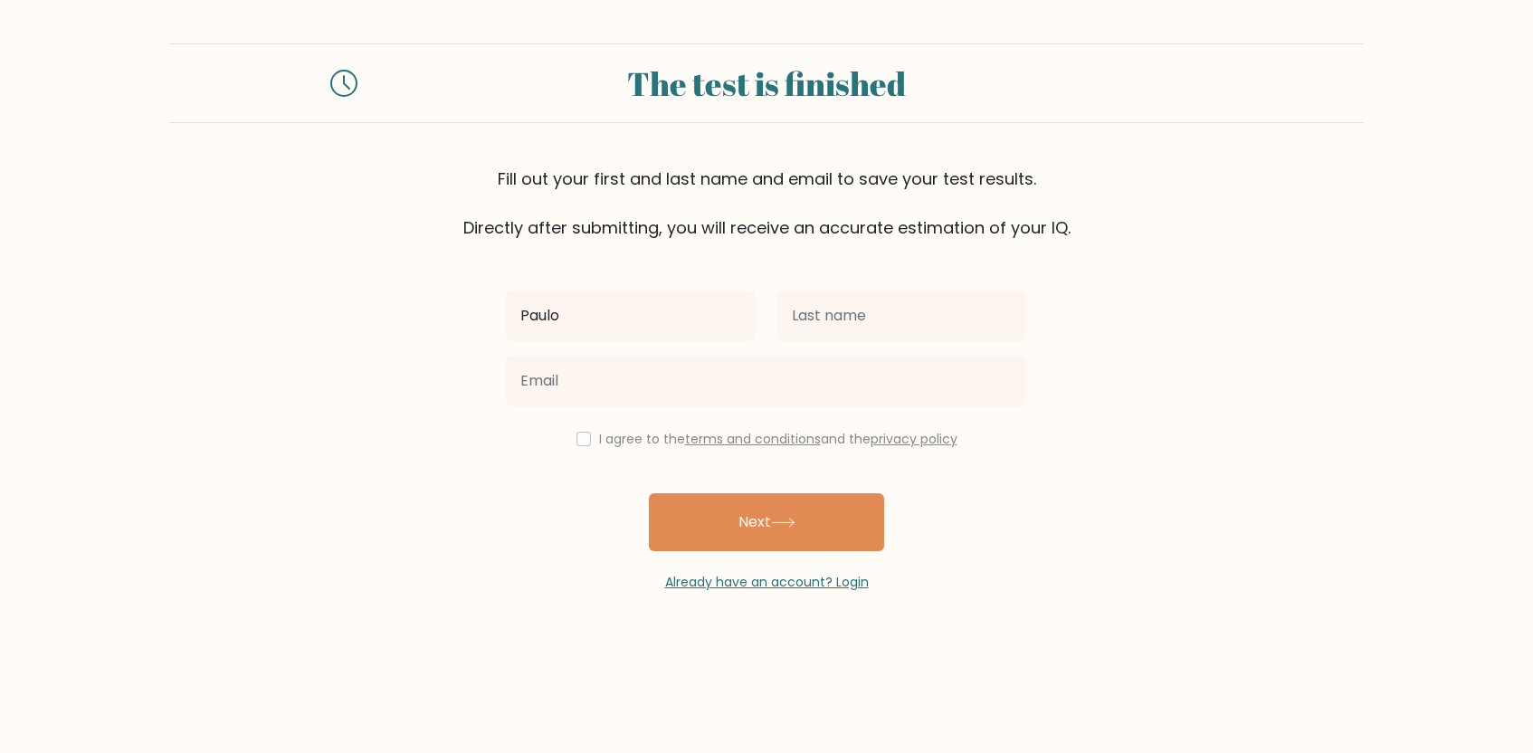
type input "Paulo"
type input "Agawin"
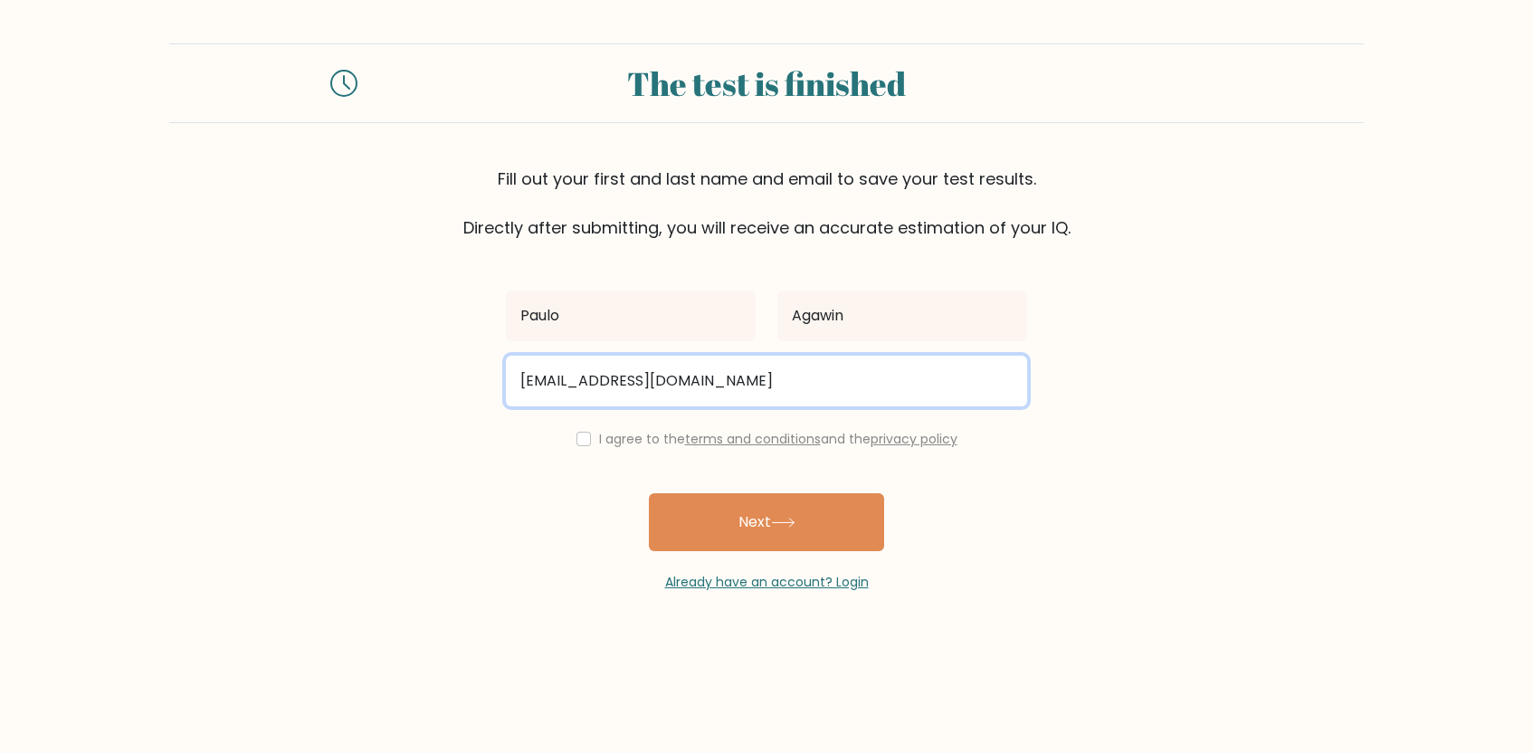
type input "[EMAIL_ADDRESS][DOMAIN_NAME]"
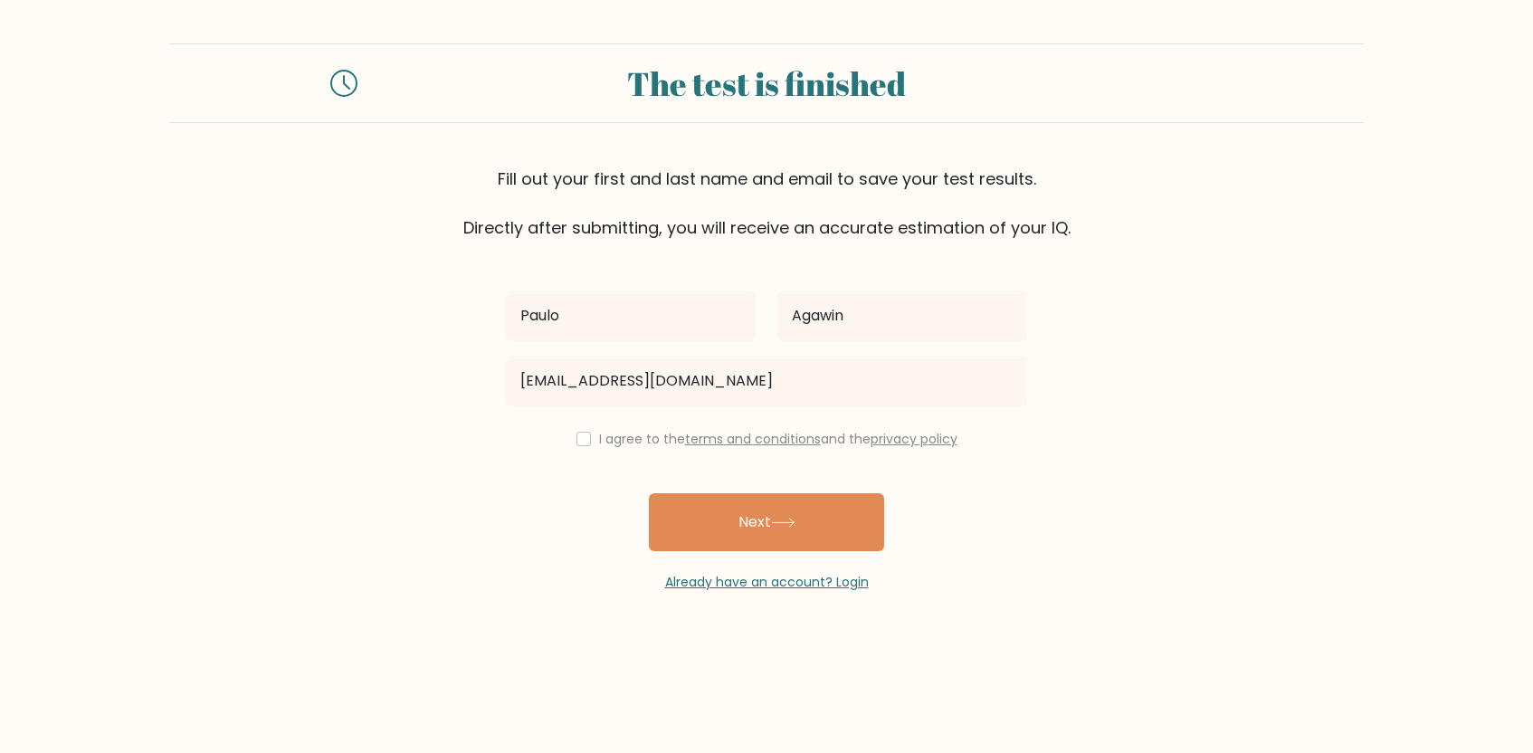
click at [486, 488] on form "The test is finished Fill out your first and last name and email to save your t…" at bounding box center [766, 317] width 1533 height 549
click at [580, 436] on input "checkbox" at bounding box center [584, 439] width 14 height 14
checkbox input "true"
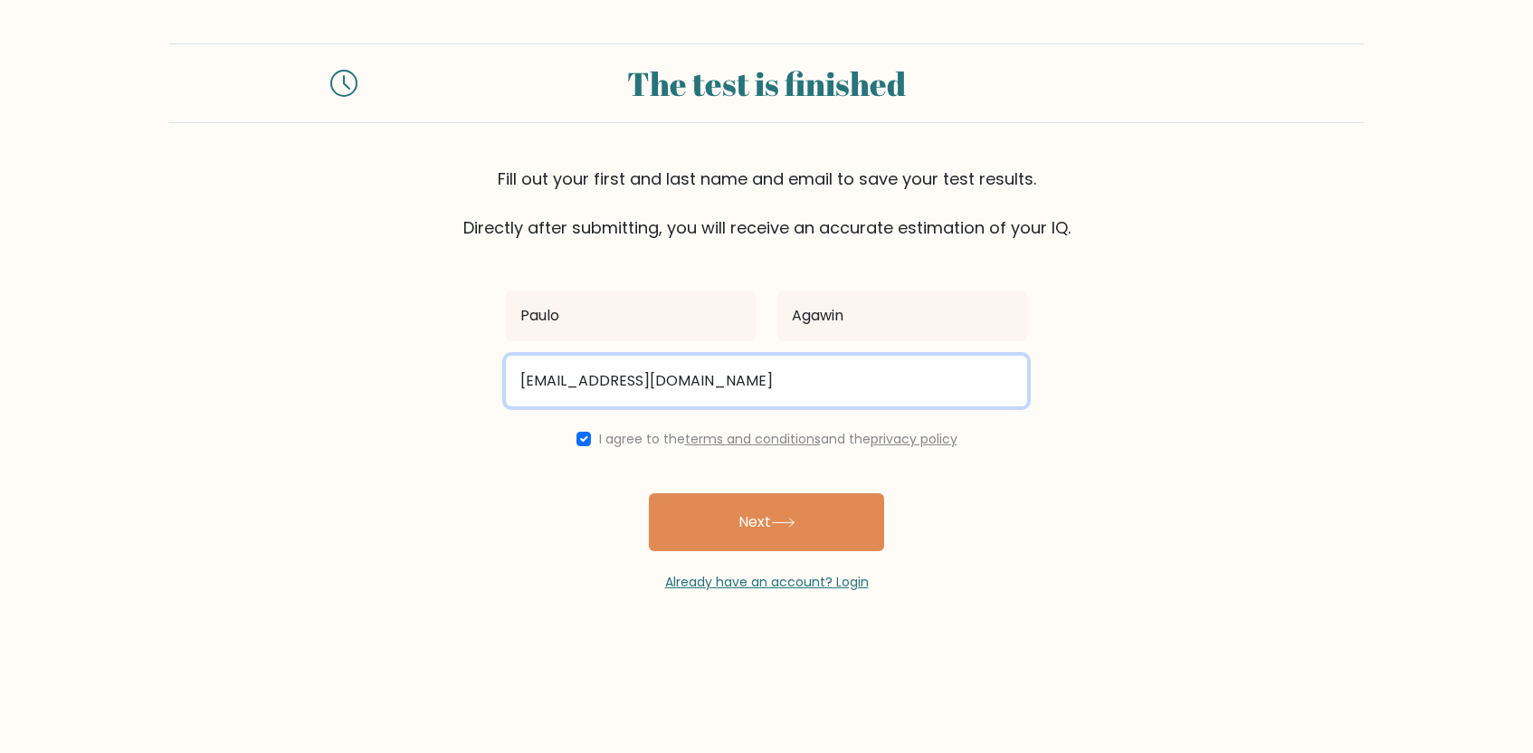
click at [715, 378] on input "pauloagawin@yahoo.com" at bounding box center [766, 381] width 521 height 51
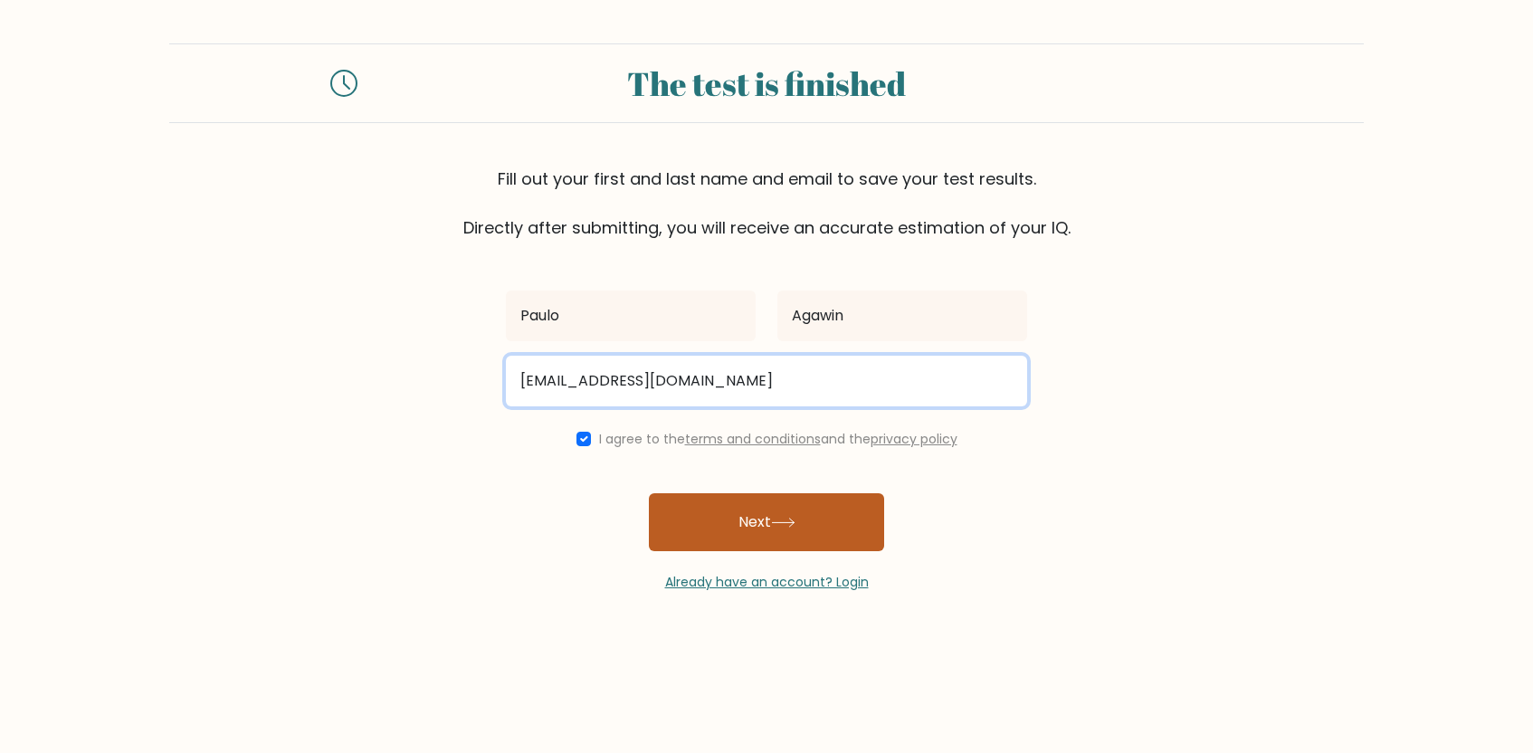
type input "pauloagawin@yahoo.ph"
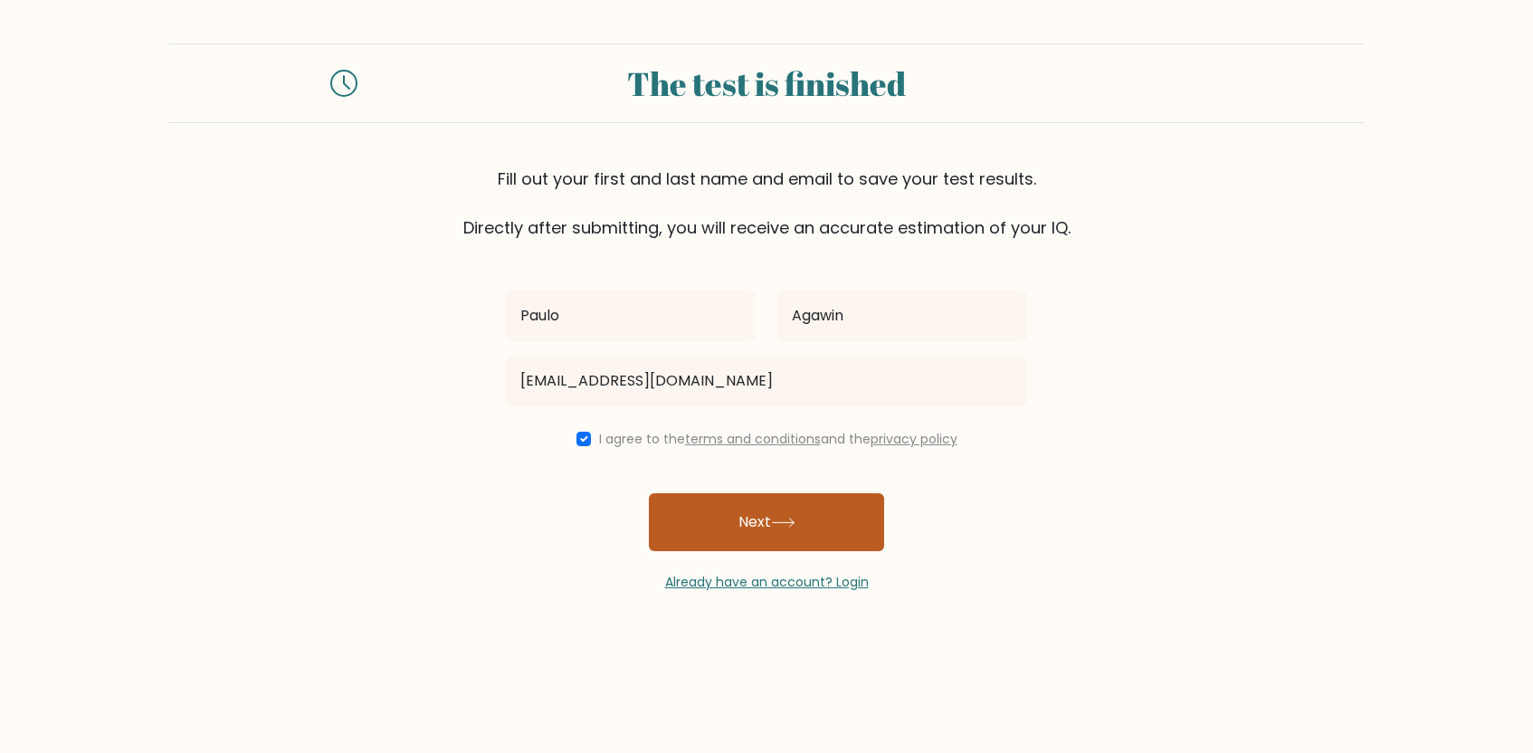
click at [730, 494] on button "Next" at bounding box center [766, 522] width 235 height 58
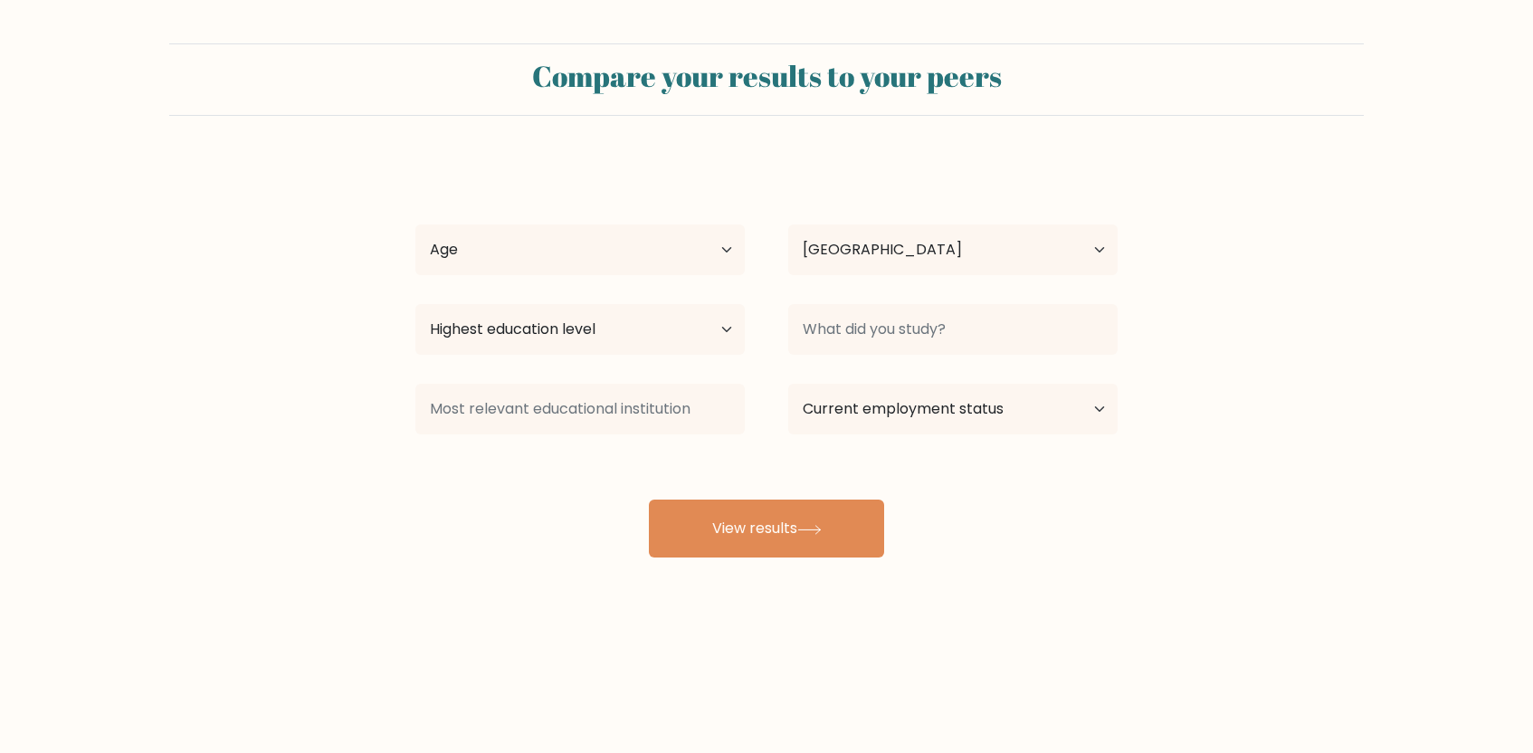
select select "PH"
click at [654, 248] on select "Age Under 18 years old 18-24 years old 25-34 years old 35-44 years old 45-54 ye…" at bounding box center [579, 249] width 329 height 51
select select "25_34"
click at [415, 224] on select "Age Under 18 years old 18-24 years old 25-34 years old 35-44 years old 45-54 ye…" at bounding box center [579, 249] width 329 height 51
click at [836, 261] on select "Country Afghanistan Albania Algeria American Samoa Andorra Angola Anguilla Anta…" at bounding box center [952, 249] width 329 height 51
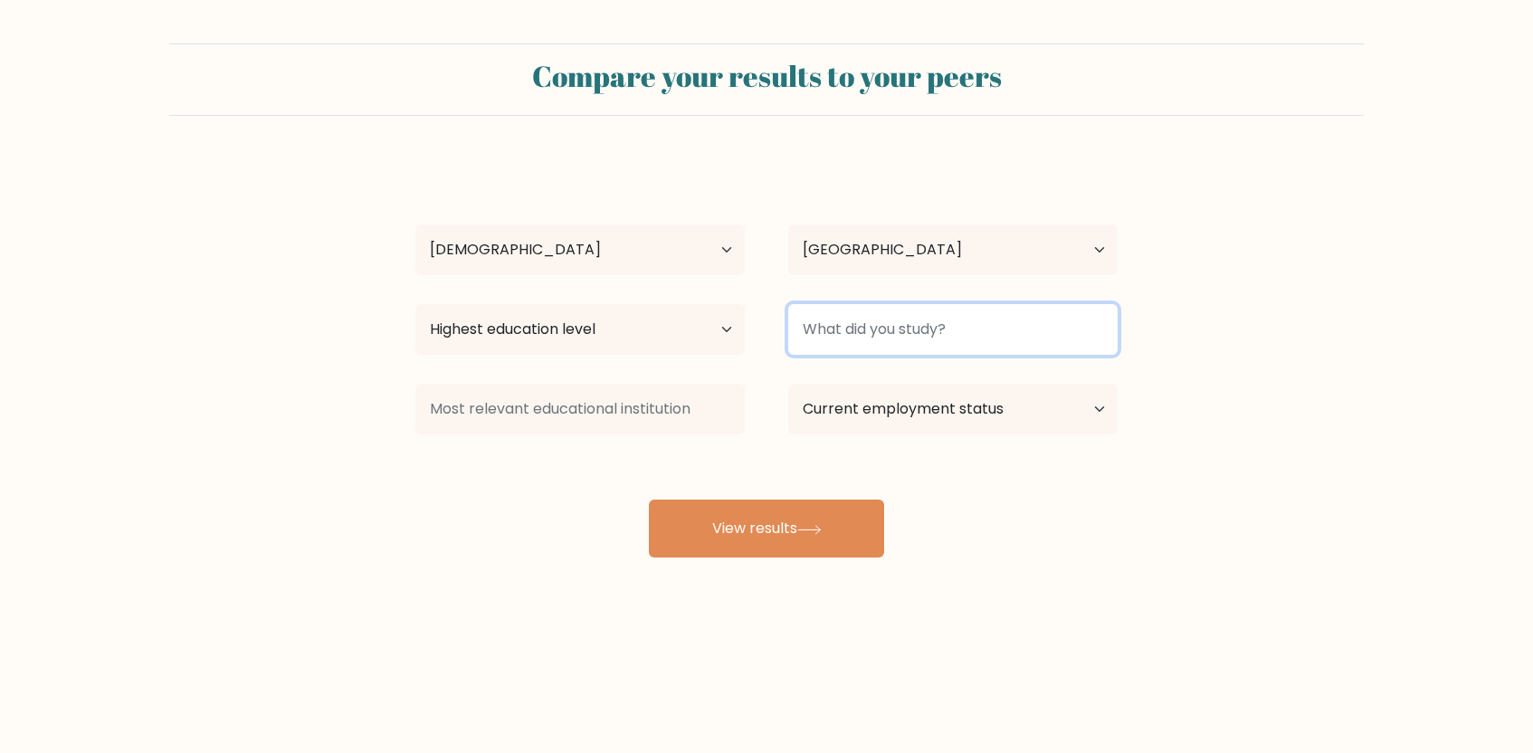
click at [808, 343] on input at bounding box center [952, 329] width 329 height 51
type input "MBA"
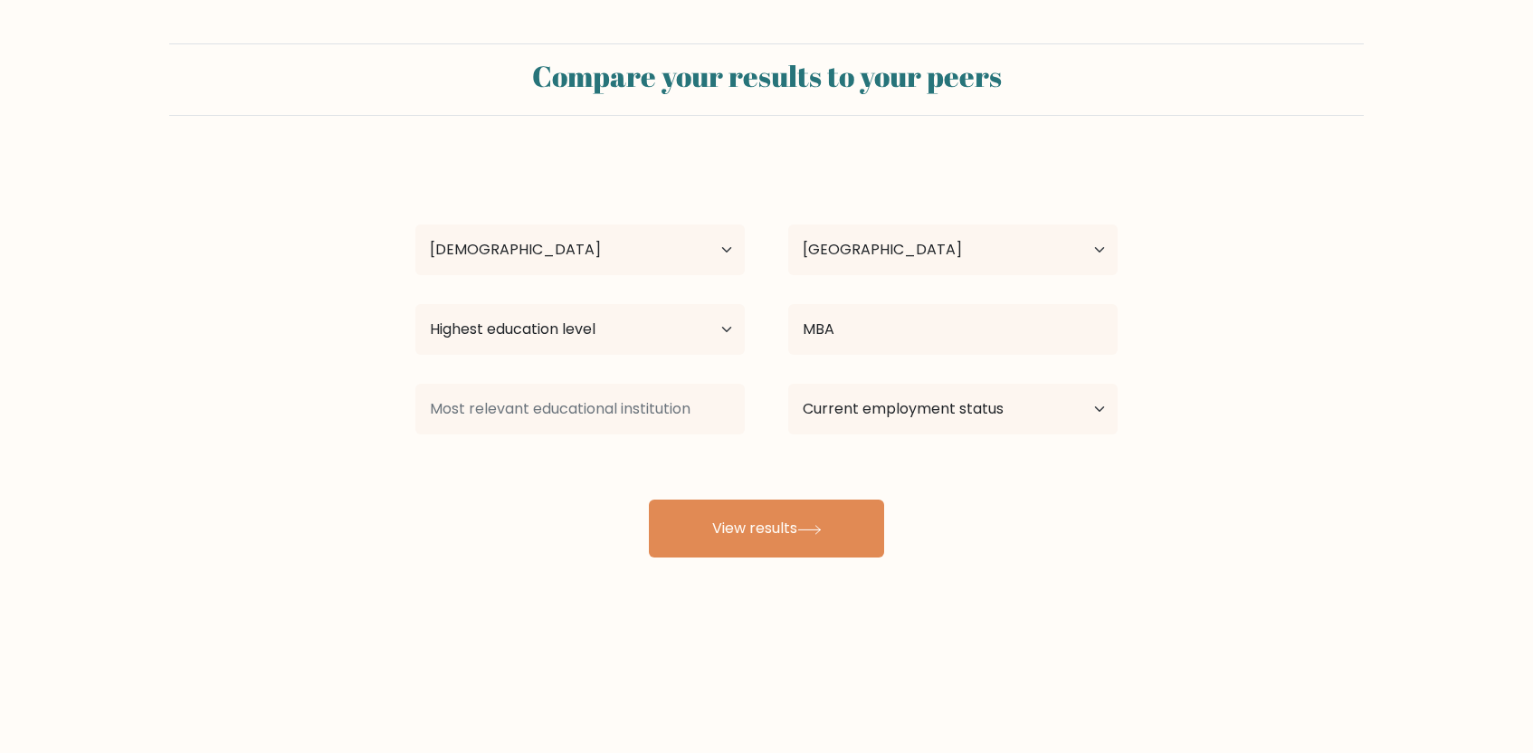
click at [822, 453] on div "Paulo Agawin Age Under 18 years old 18-24 years old 25-34 years old 35-44 years…" at bounding box center [767, 358] width 724 height 398
click at [793, 515] on button "View results" at bounding box center [766, 529] width 235 height 58
click at [606, 331] on select "Highest education level No schooling Primary Lower Secondary Upper Secondary Oc…" at bounding box center [579, 329] width 329 height 51
select select "masters_degree"
click at [415, 304] on select "Highest education level No schooling Primary Lower Secondary Upper Secondary Oc…" at bounding box center [579, 329] width 329 height 51
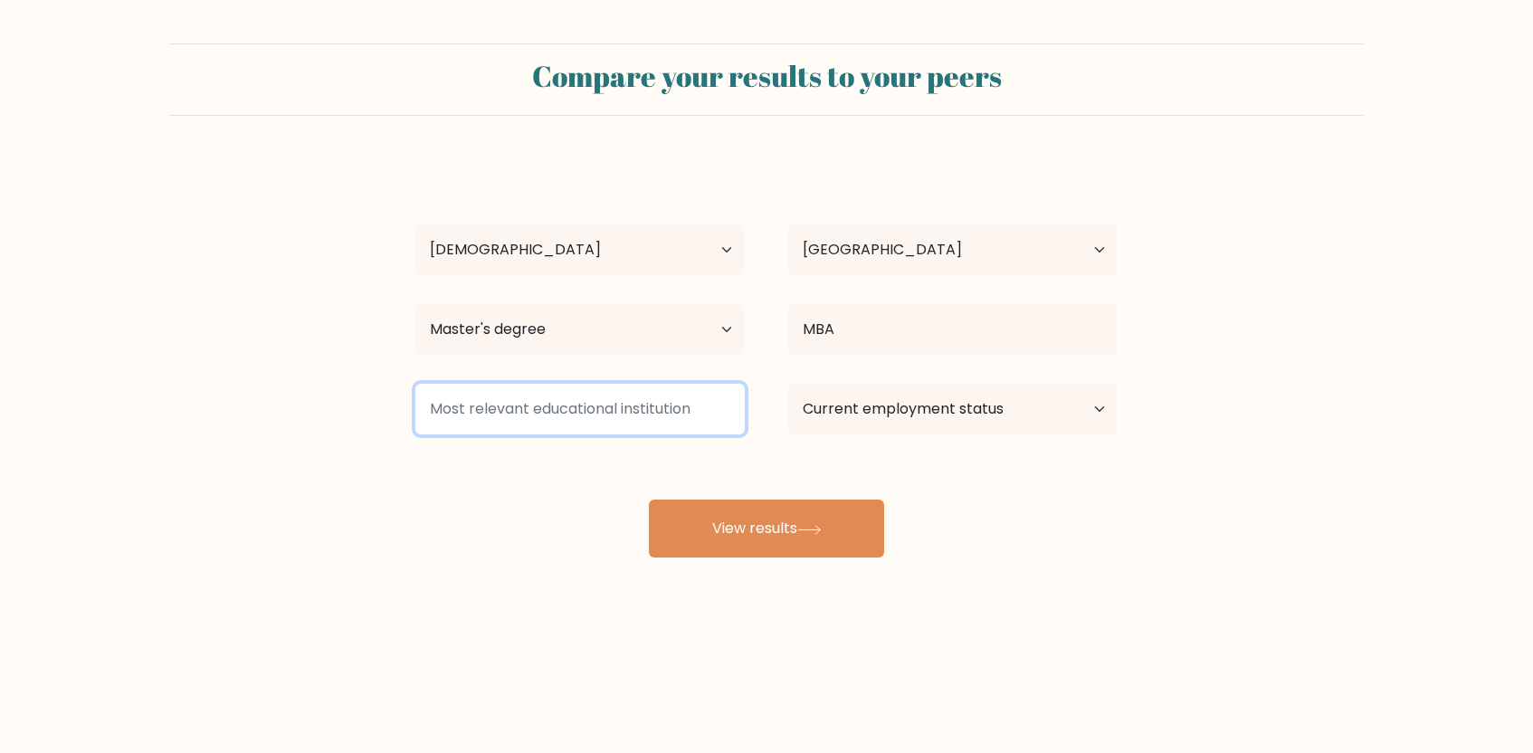
click at [714, 417] on input at bounding box center [579, 409] width 329 height 51
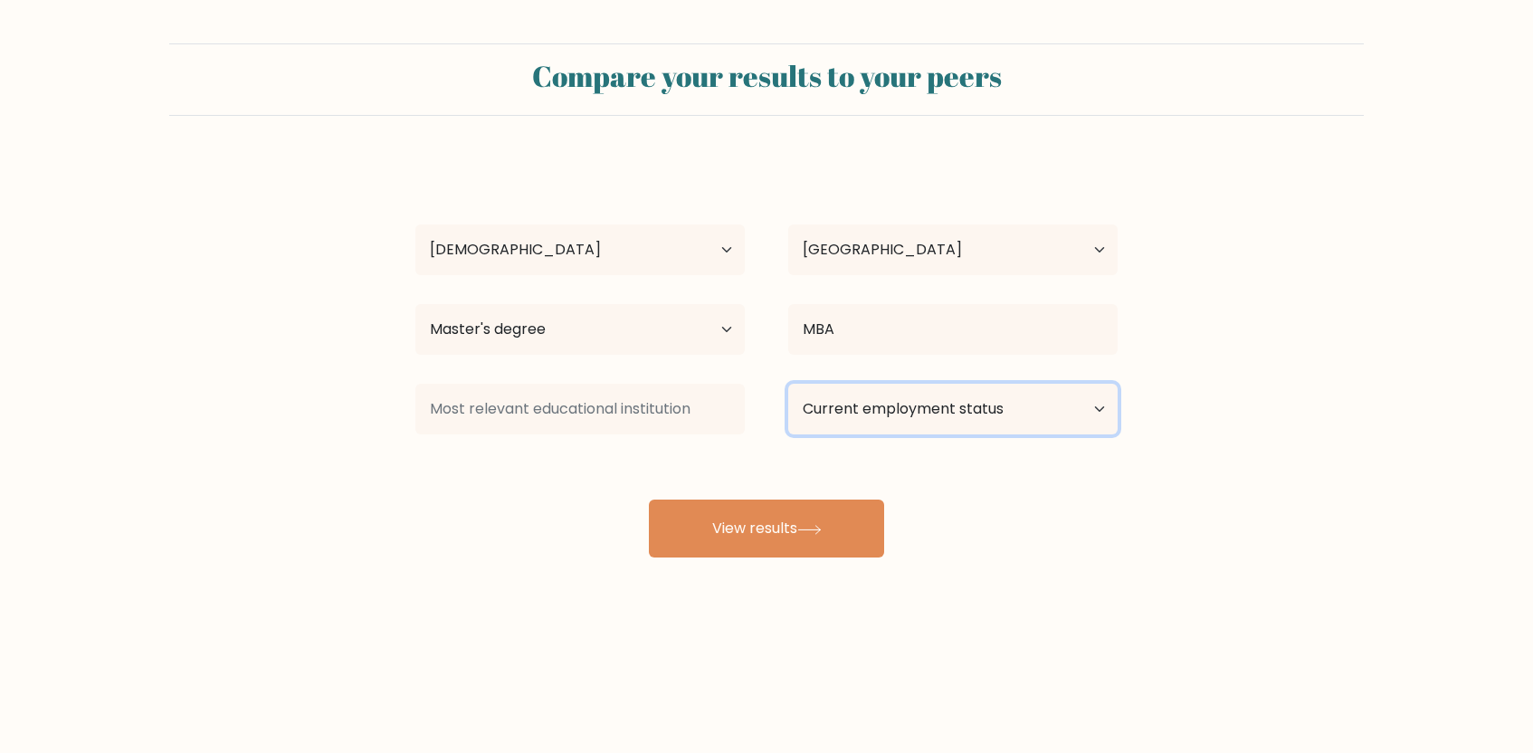
click at [882, 415] on select "Current employment status Employed Student Retired Other / prefer not to answer" at bounding box center [952, 409] width 329 height 51
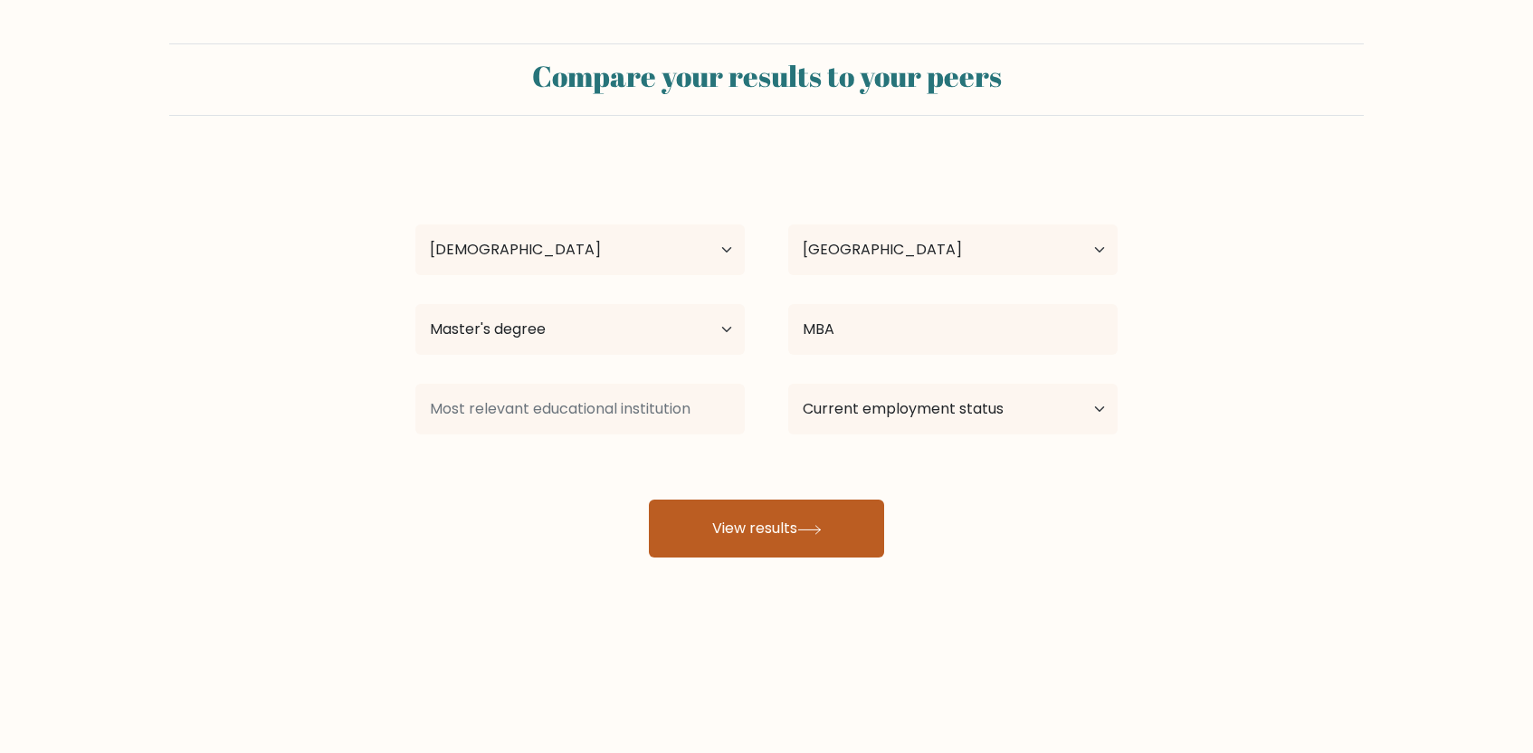
click at [754, 546] on button "View results" at bounding box center [766, 529] width 235 height 58
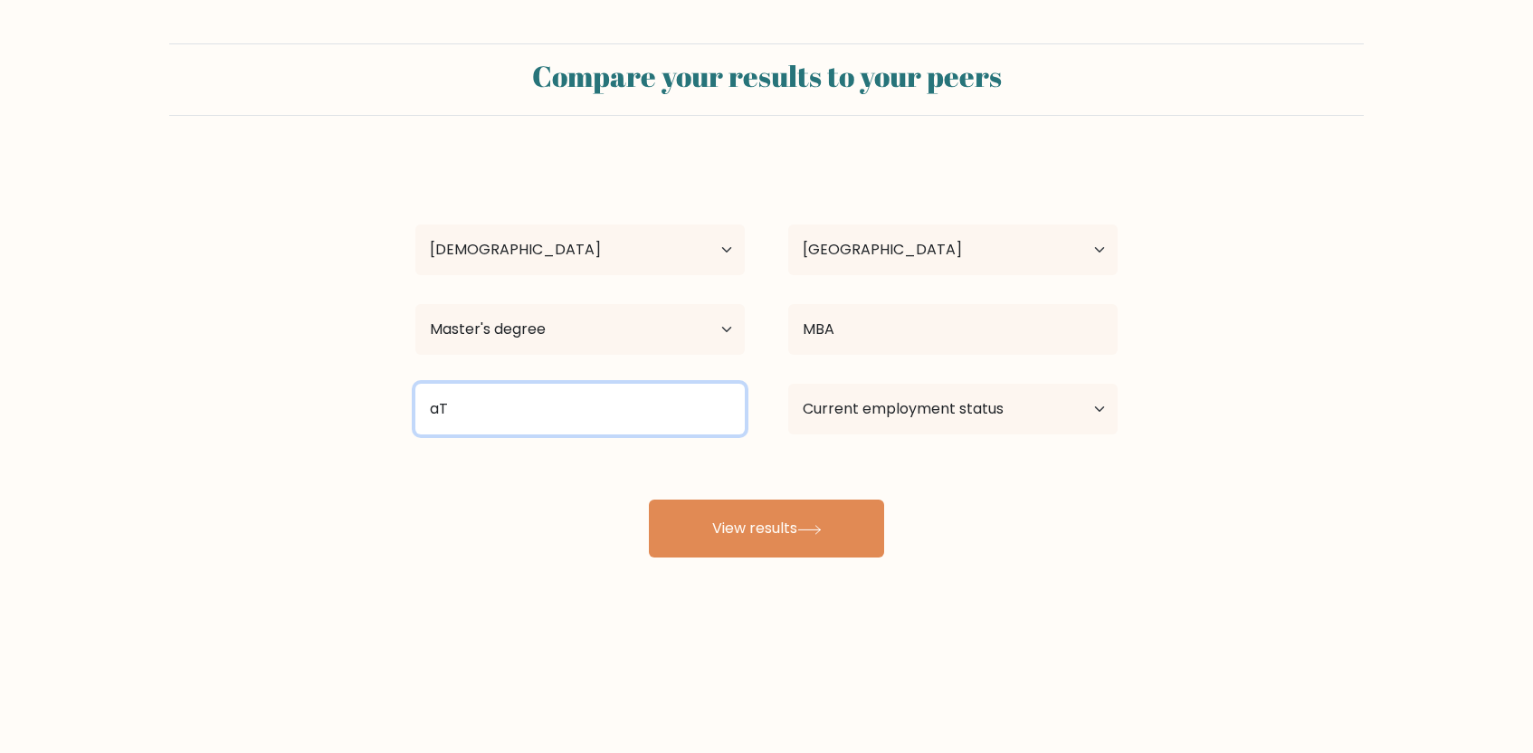
type input "a"
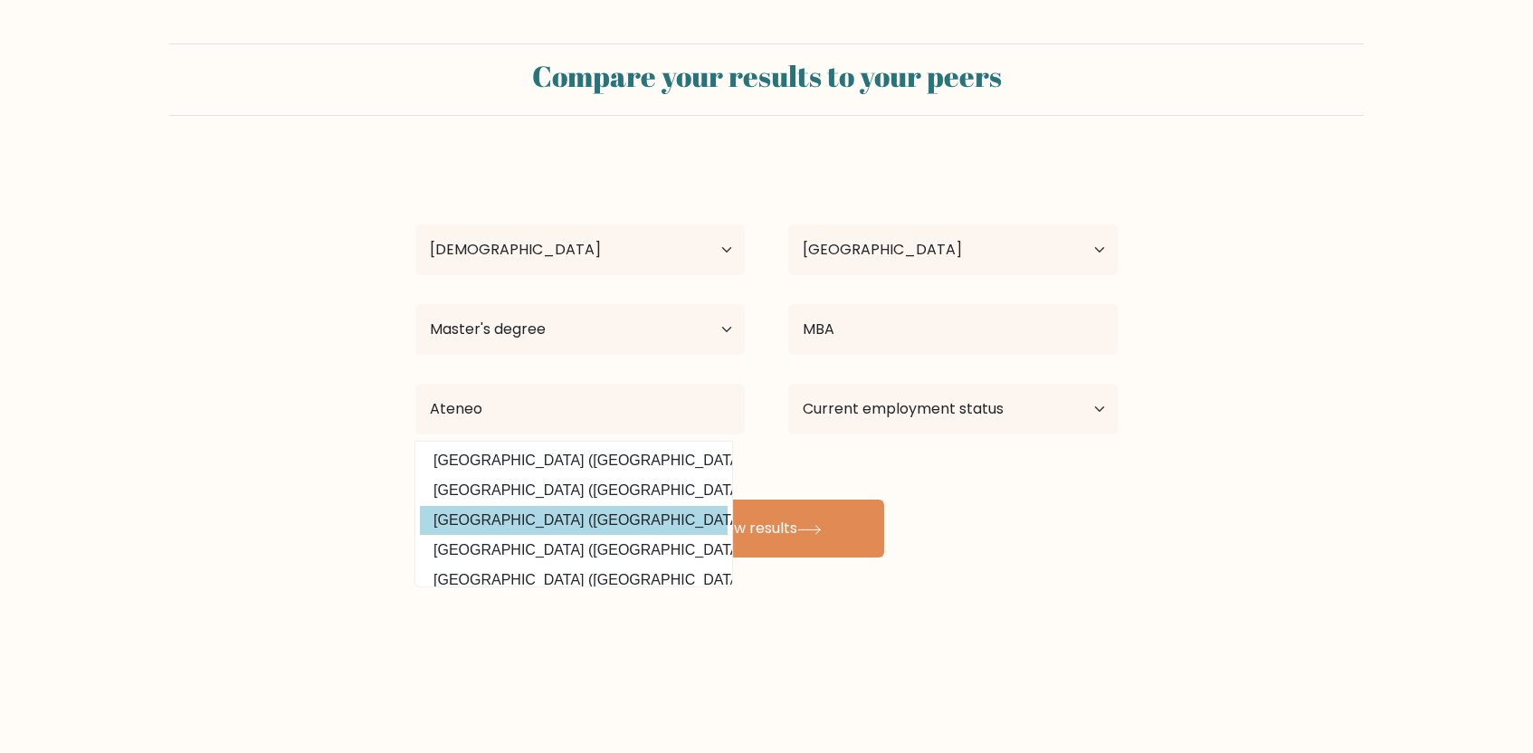
click at [602, 533] on option "Ateneo de Manila University (Philippines)" at bounding box center [574, 520] width 308 height 29
type input "Ateneo de Manila University"
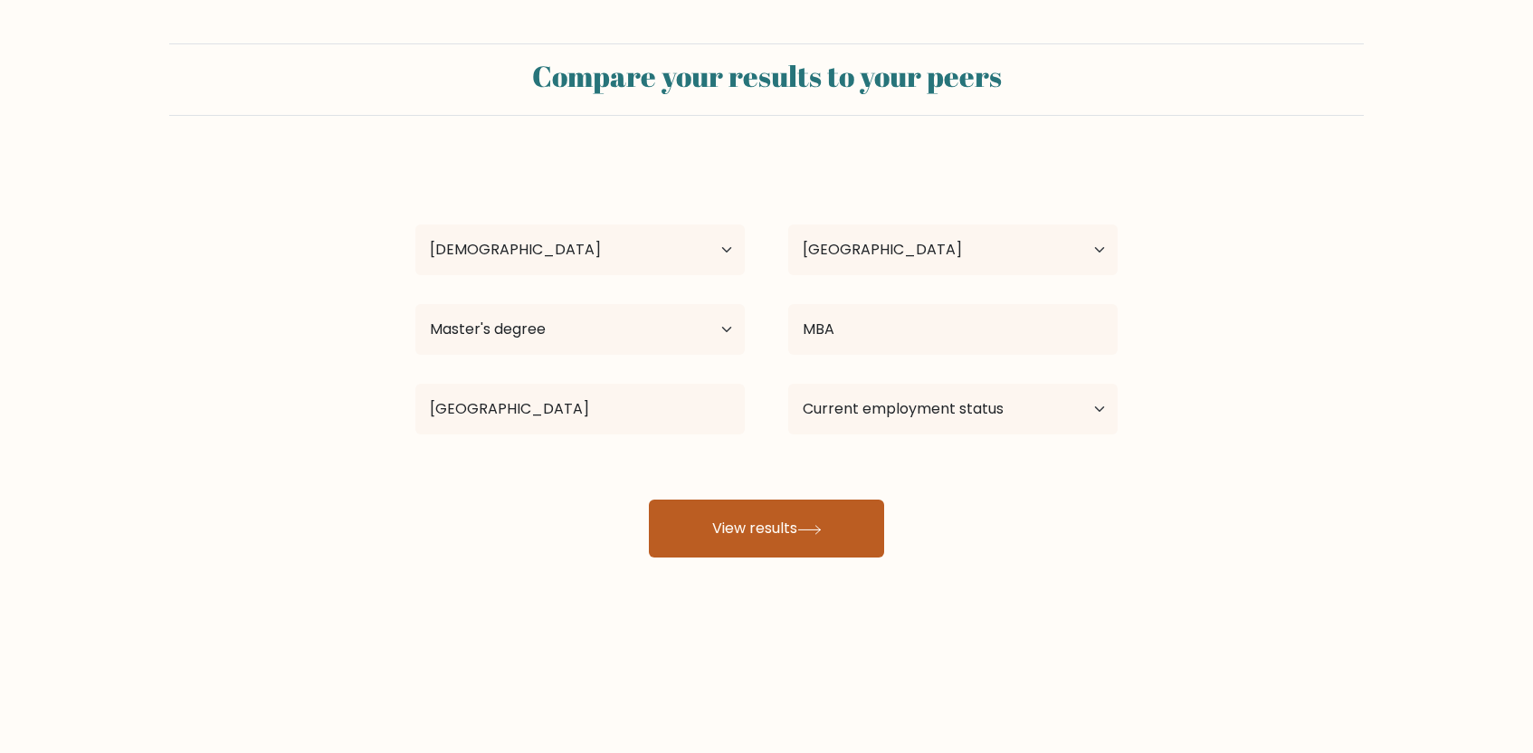
click at [735, 530] on button "View results" at bounding box center [766, 529] width 235 height 58
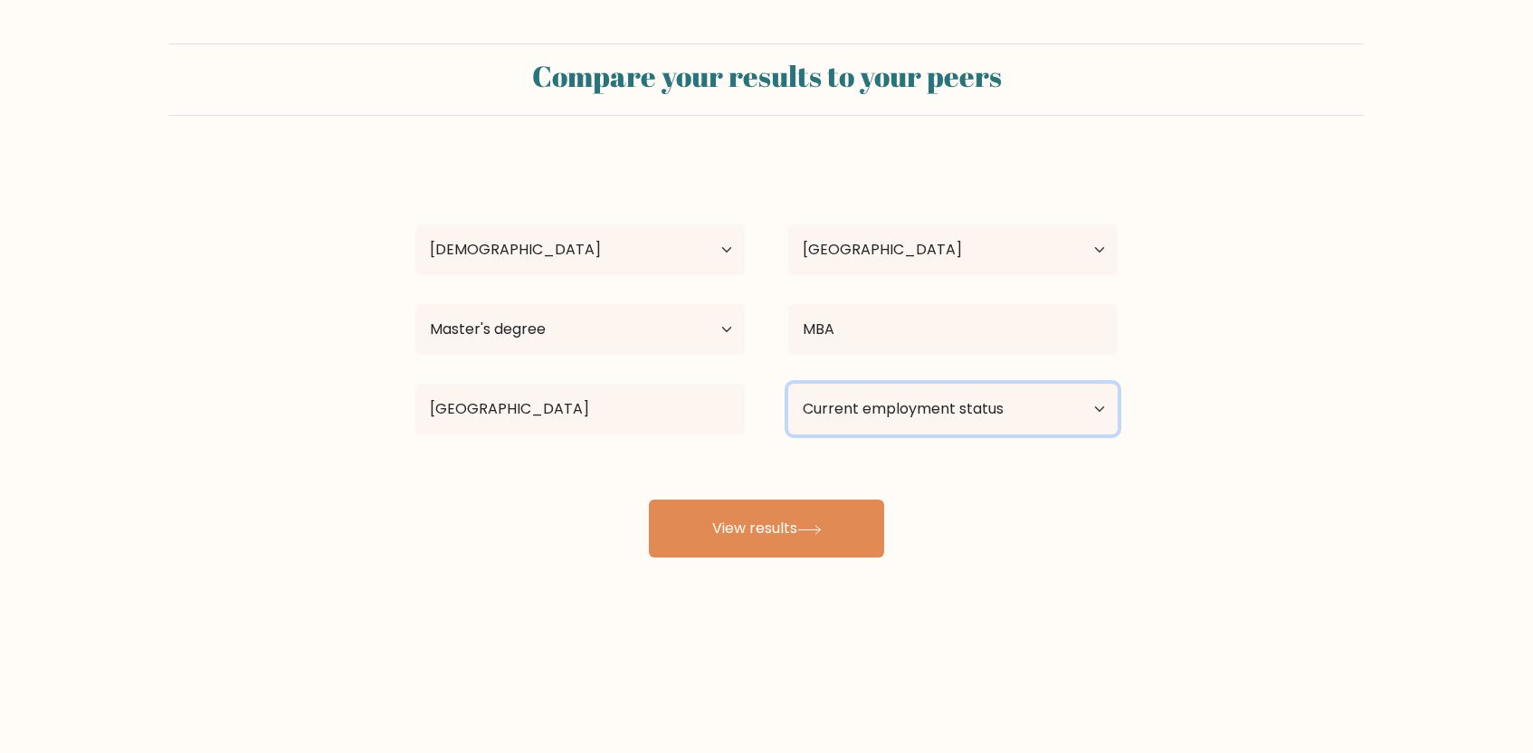
click at [864, 430] on select "Current employment status Employed Student Retired Other / prefer not to answer" at bounding box center [952, 409] width 329 height 51
select select "employed"
click at [788, 384] on select "Current employment status Employed Student Retired Other / prefer not to answer" at bounding box center [952, 409] width 329 height 51
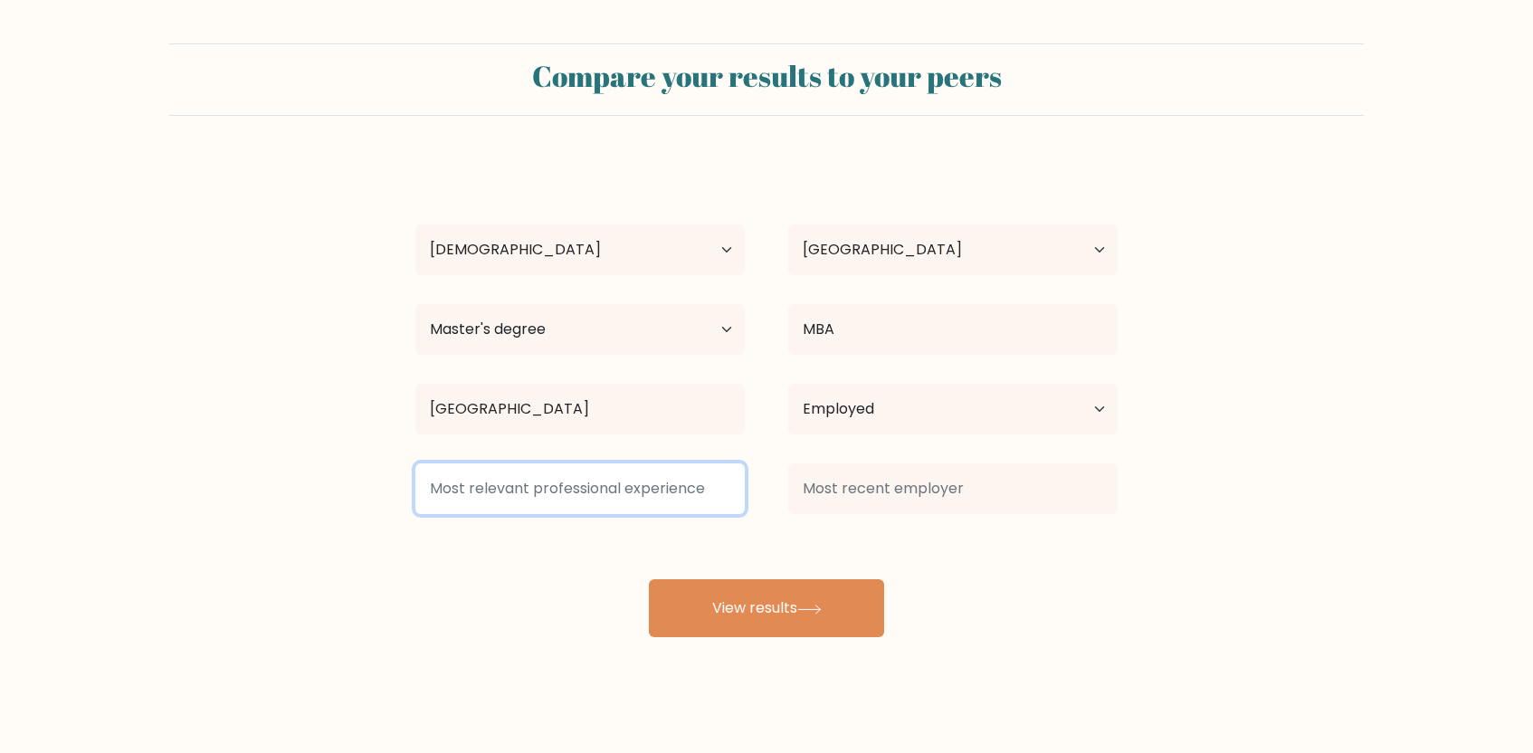
click at [695, 490] on input at bounding box center [579, 488] width 329 height 51
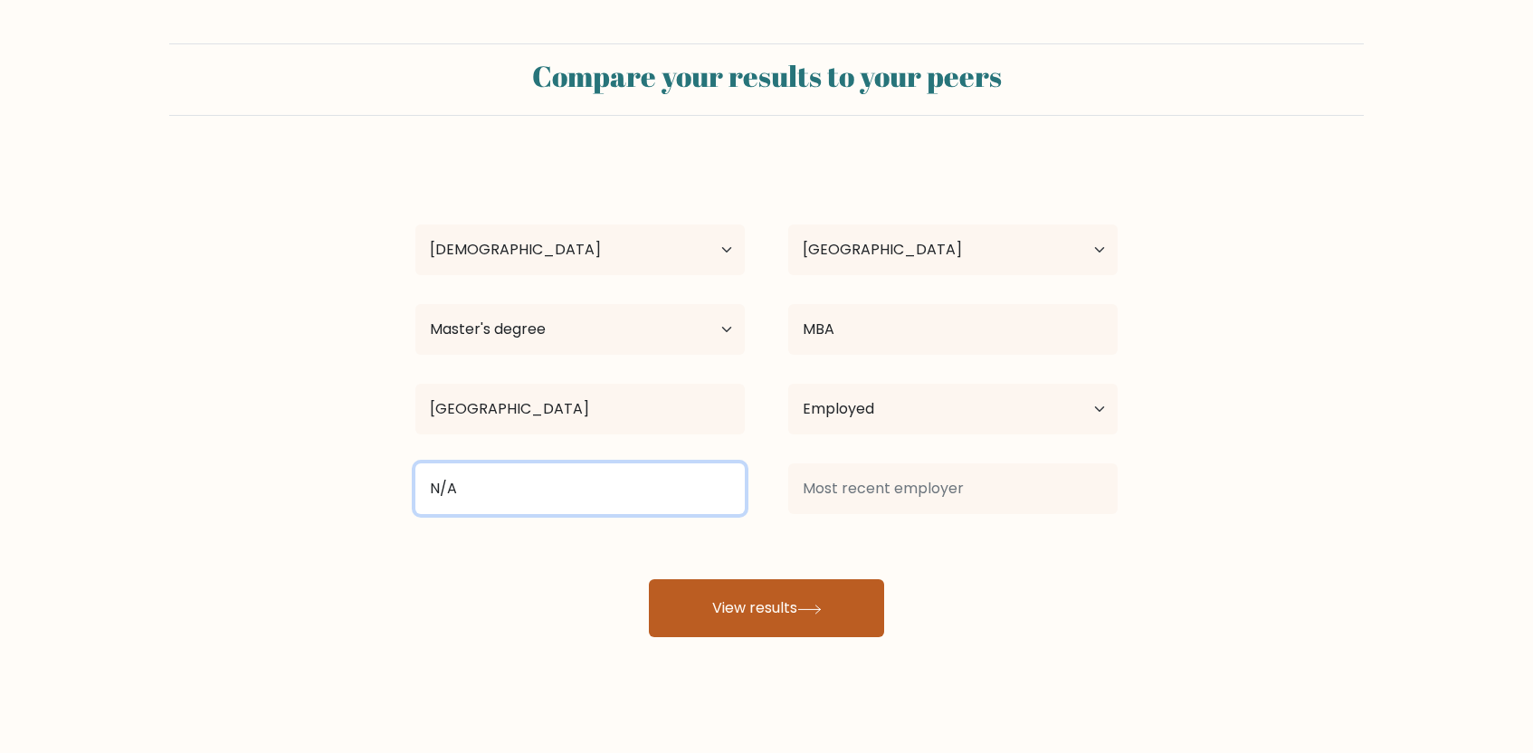
type input "N/A"
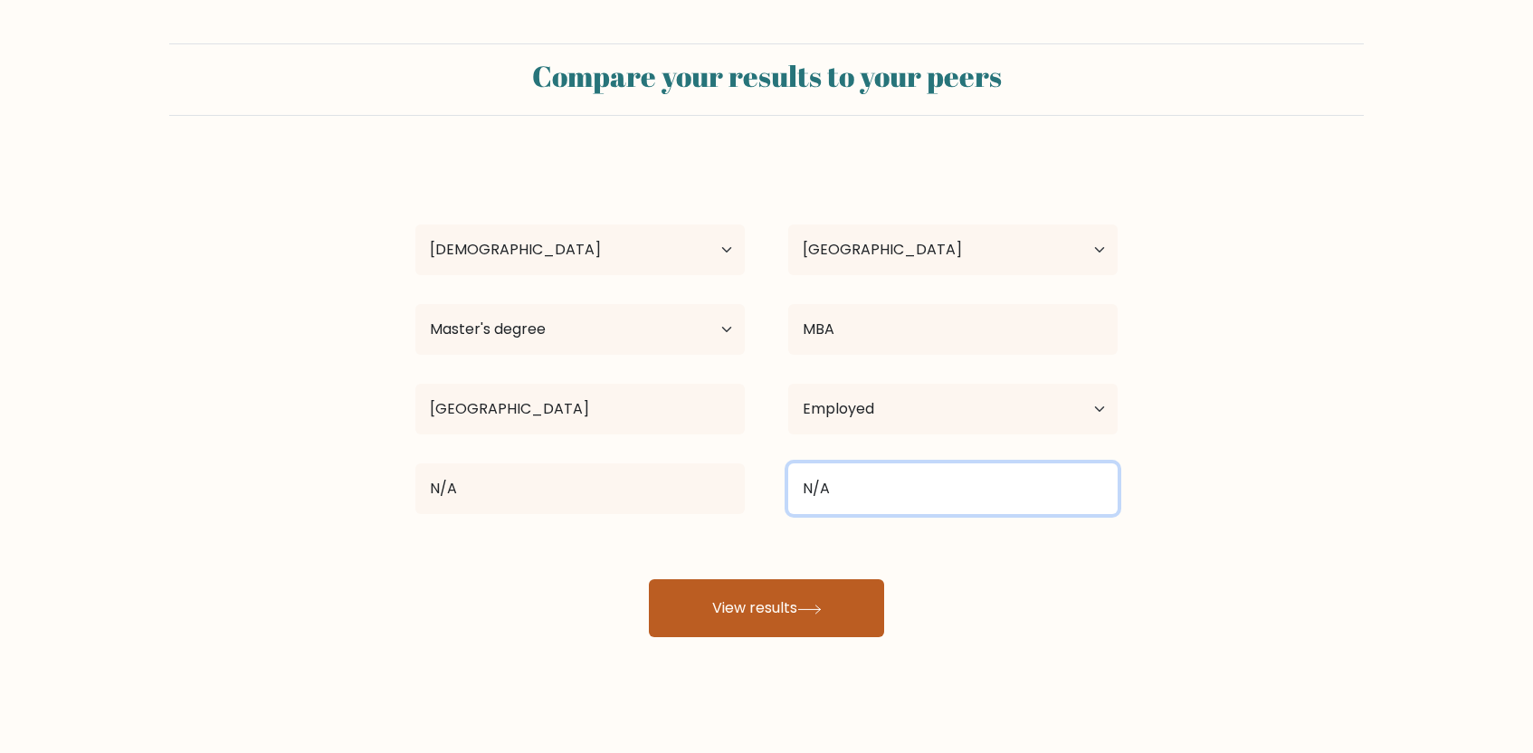
type input "N/A"
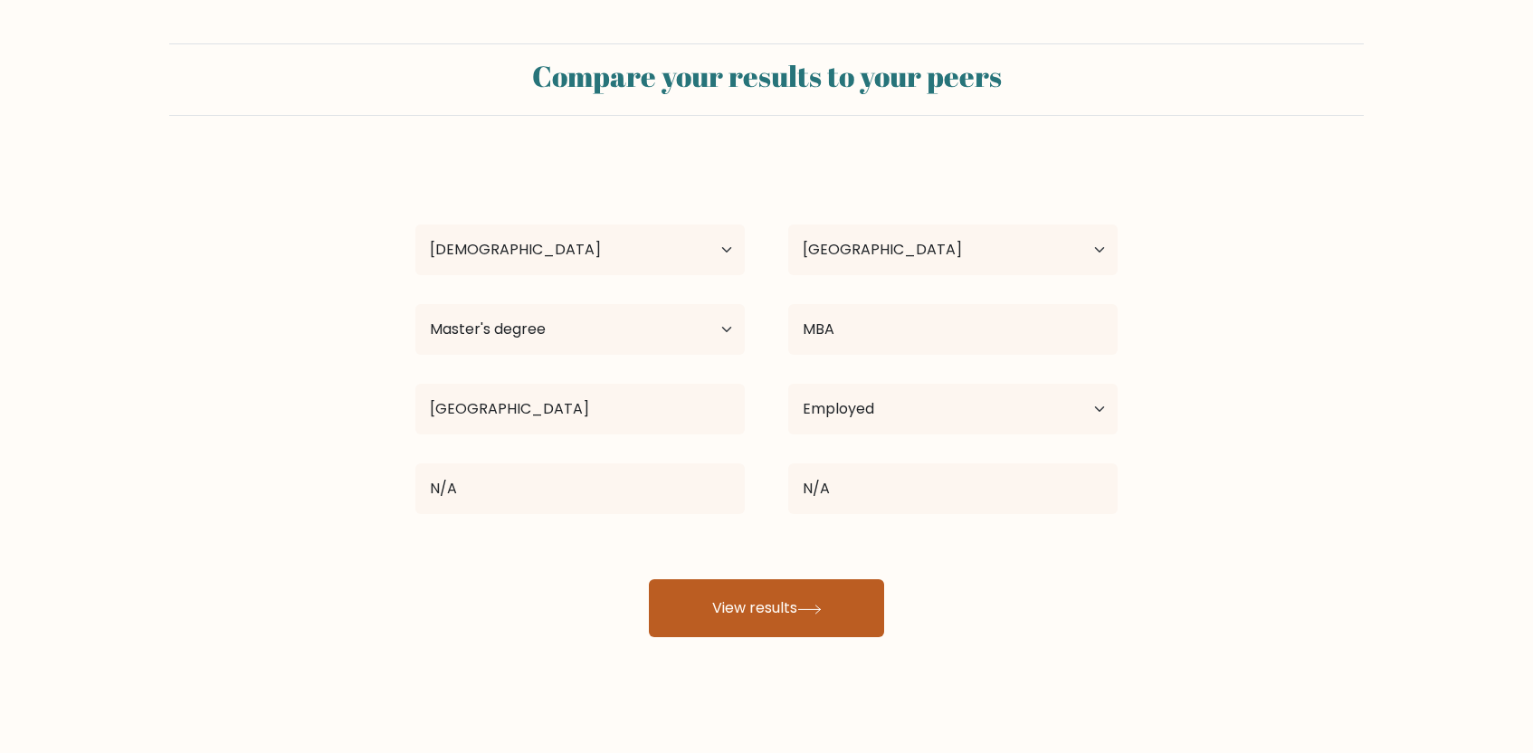
click at [787, 605] on button "View results" at bounding box center [766, 608] width 235 height 58
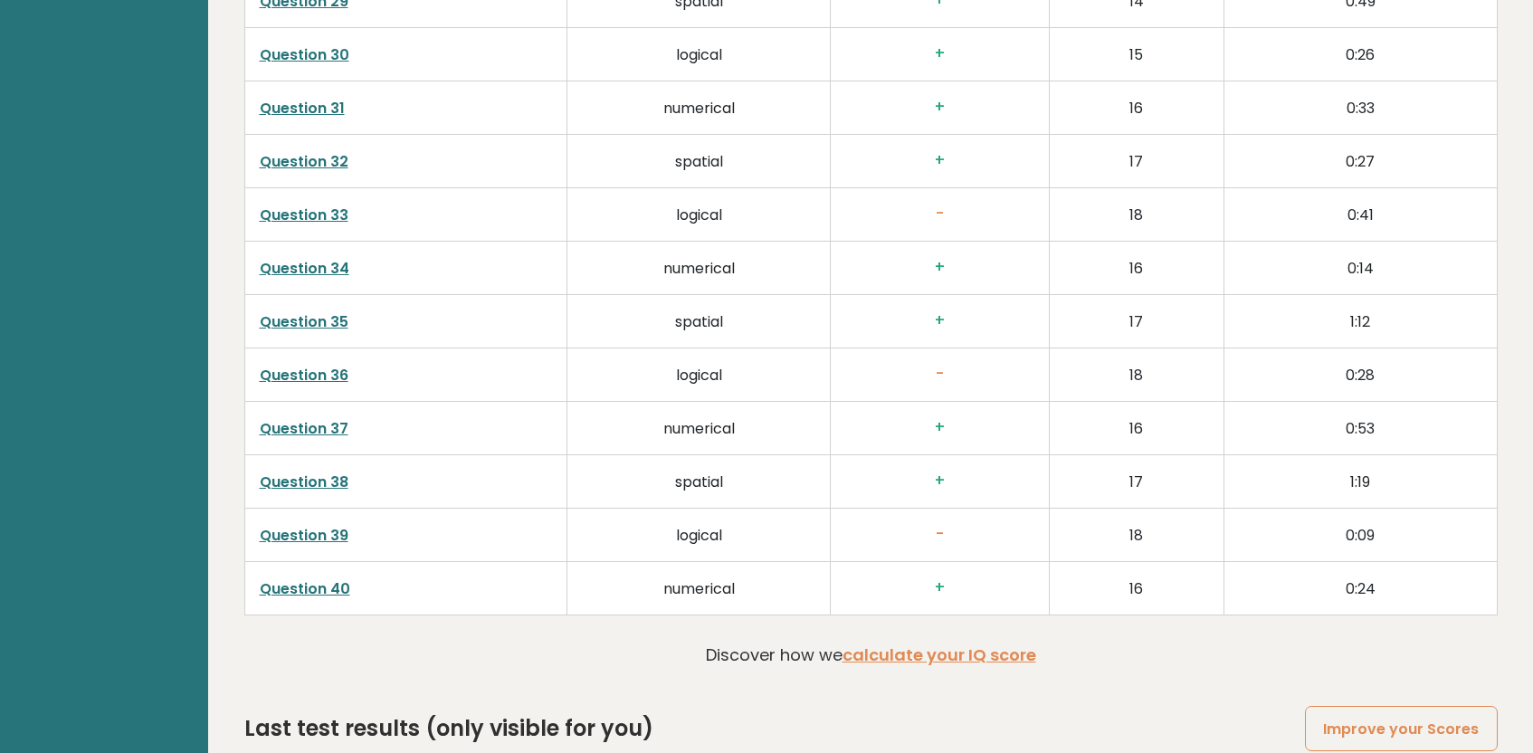
scroll to position [4615, 0]
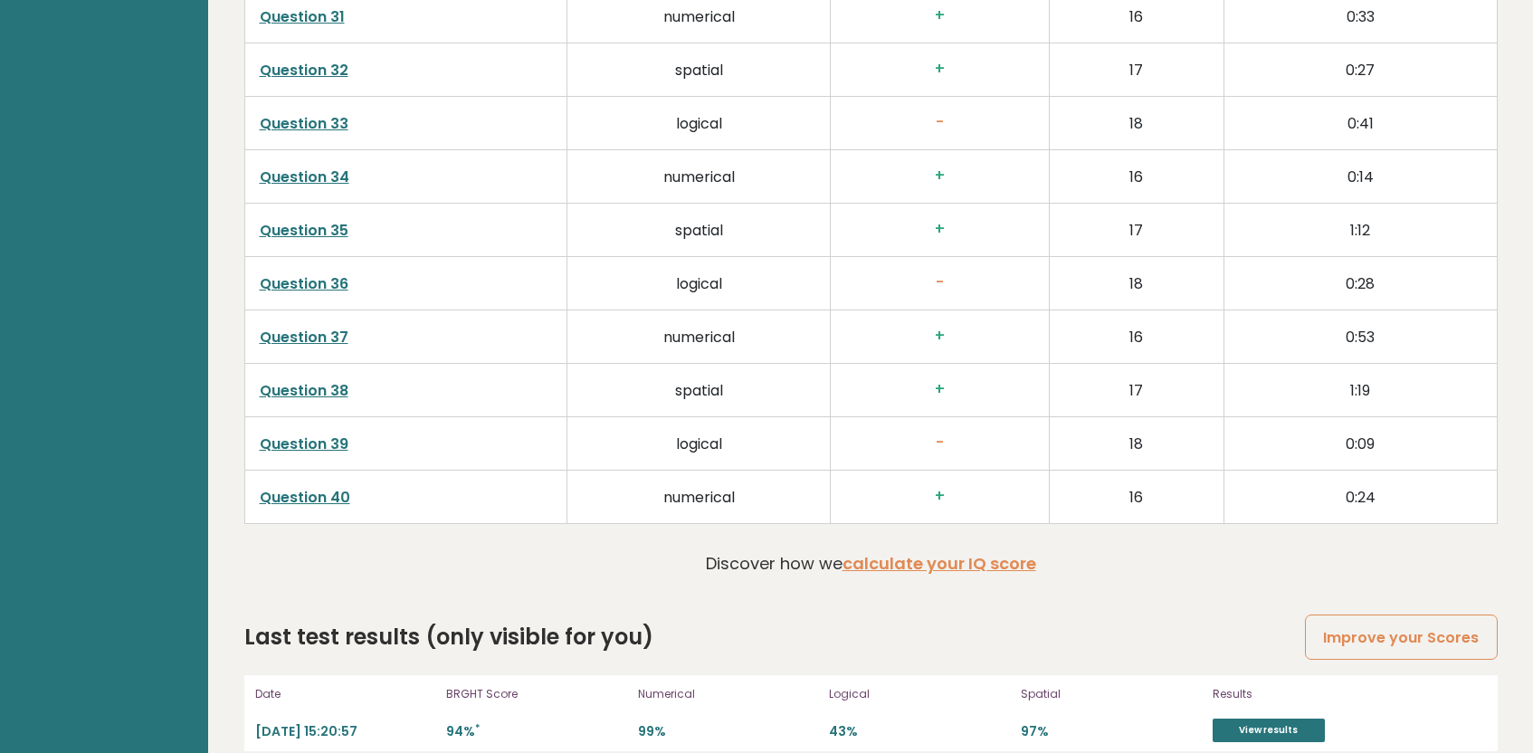
click at [1281, 717] on div "Date 2025-09-12 15:20:57 BRGHT Score 94% * Numerical 99% Logical 43% Spatial 97…" at bounding box center [871, 713] width 1254 height 76
click at [1275, 719] on link "View results" at bounding box center [1269, 731] width 112 height 24
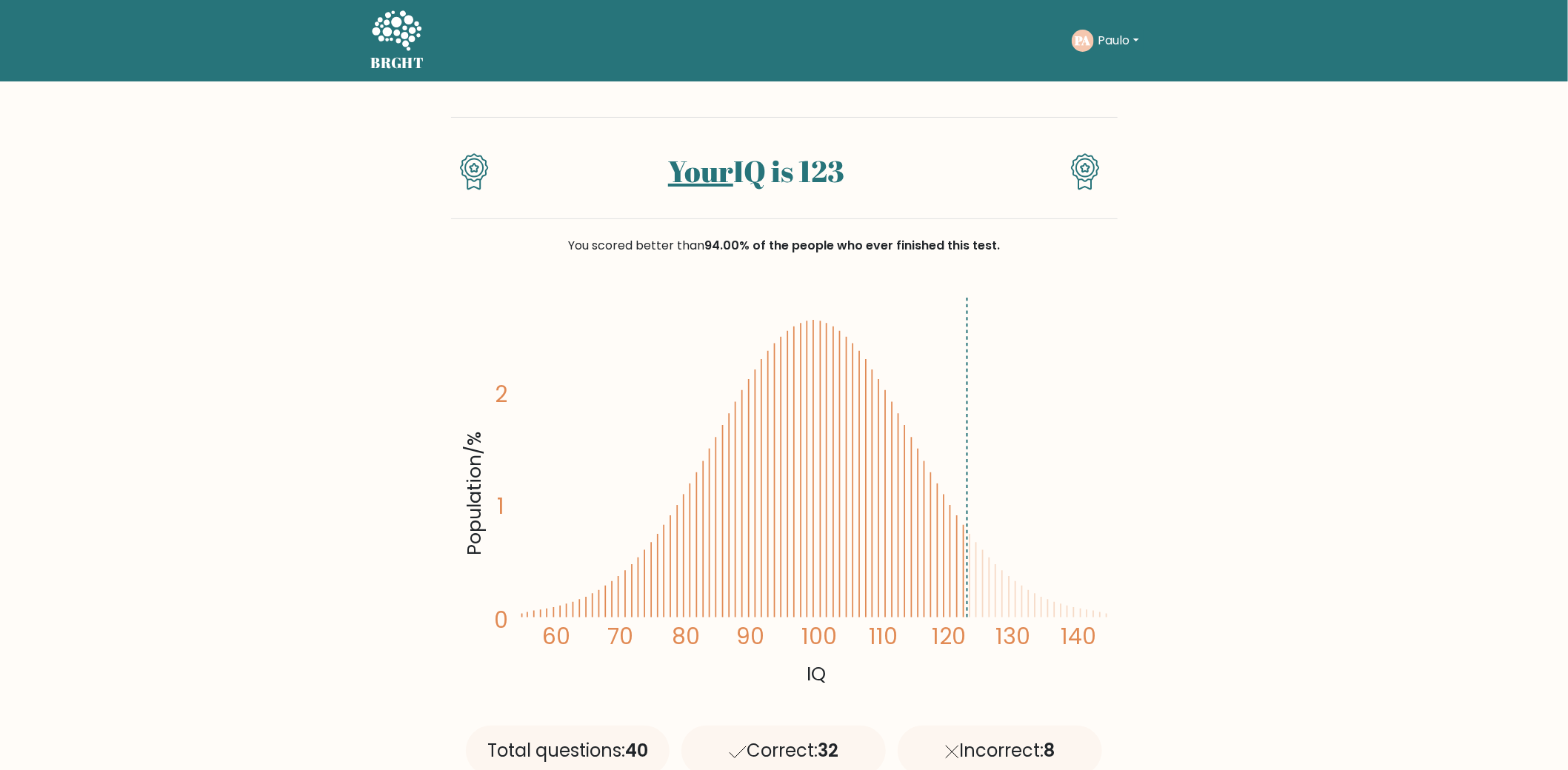
scroll to position [25, 0]
